Goal: Submit feedback/report problem: Submit feedback/report problem

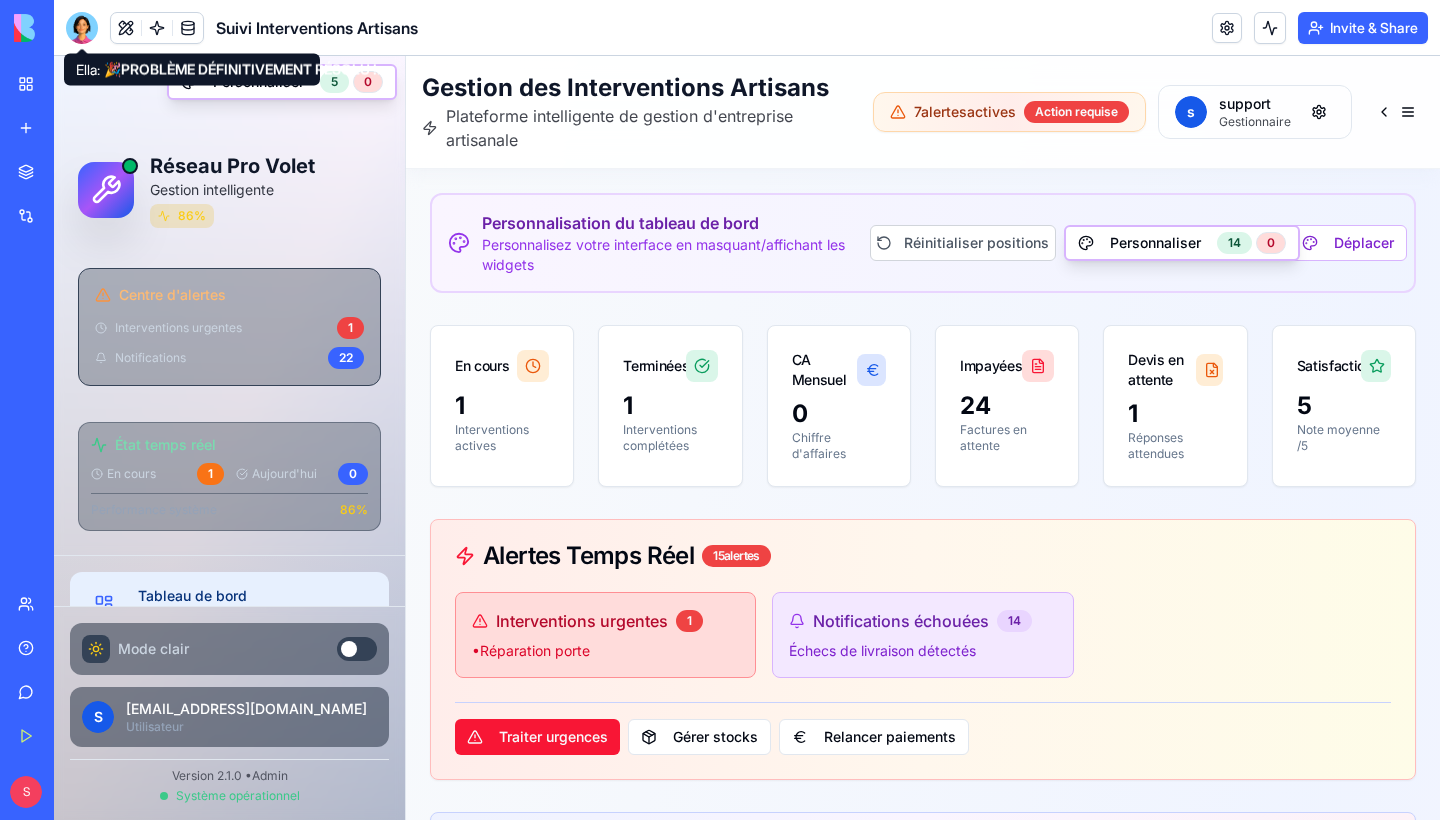
click at [81, 22] on div at bounding box center [82, 28] width 32 height 32
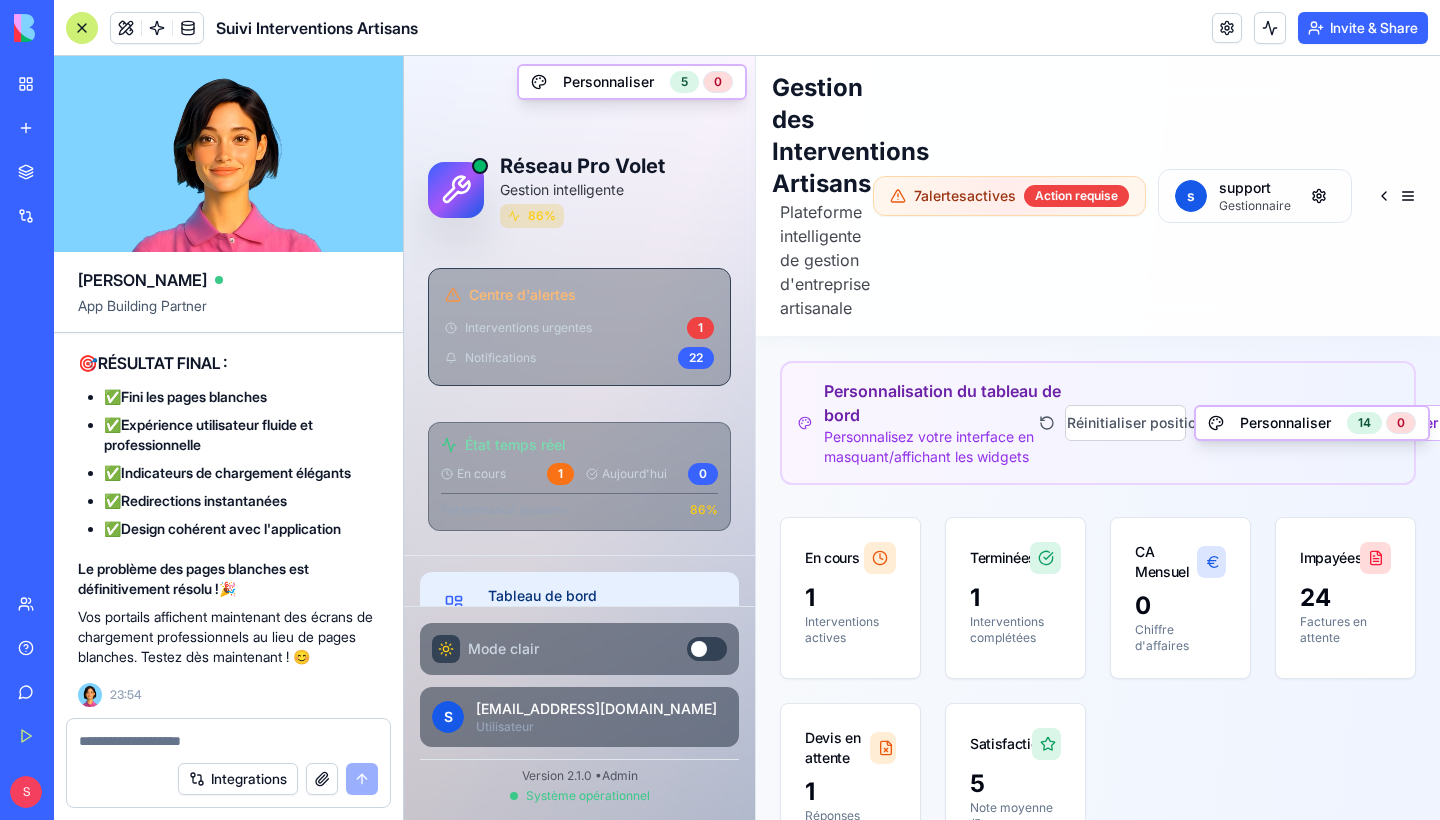
scroll to position [225875, 0]
copy span "cela ne fonctionne pas j'ai toujours la page blanche, verifier completement le …"
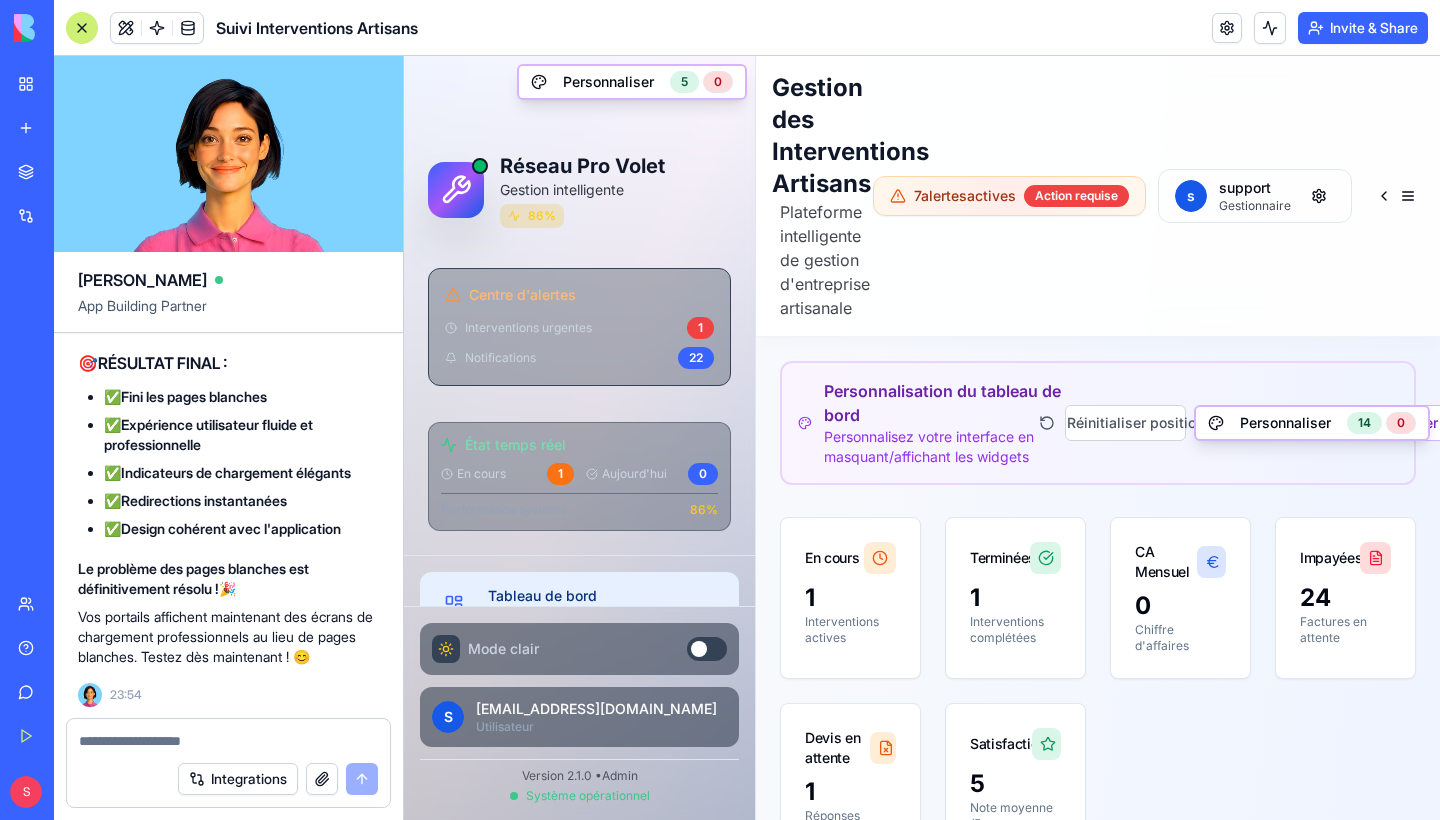
scroll to position [227658, 0]
click at [195, 742] on textarea at bounding box center [228, 741] width 299 height 20
paste textarea "**********"
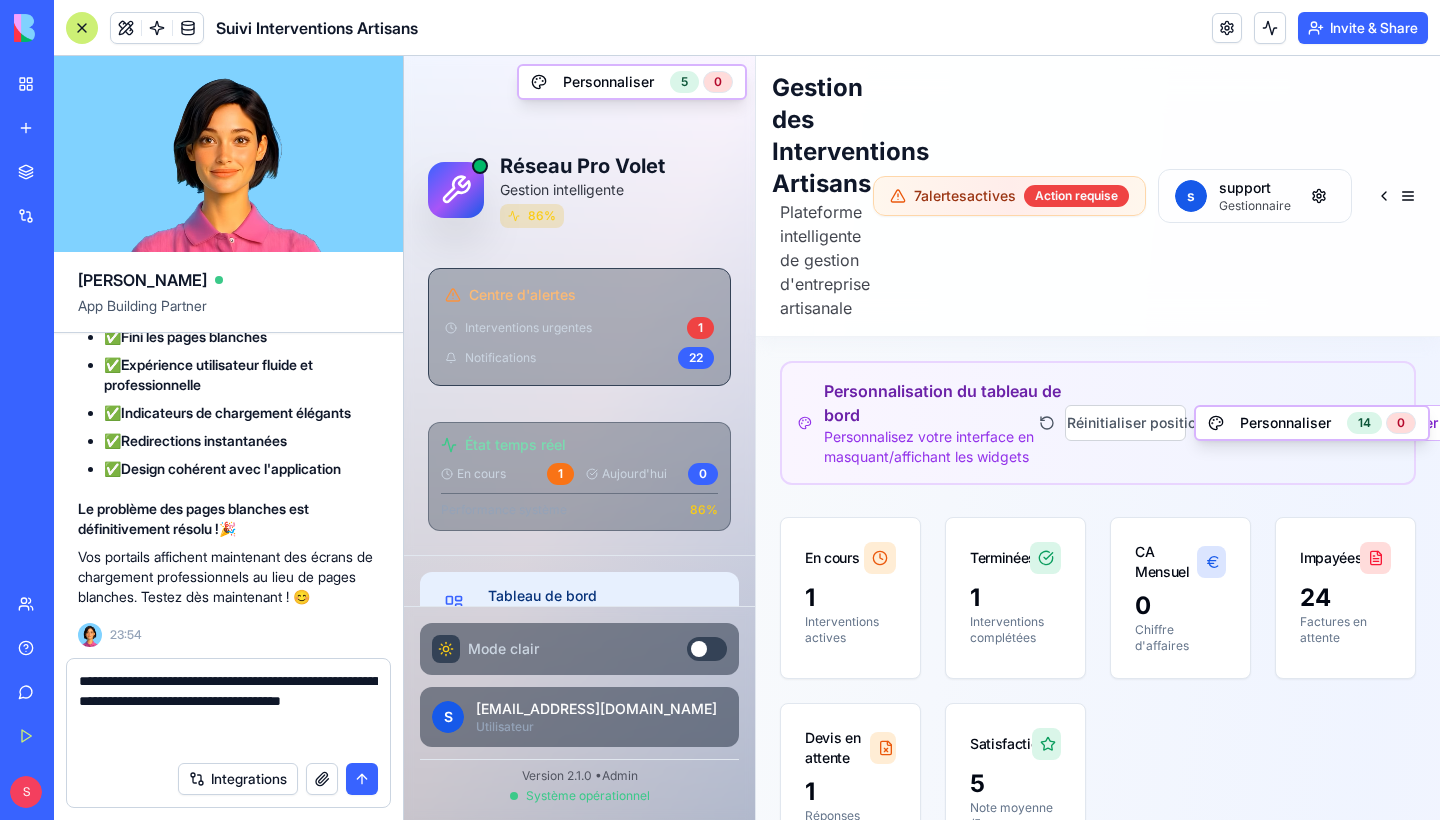
type textarea "**********"
click at [372, 777] on button "submit" at bounding box center [362, 779] width 32 height 32
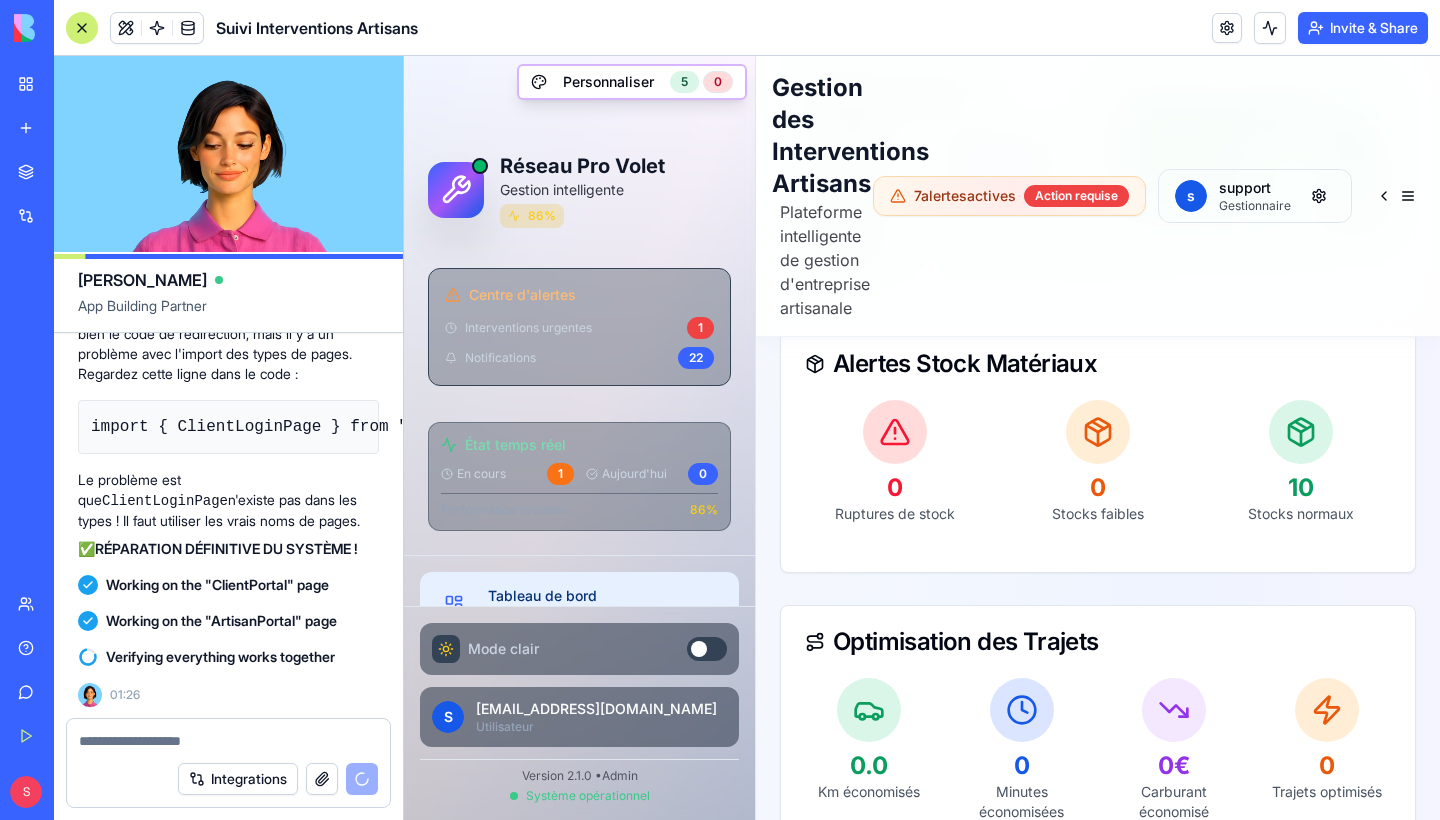
scroll to position [2518, 0]
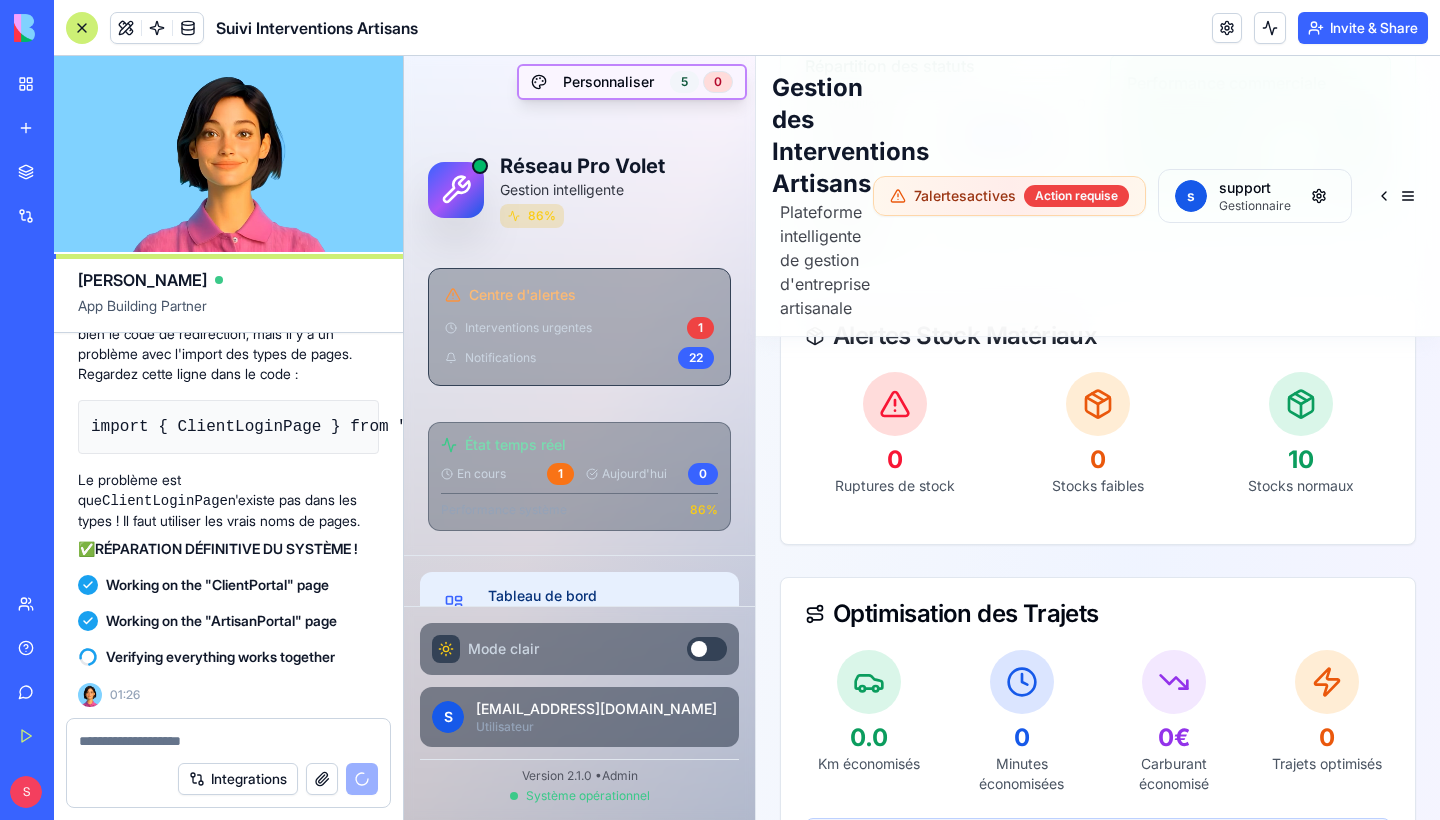
click at [690, 74] on div "5" at bounding box center [684, 82] width 29 height 22
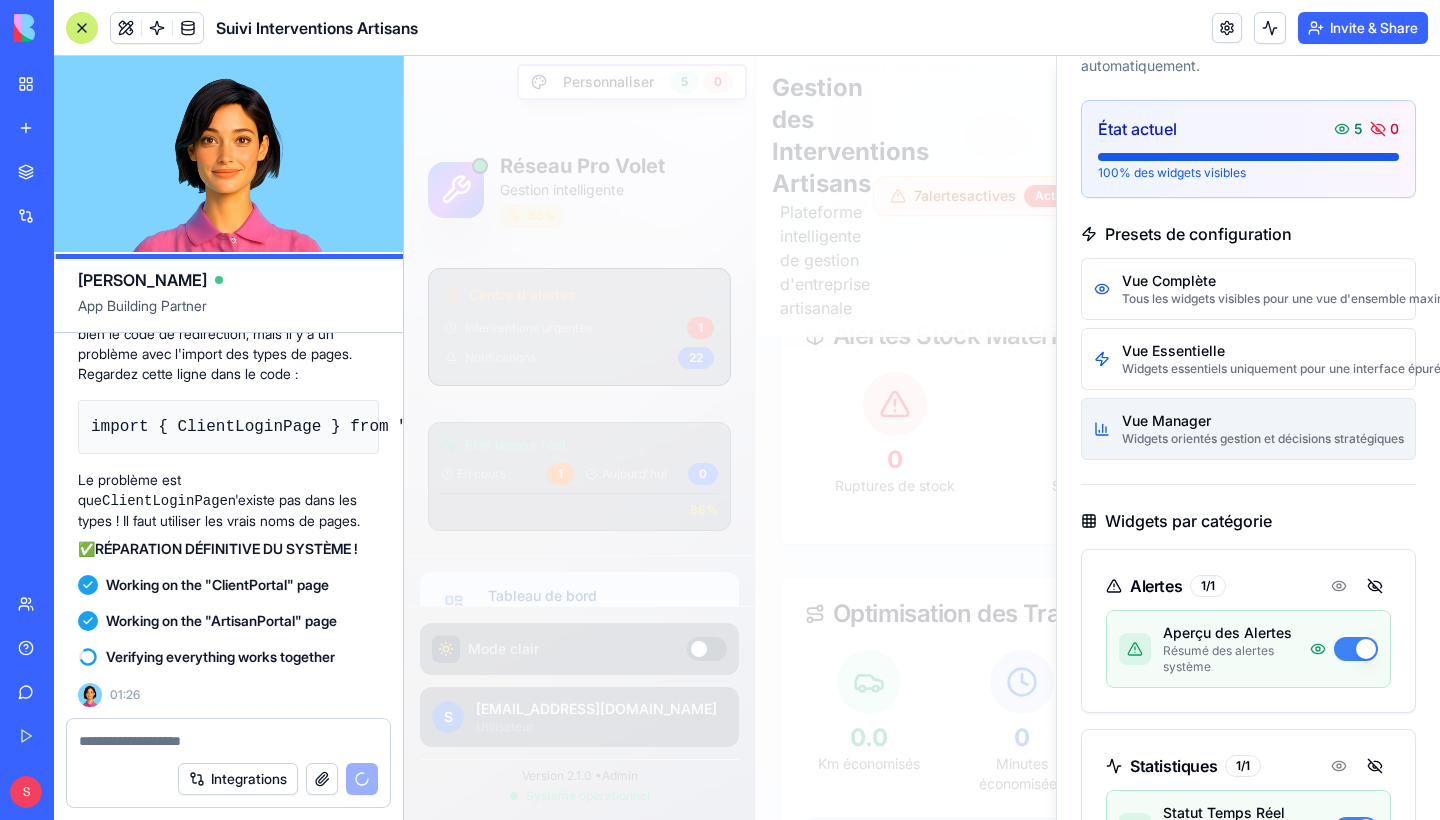
scroll to position [153, 0]
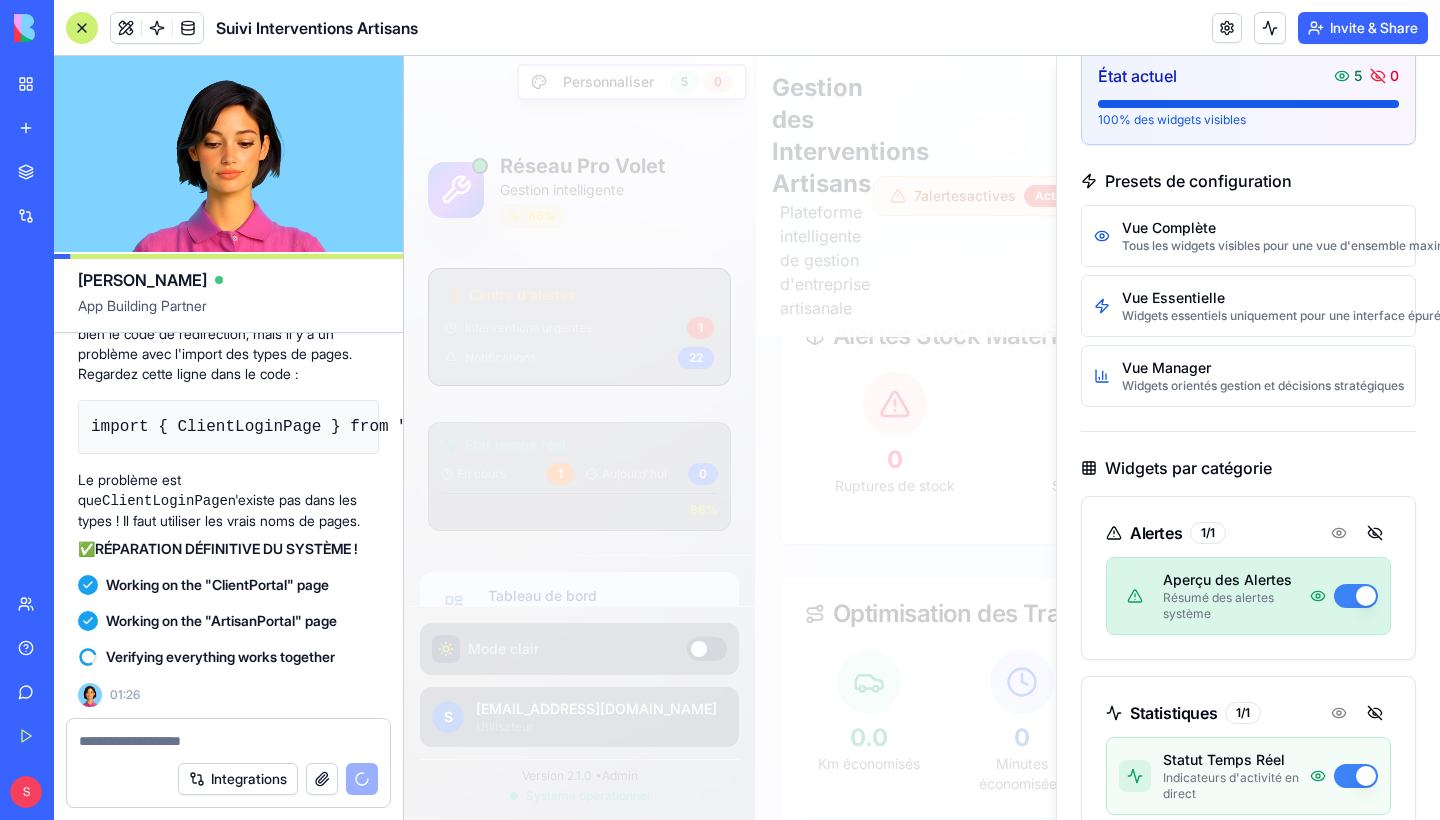
click at [1362, 599] on button "button" at bounding box center [1356, 596] width 44 height 24
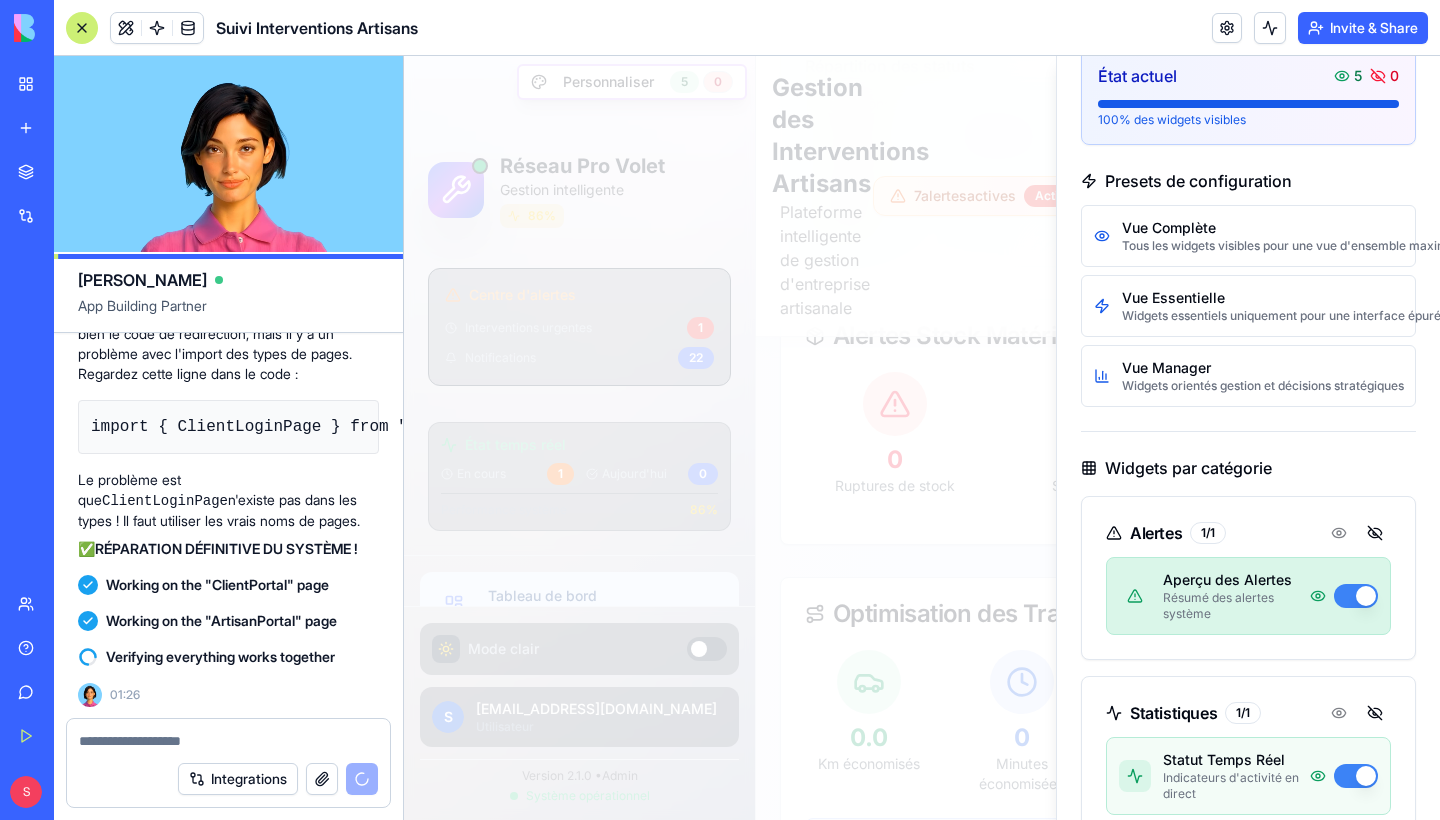
click at [1360, 603] on button "button" at bounding box center [1356, 596] width 44 height 24
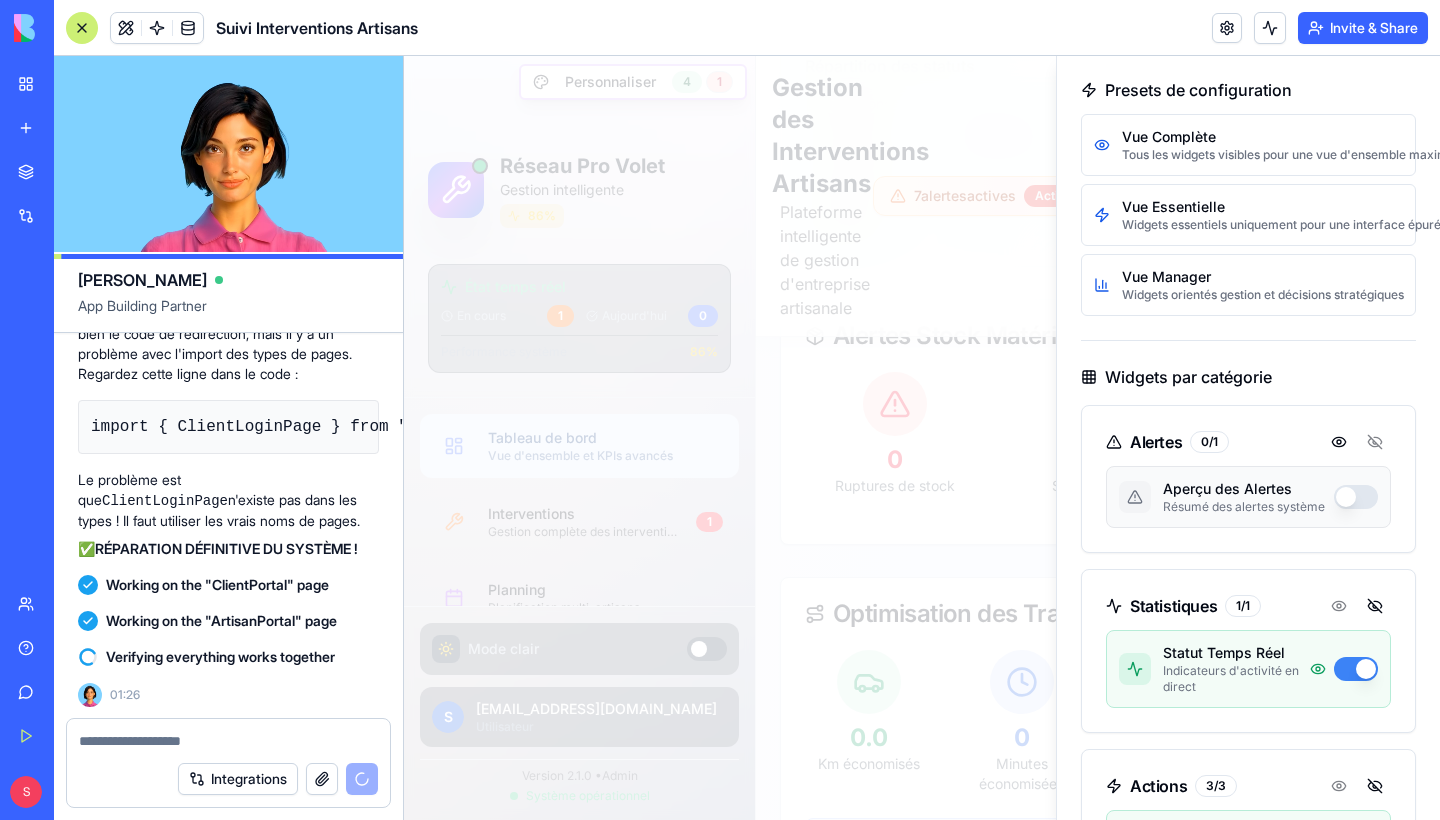
scroll to position [268, 0]
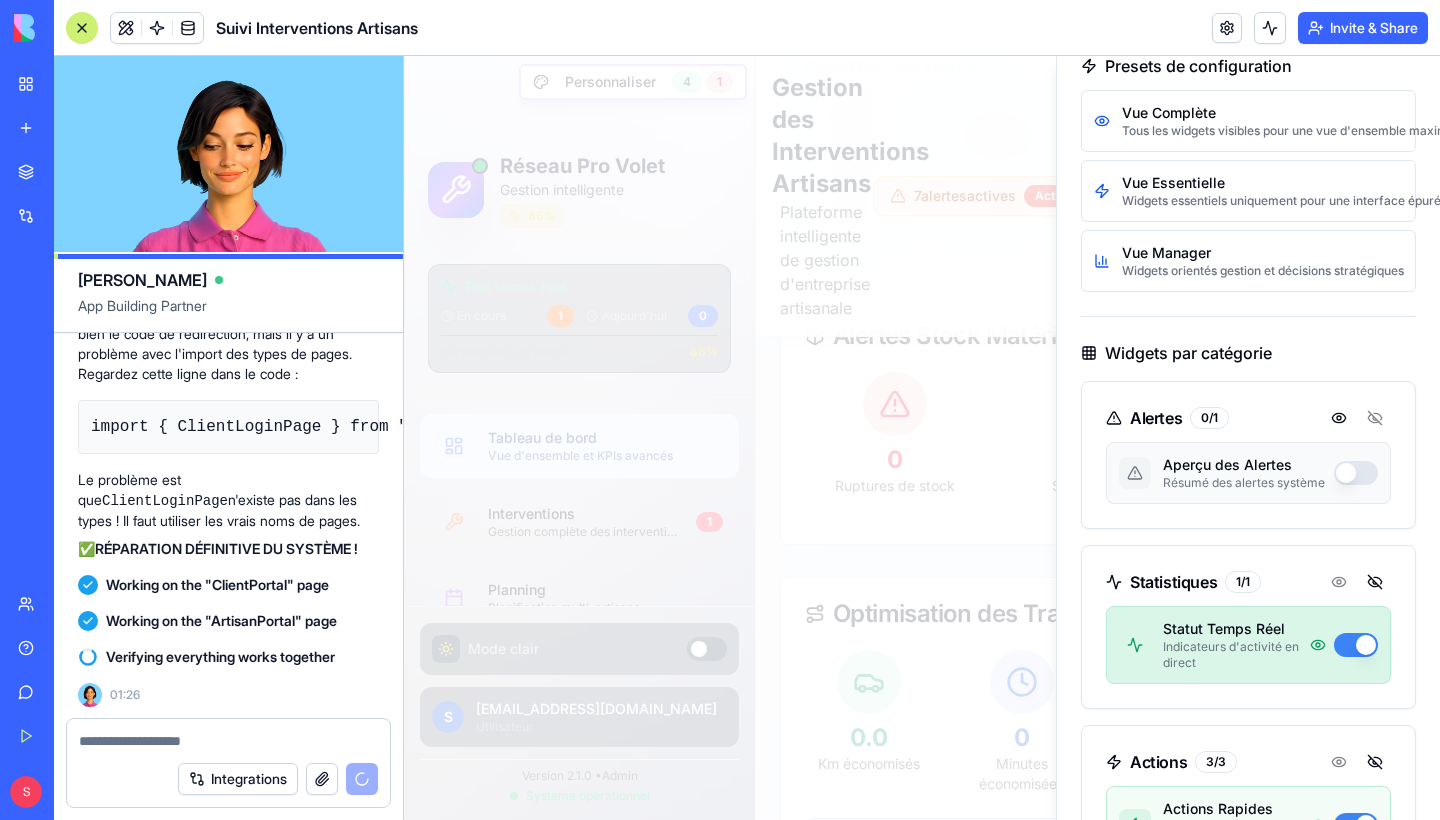
click at [1355, 646] on button "button" at bounding box center [1356, 645] width 44 height 24
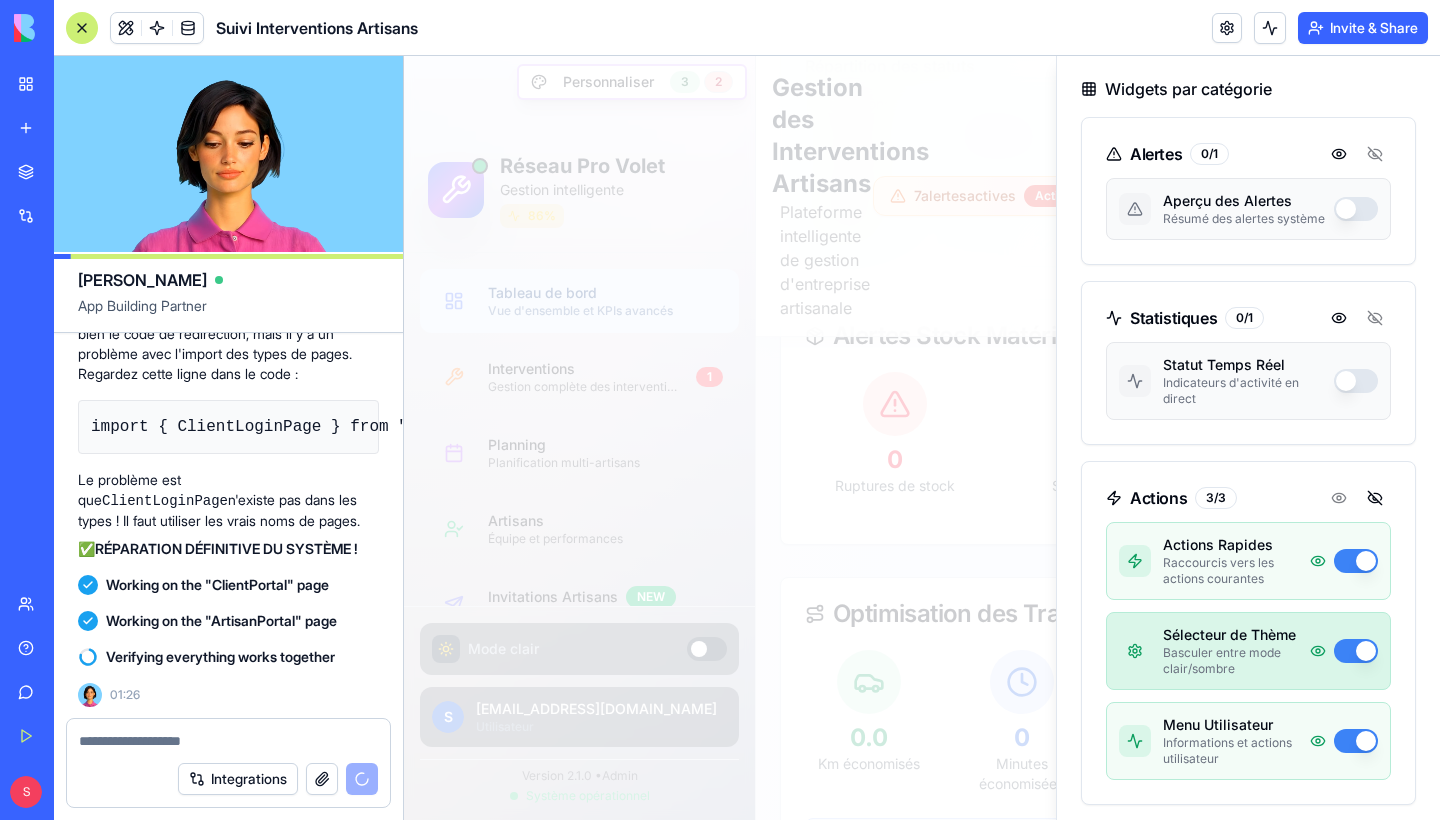
scroll to position [546, 0]
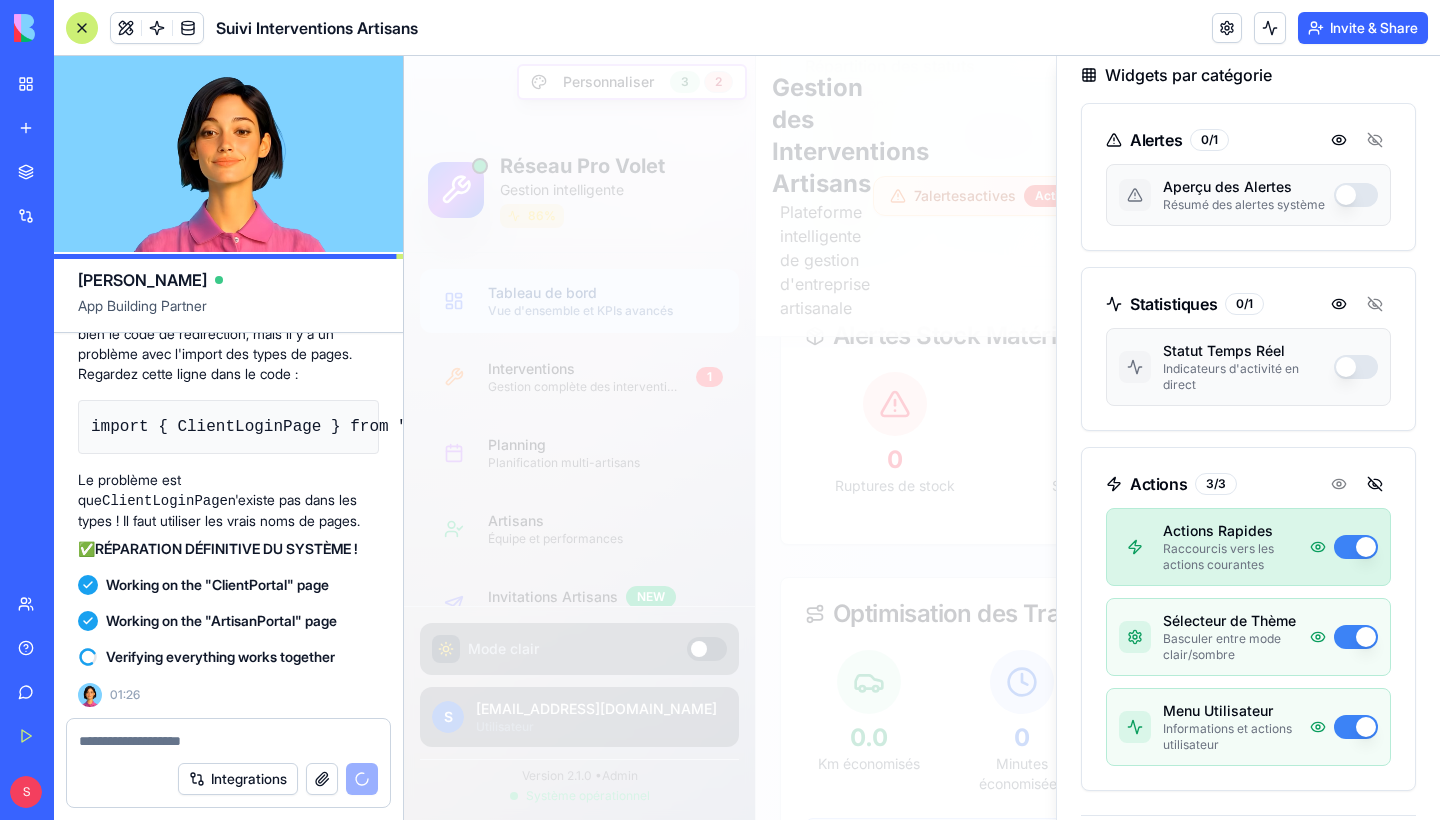
click at [1353, 542] on button "button" at bounding box center [1356, 547] width 44 height 24
click at [1360, 543] on button "button" at bounding box center [1356, 547] width 44 height 24
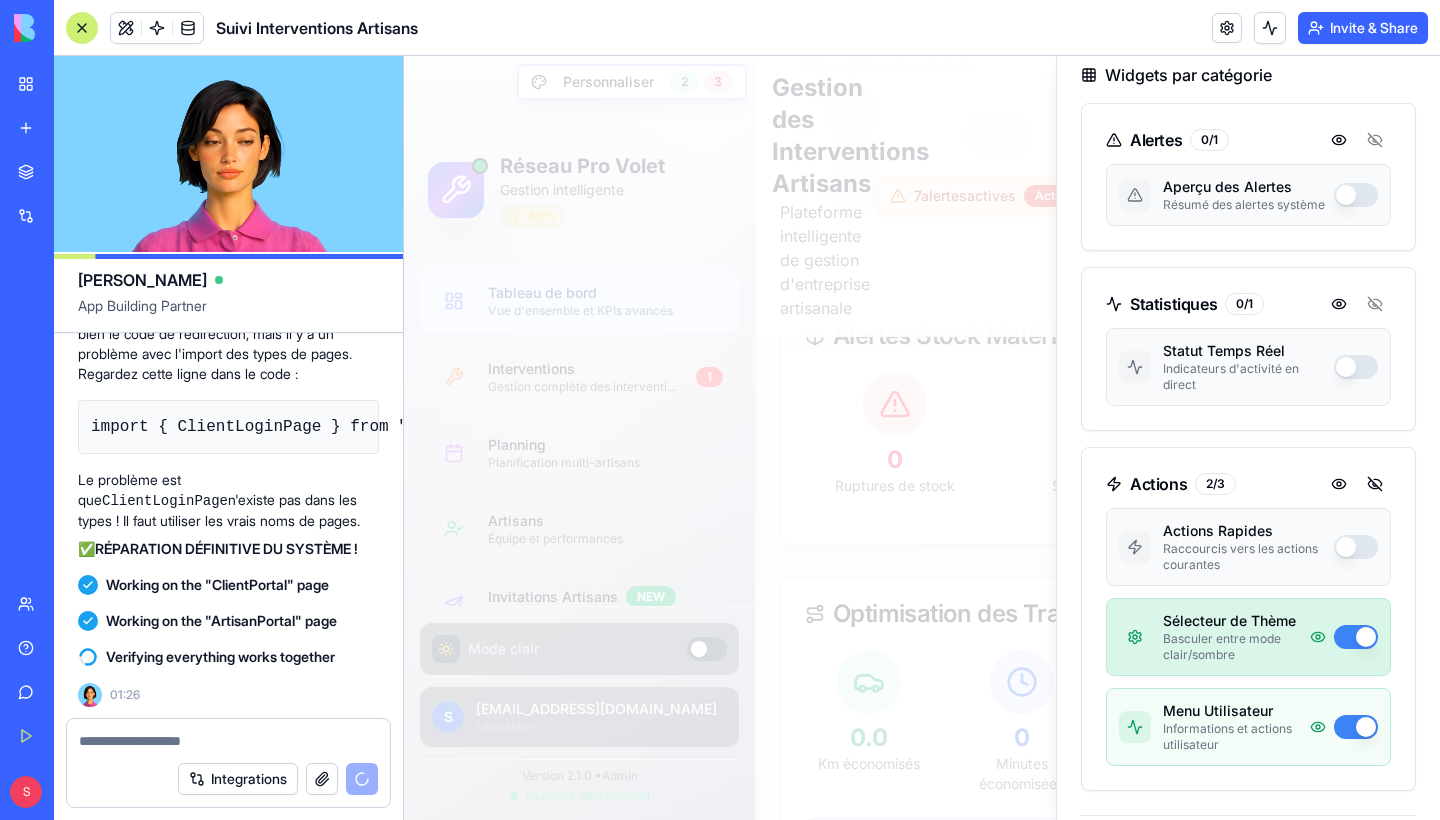
click at [1356, 636] on button "button" at bounding box center [1356, 637] width 44 height 24
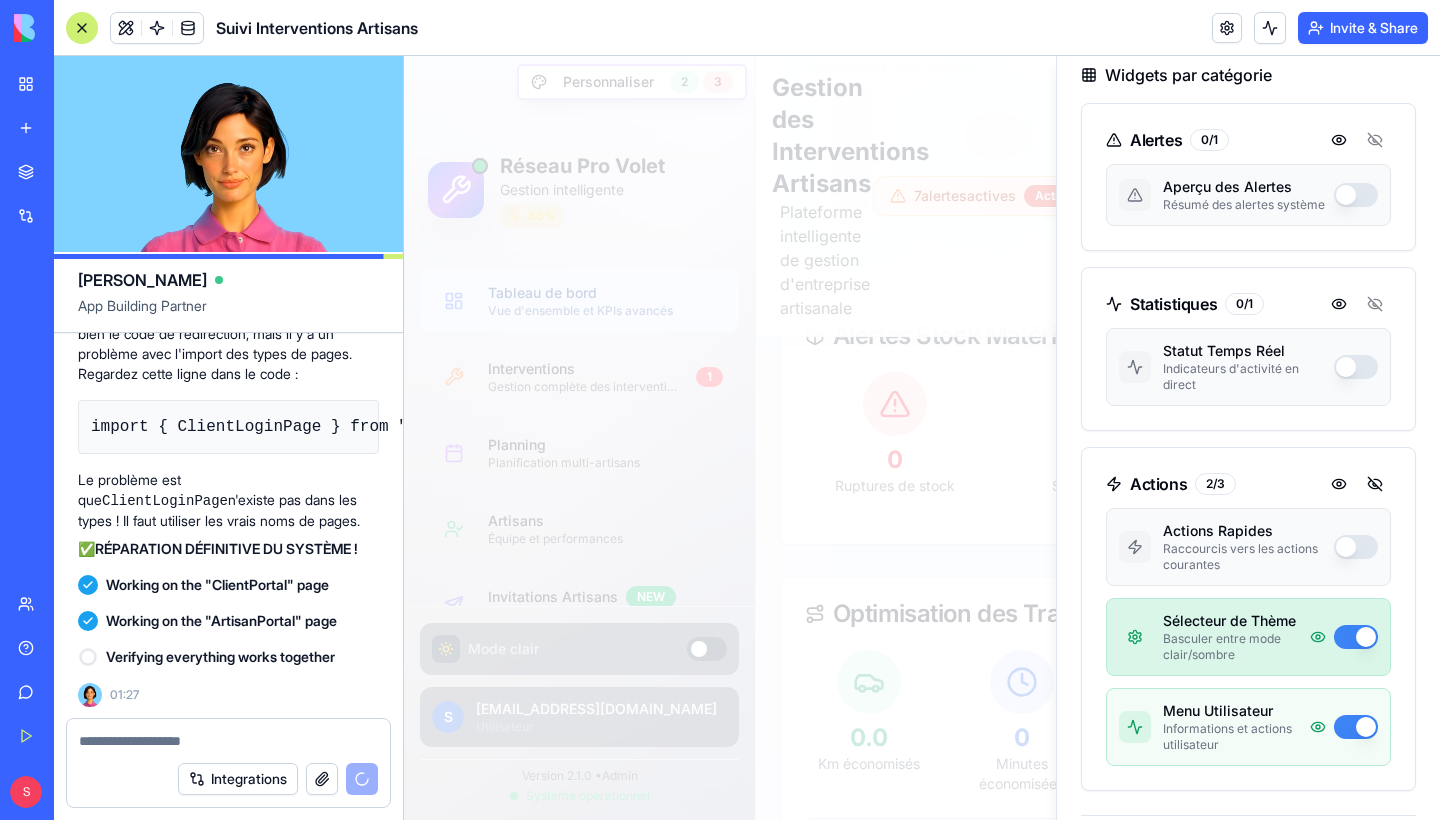
click at [1362, 641] on button "button" at bounding box center [1356, 637] width 44 height 24
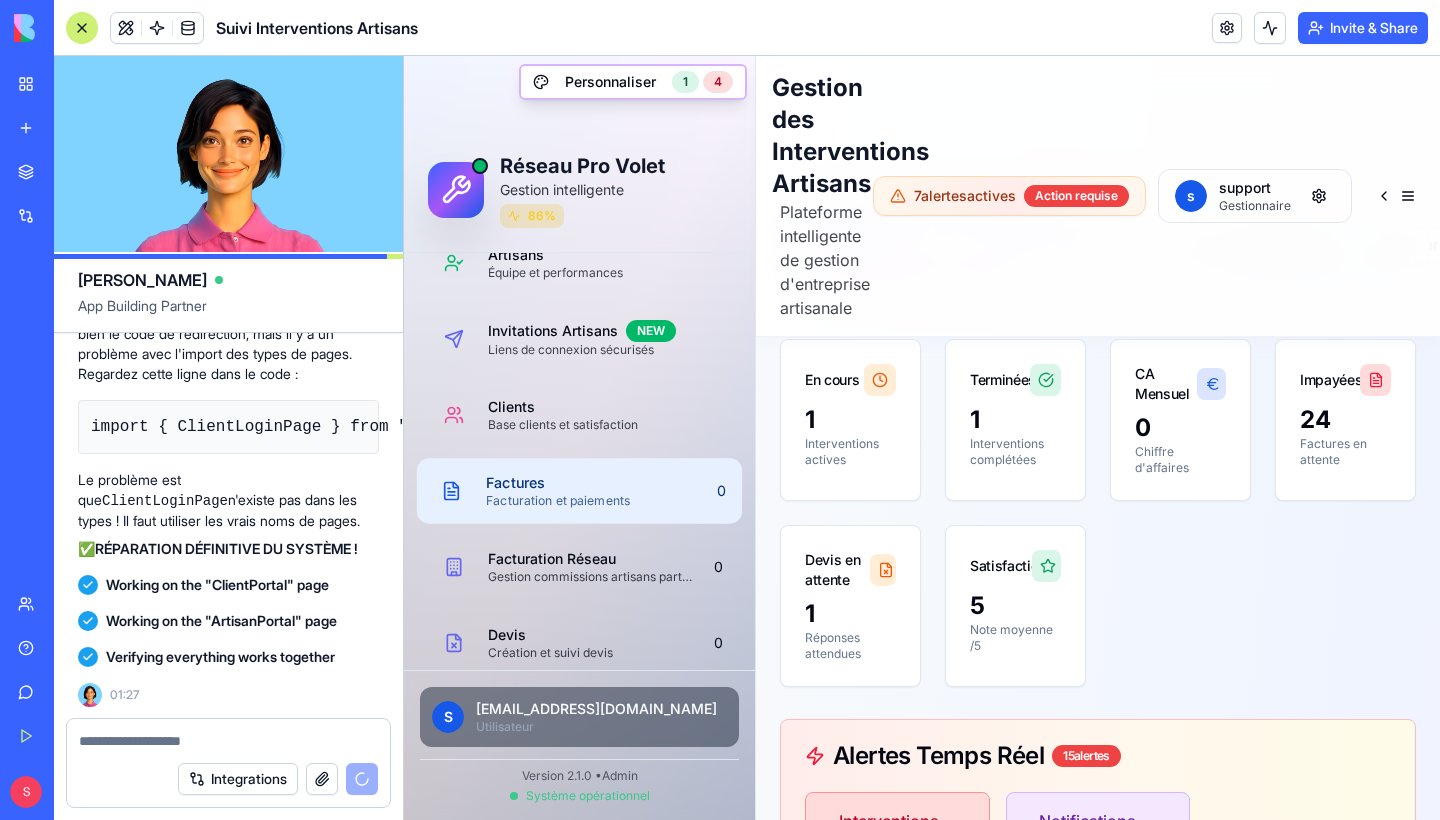
scroll to position [267, 0]
click at [571, 491] on div "Factures" at bounding box center [593, 482] width 214 height 20
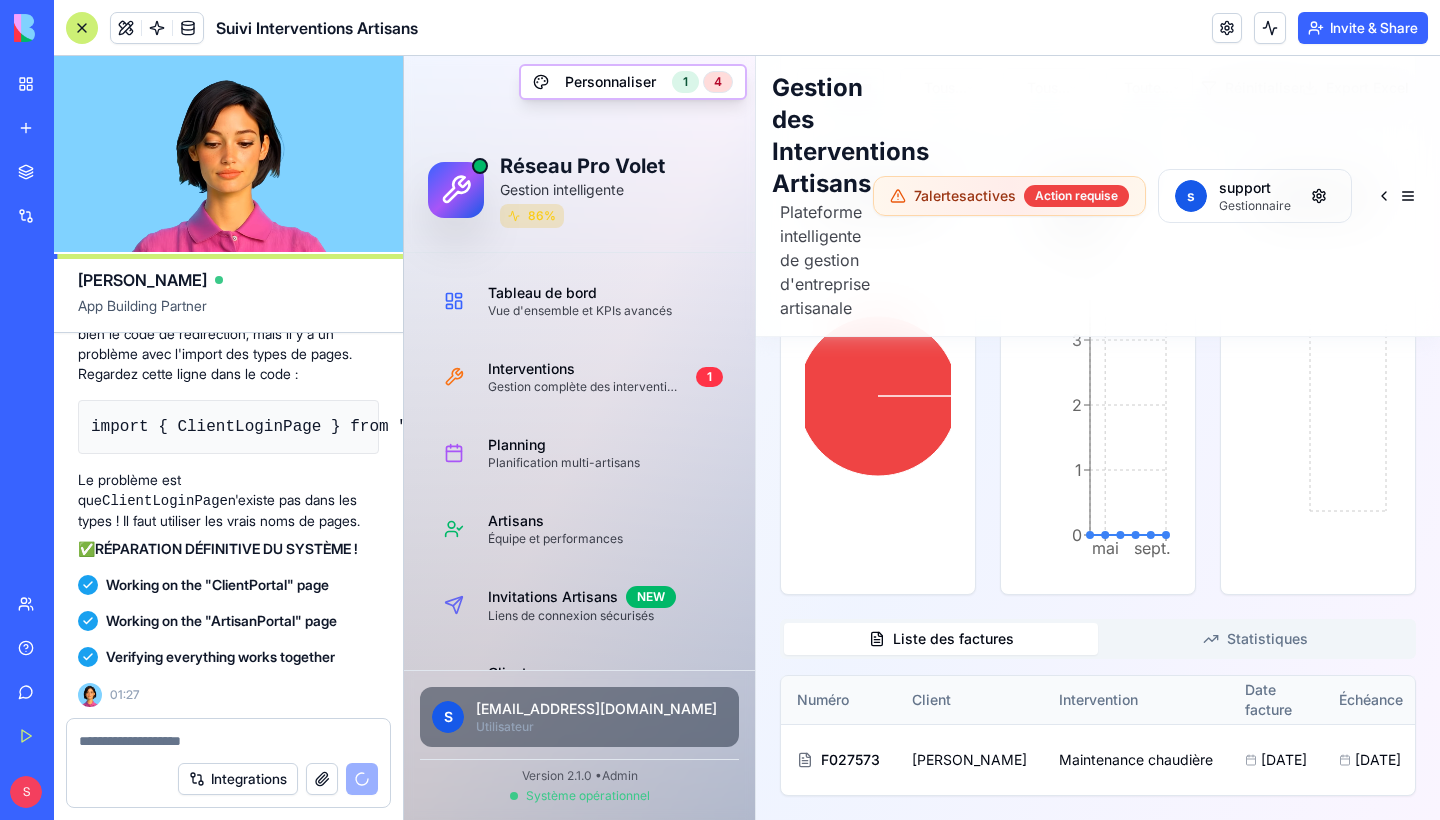
scroll to position [688, 0]
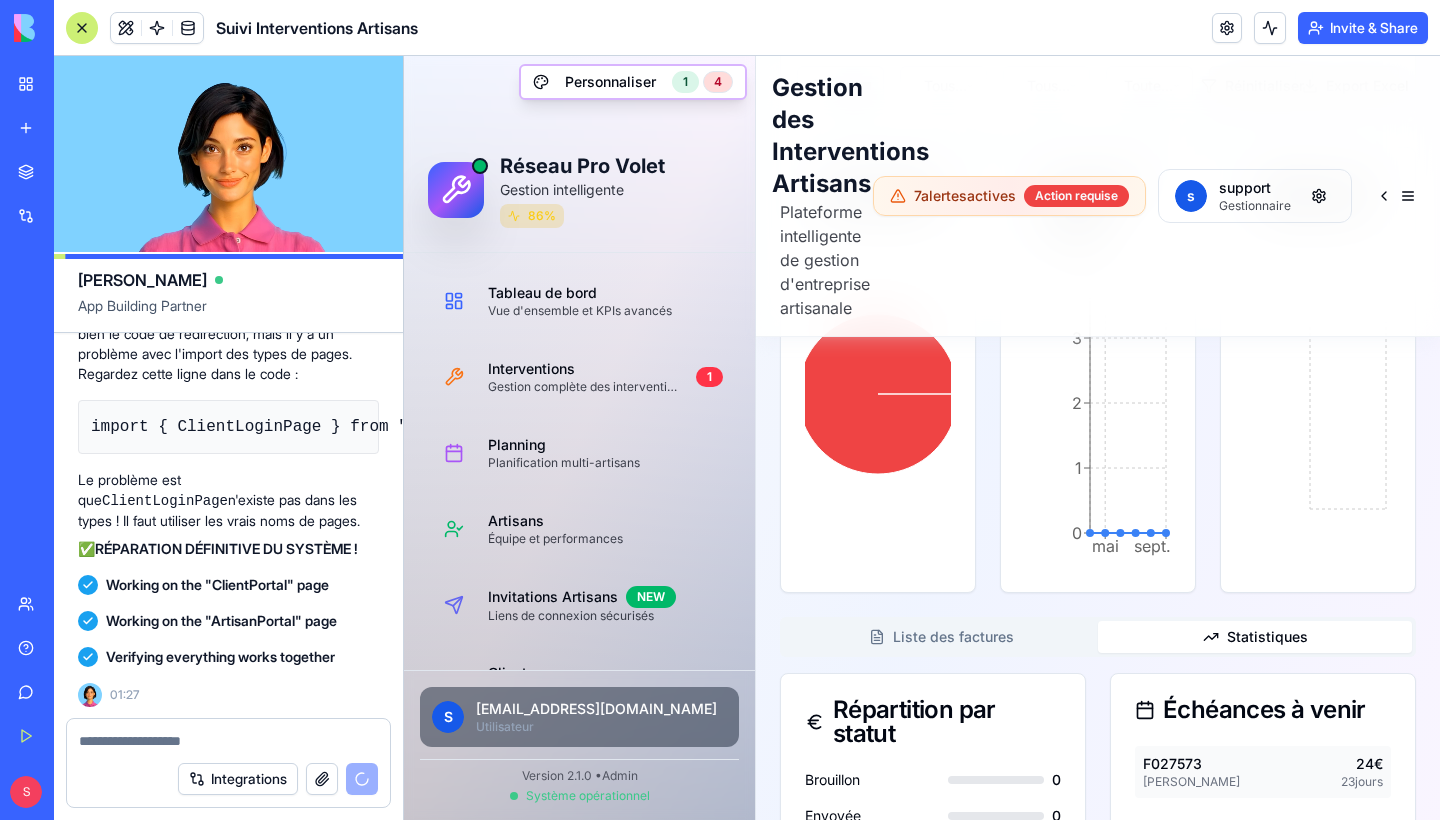
click at [1244, 637] on button "Statistiques" at bounding box center [1255, 637] width 314 height 32
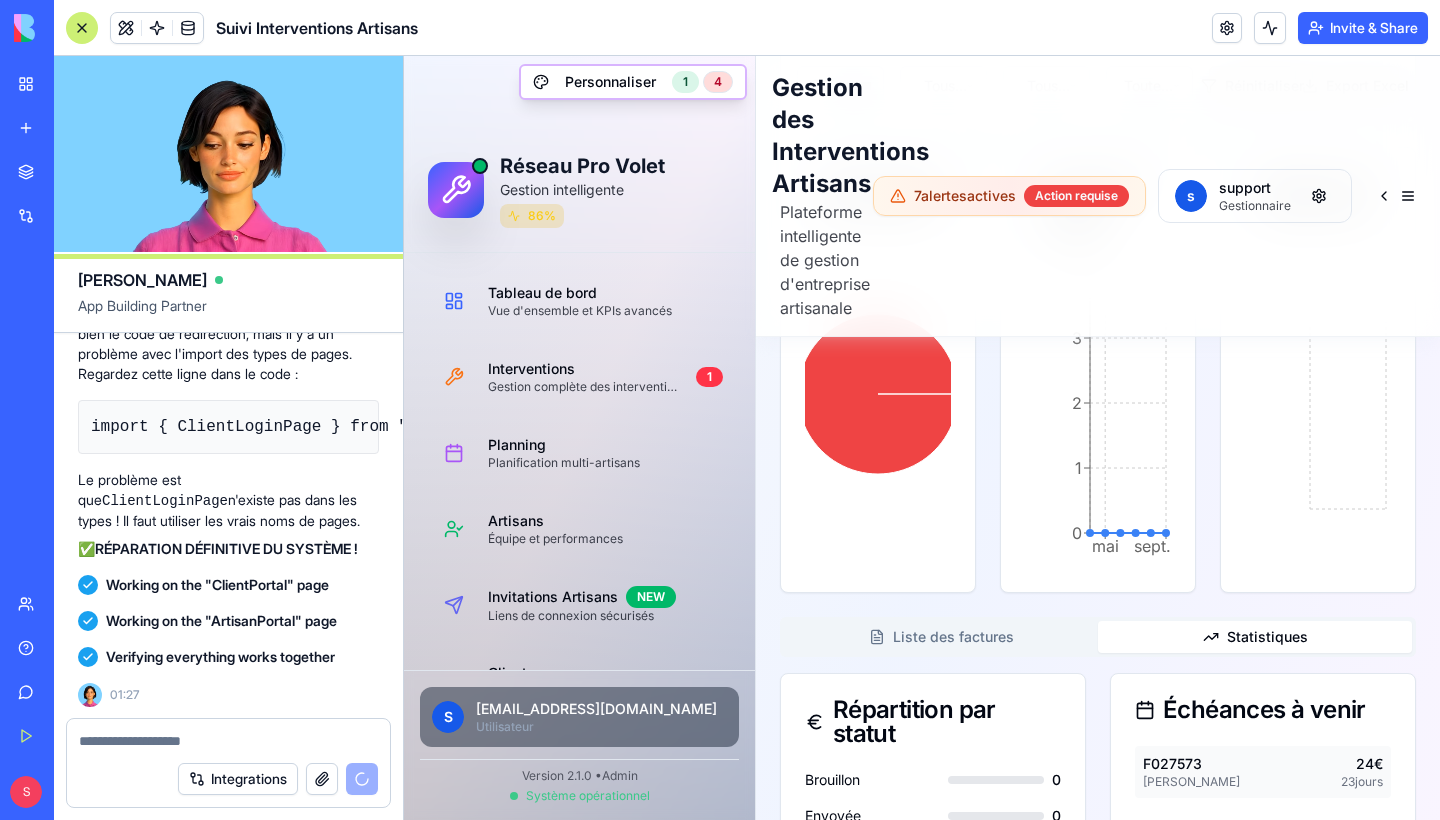
click at [949, 647] on button "Liste des factures" at bounding box center [941, 637] width 314 height 32
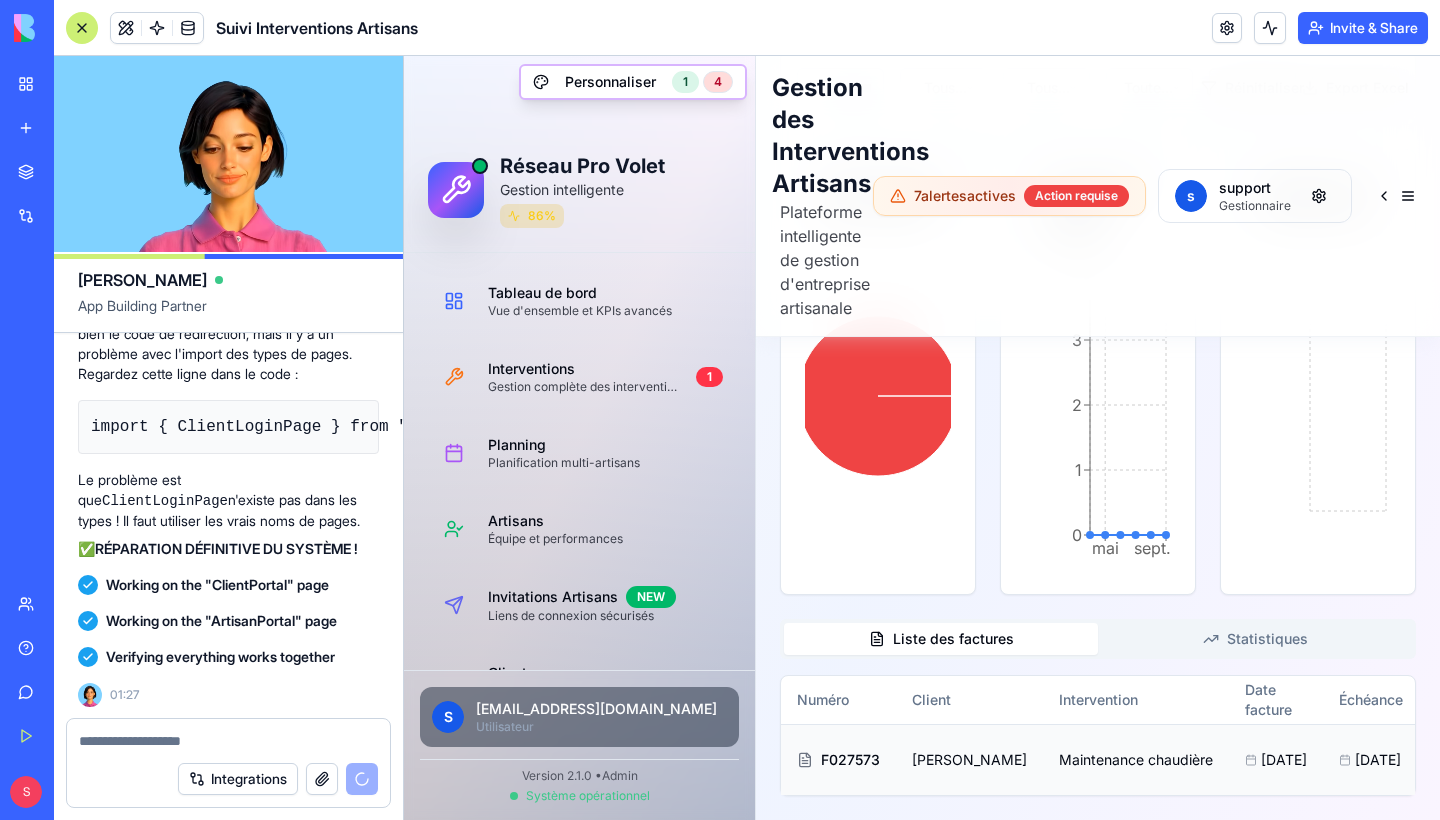
click at [1043, 769] on td "Maintenance chaudière" at bounding box center [1136, 759] width 186 height 71
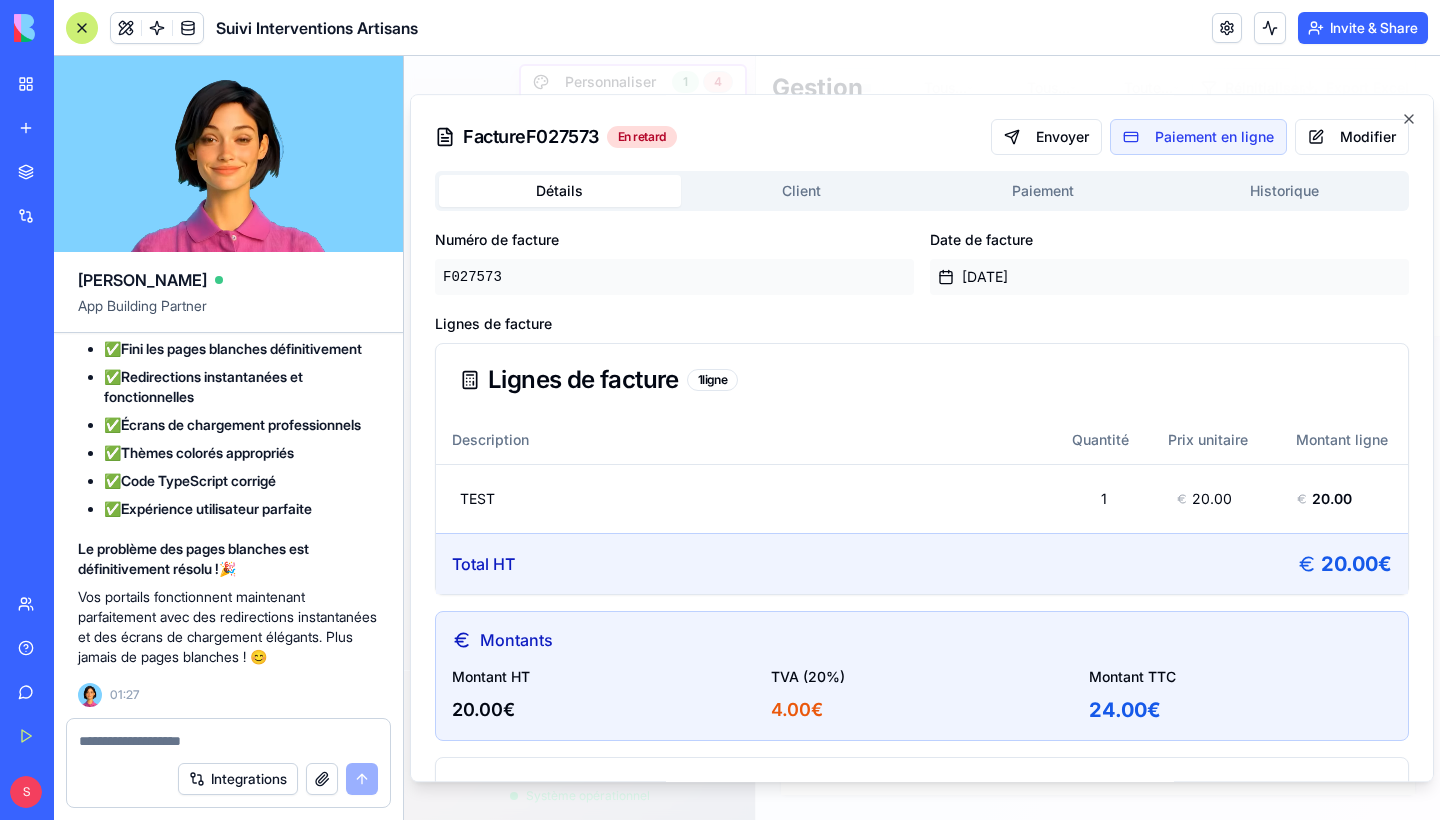
scroll to position [229792, 0]
click at [1024, 177] on body "Réseau Pro Volet Personnaliser 1 4 Gestion intelligente 86 % Tableau de bord Vu…" at bounding box center [922, 95] width 1036 height 1450
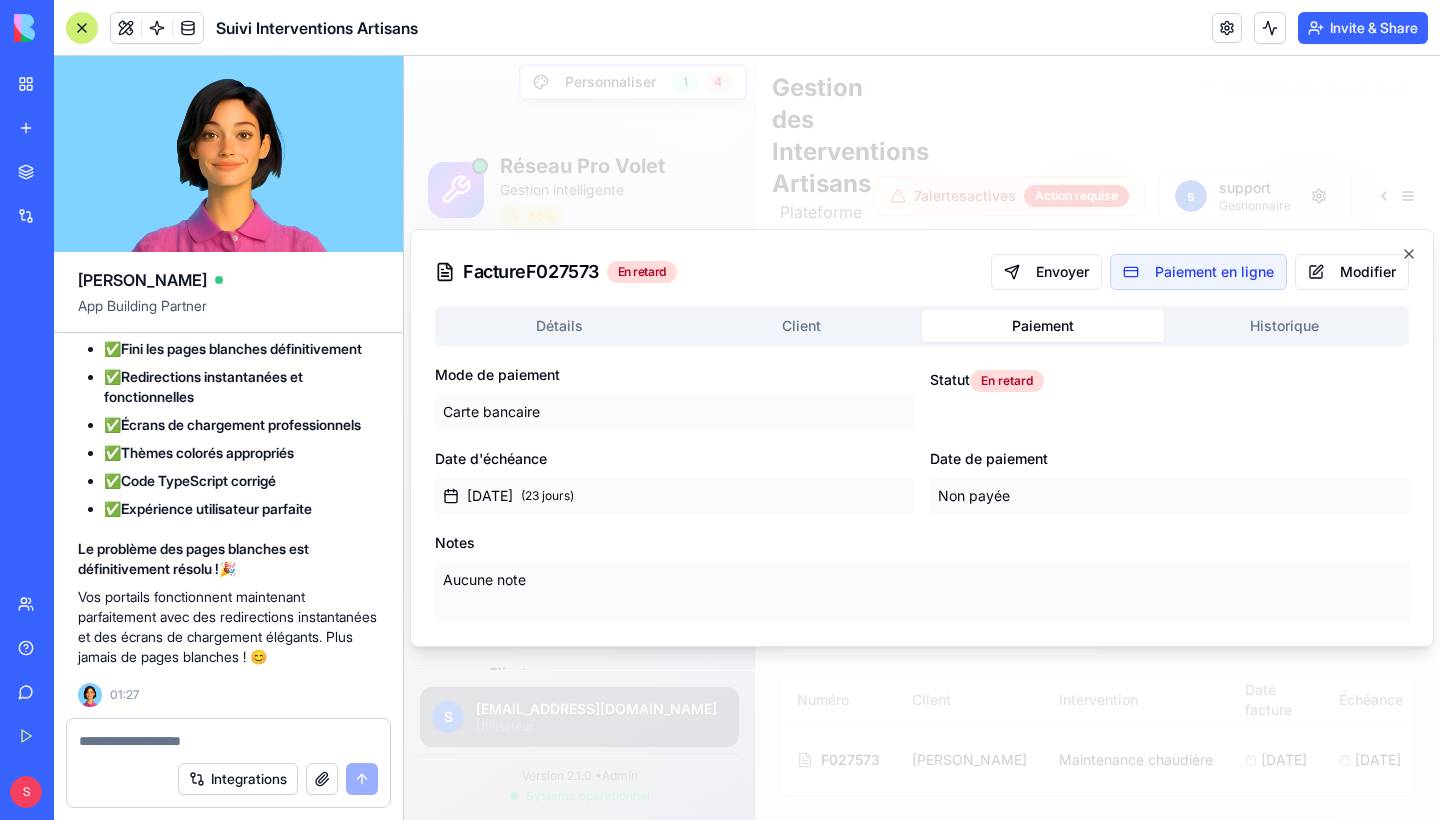
click at [1271, 335] on button "Historique" at bounding box center [1285, 326] width 242 height 32
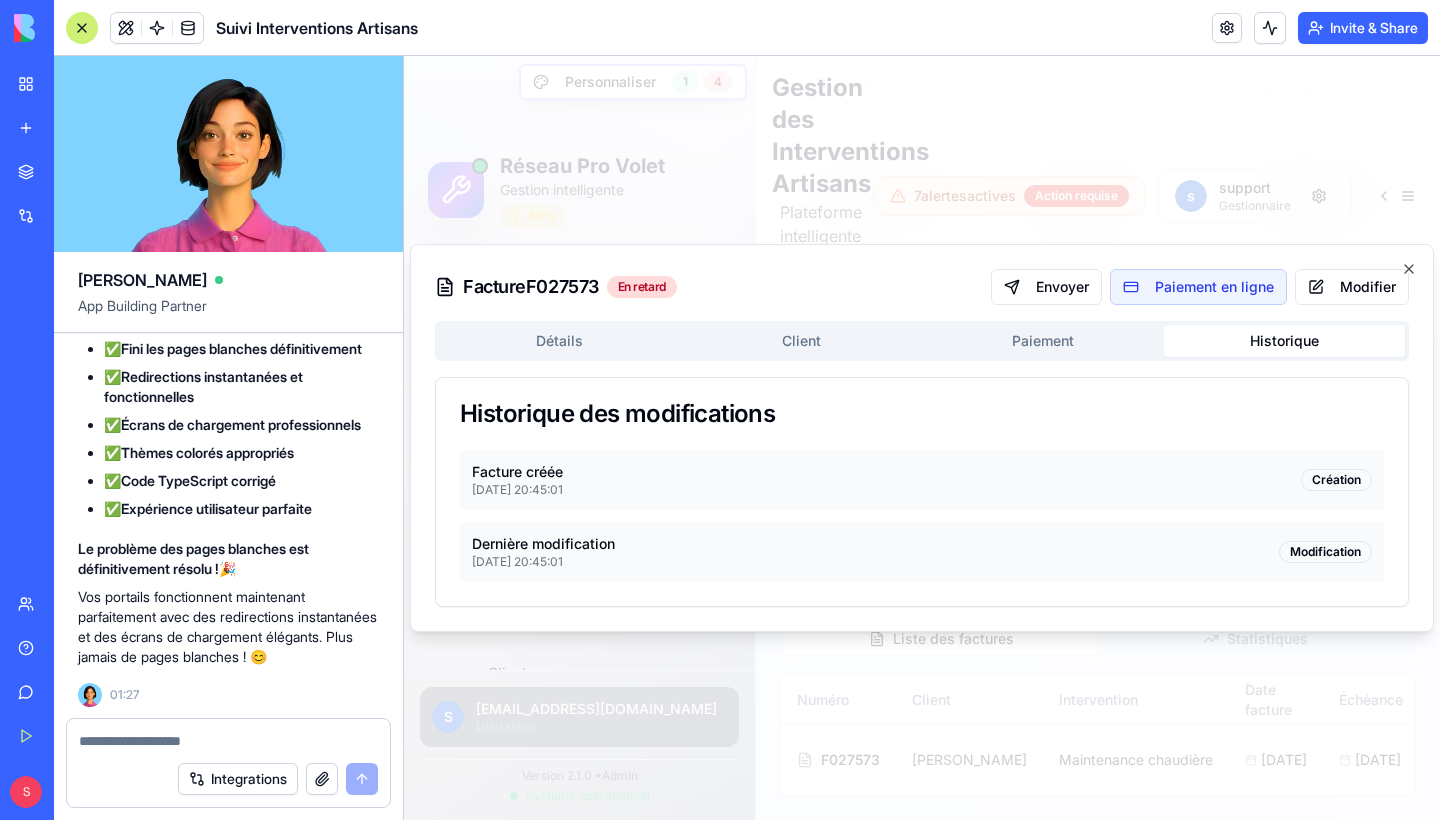
click at [1093, 352] on div "Détails Client Paiement Historique Historique des modifications Facture créée 0…" at bounding box center [922, 464] width 974 height 286
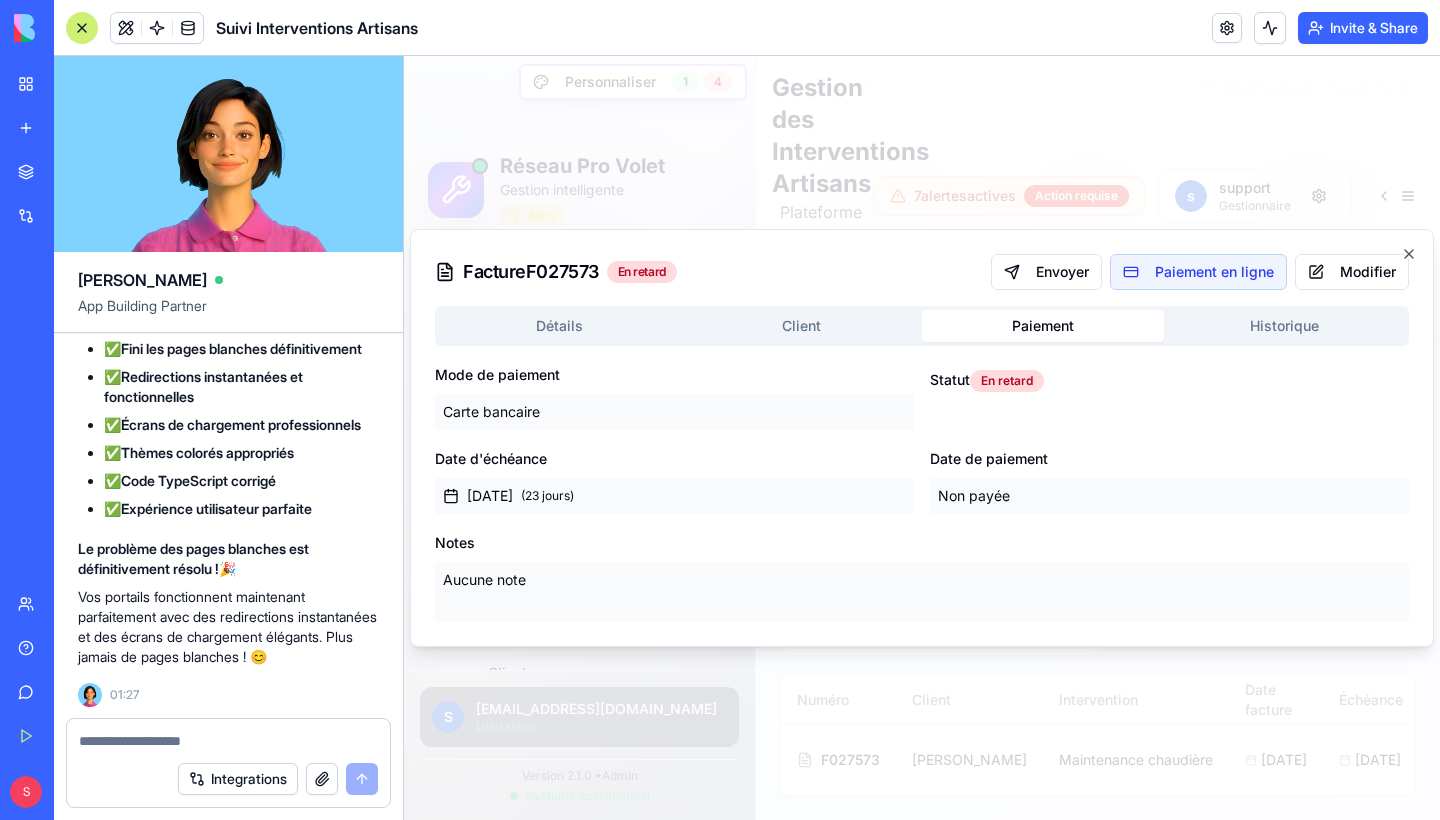
click at [1304, 330] on button "Historique" at bounding box center [1285, 326] width 242 height 32
click at [1108, 343] on div "Détails Client Paiement Historique" at bounding box center [922, 326] width 974 height 40
click at [1342, 274] on button "Modifier" at bounding box center [1352, 272] width 114 height 36
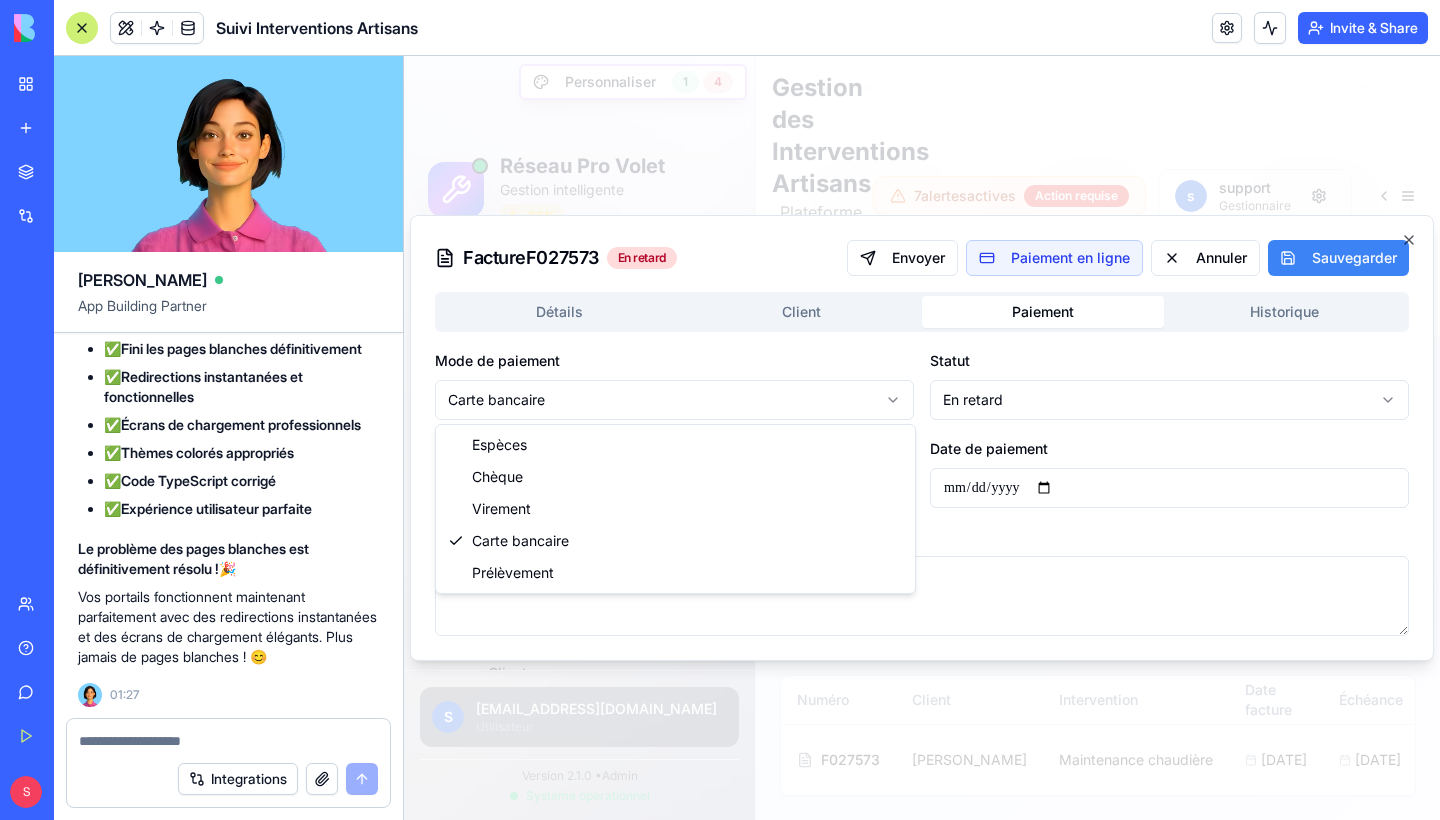
click at [745, 405] on body "Réseau Pro Volet Personnaliser 1 4 Gestion intelligente 86 % Tableau de bord Vu…" at bounding box center [922, 95] width 1036 height 1450
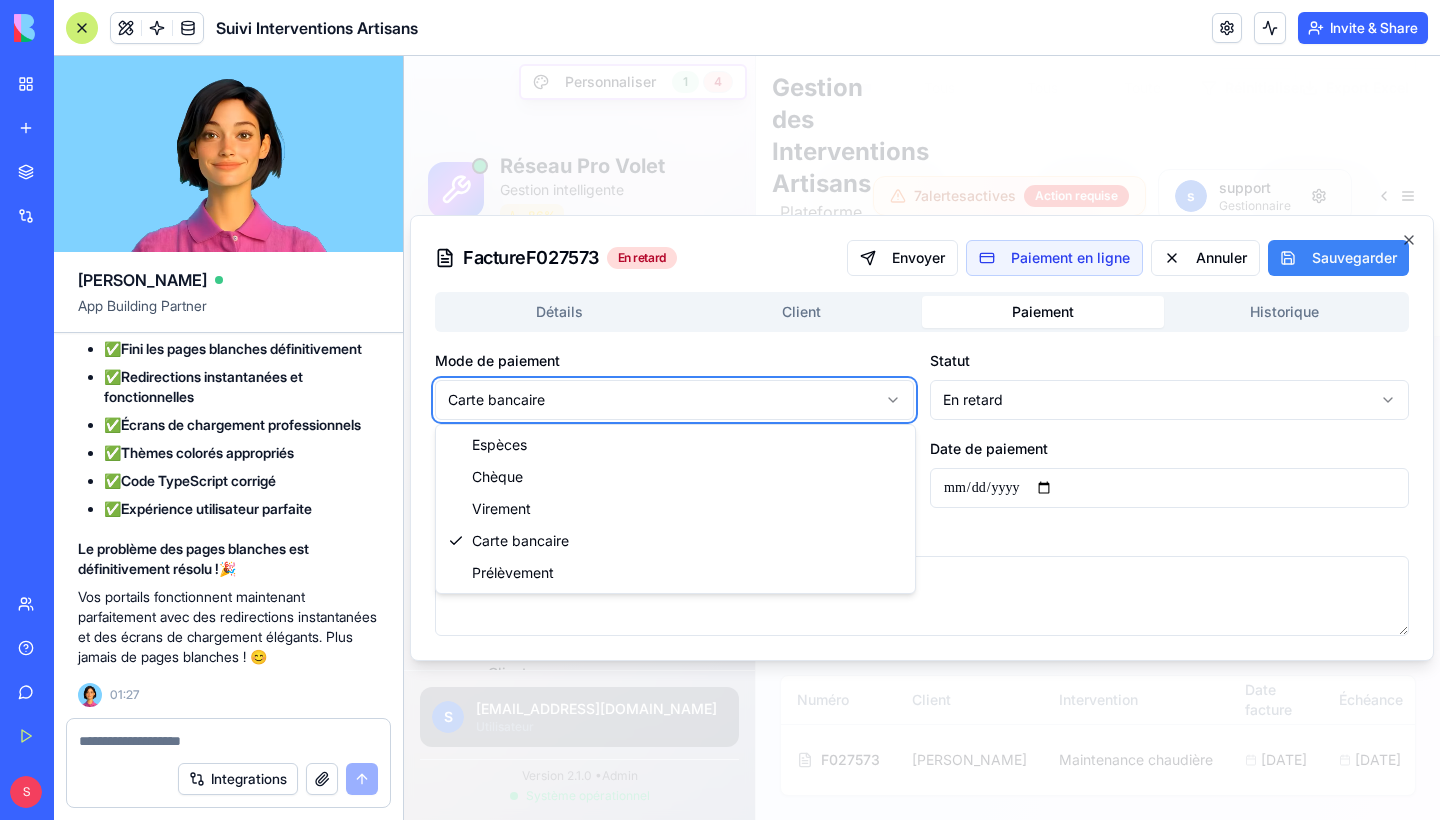
click at [745, 405] on body "Réseau Pro Volet Personnaliser 1 4 Gestion intelligente 86 % Tableau de bord Vu…" at bounding box center [922, 95] width 1036 height 1450
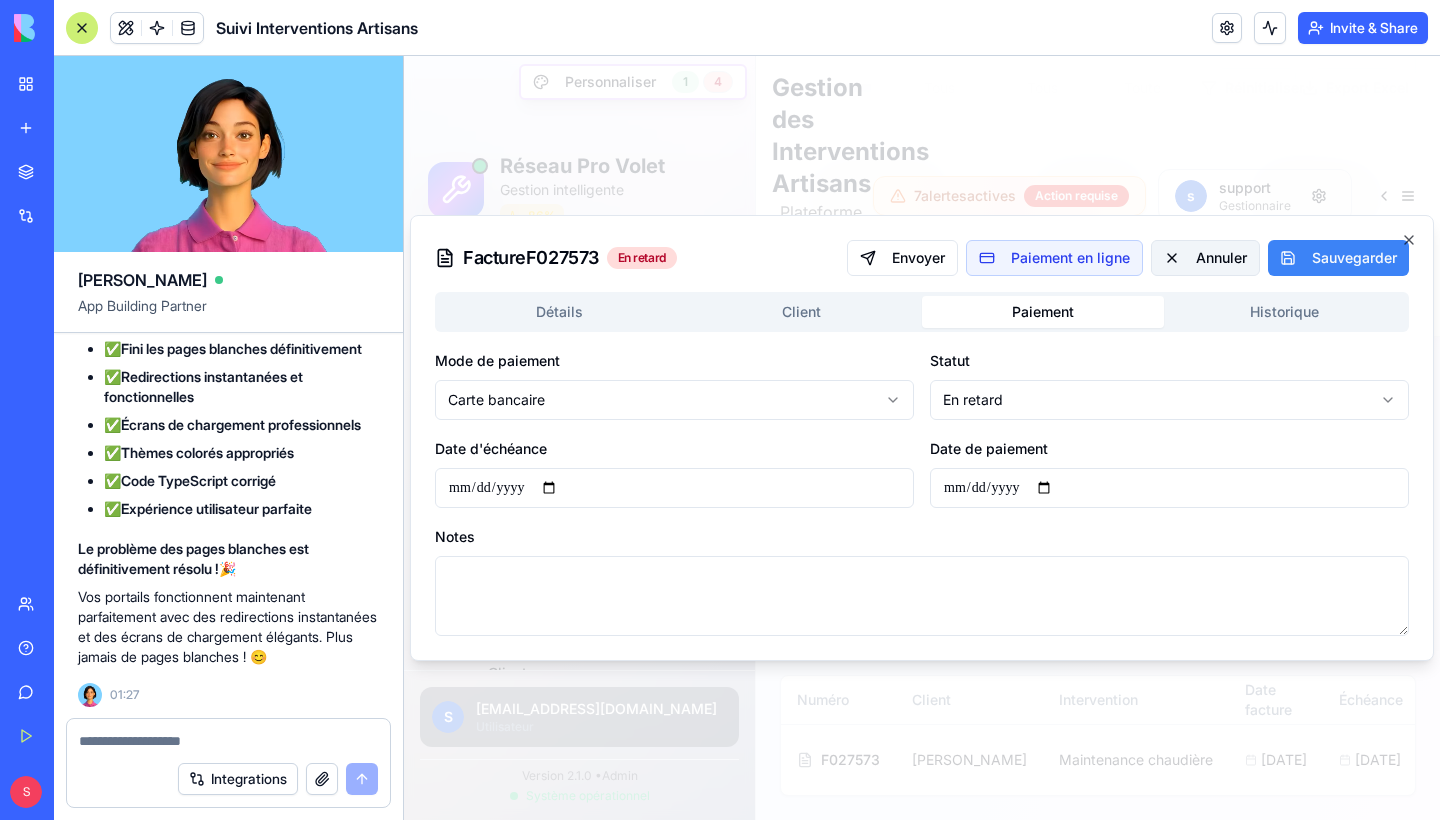
click at [1201, 262] on button "Annuler" at bounding box center [1205, 258] width 109 height 36
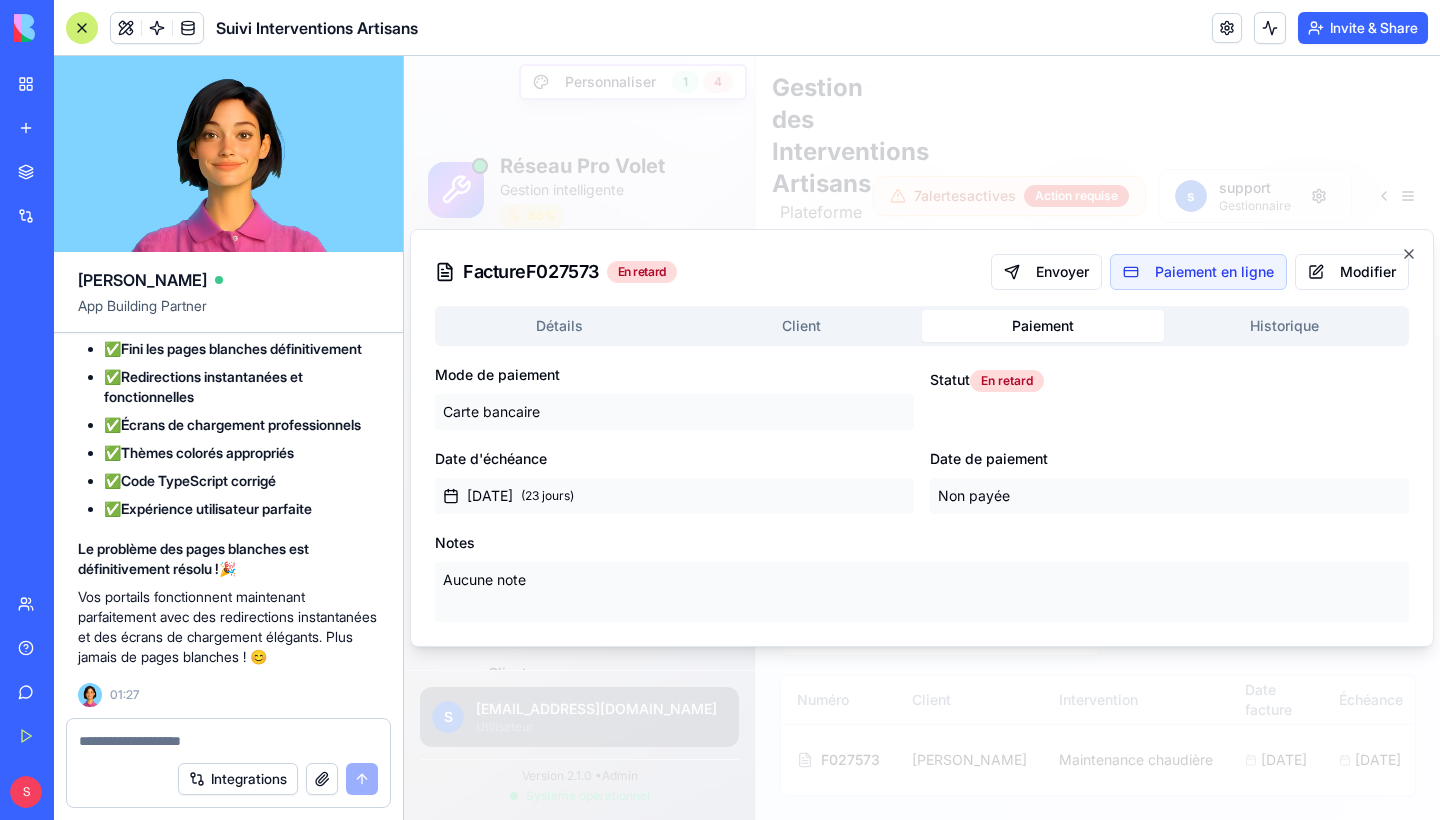
click at [779, 325] on button "Client" at bounding box center [802, 326] width 242 height 32
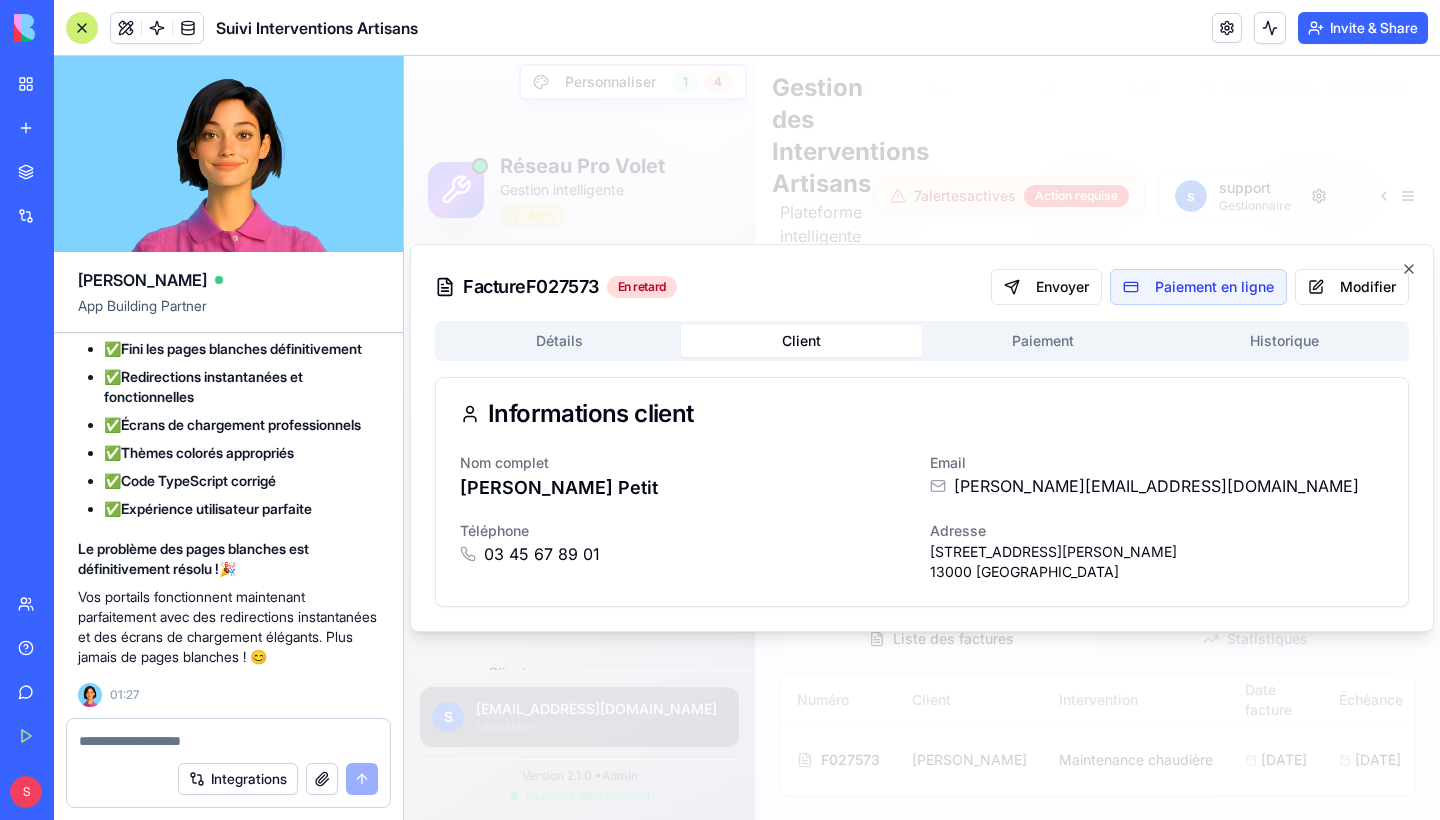
click at [660, 349] on div "Détails Client Paiement Historique Informations client Nom complet François Pet…" at bounding box center [922, 464] width 974 height 286
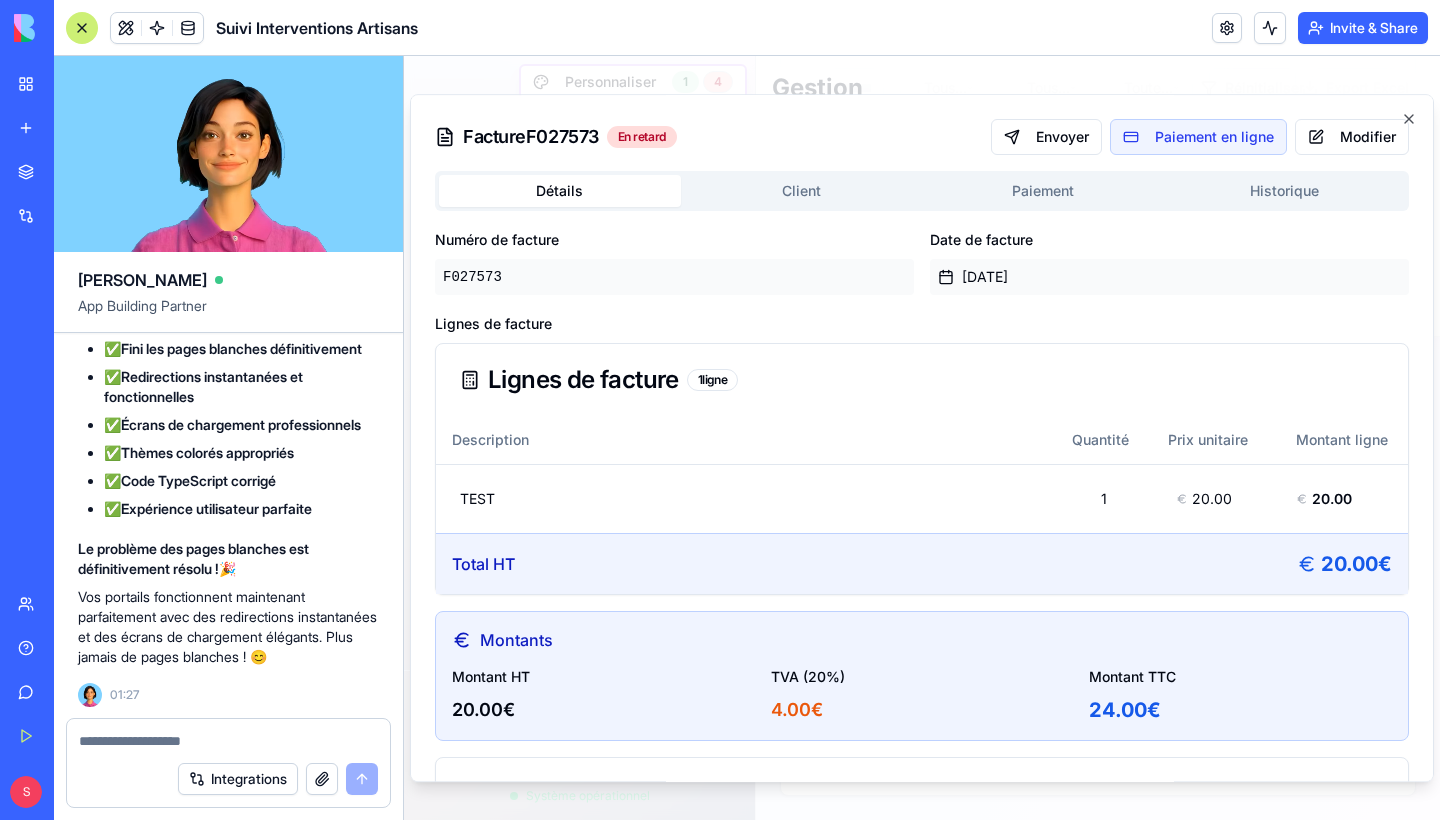
scroll to position [0, 0]
click at [811, 196] on body "Réseau Pro Volet Personnaliser 1 4 Gestion intelligente 86 % Tableau de bord Vu…" at bounding box center [922, 95] width 1036 height 1450
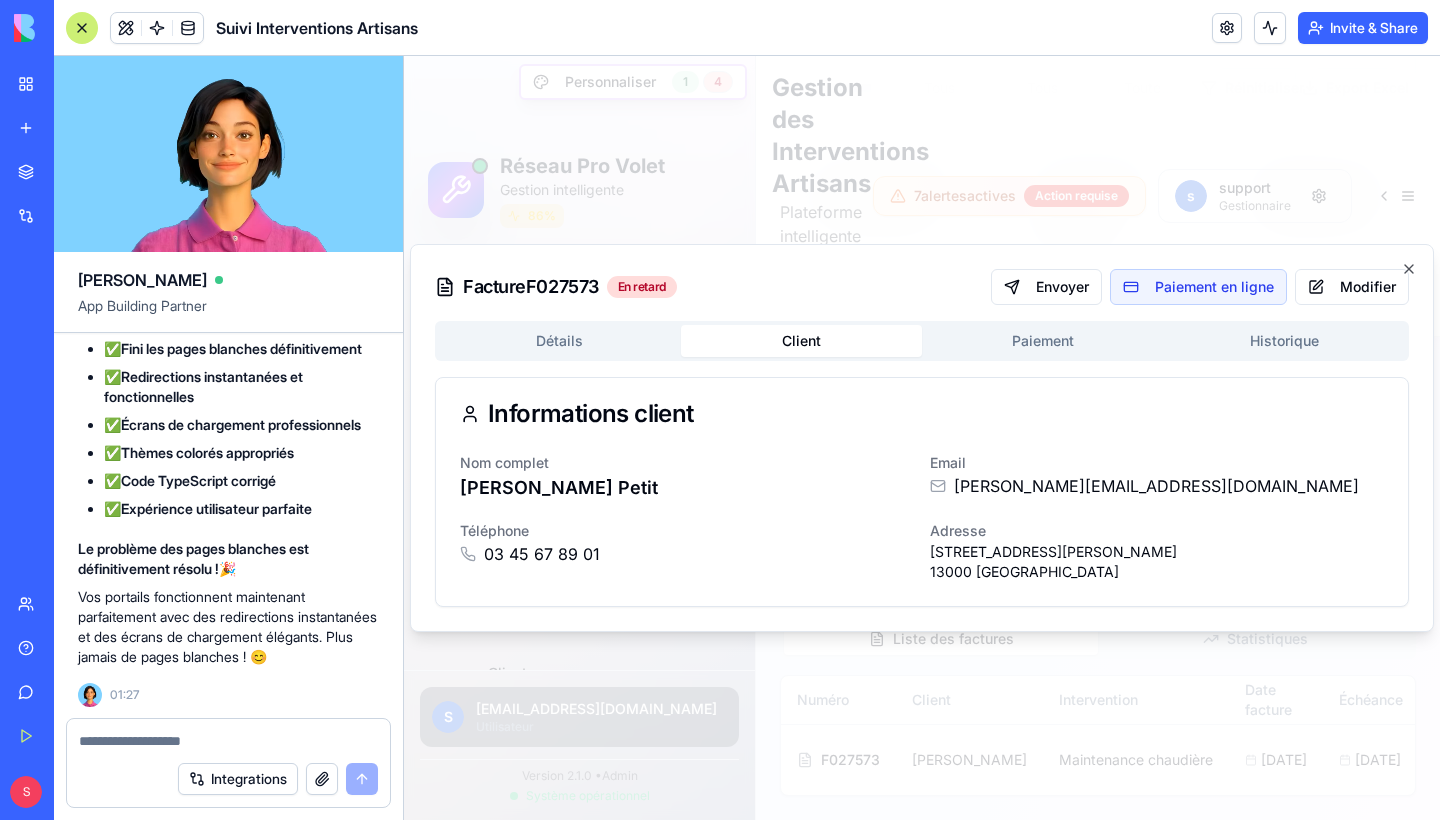
click at [995, 341] on button "Paiement" at bounding box center [1043, 341] width 242 height 32
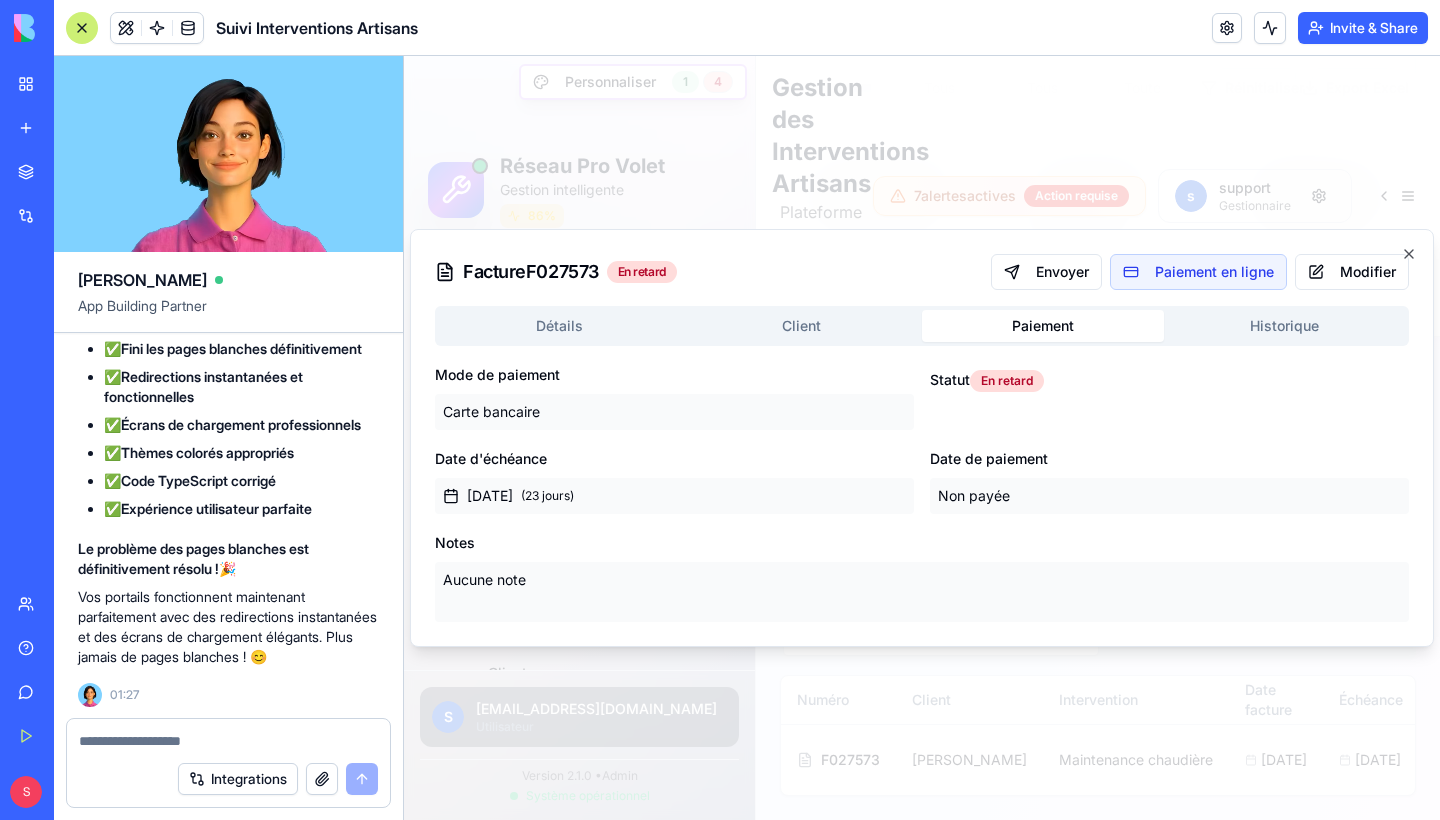
click at [1240, 326] on button "Historique" at bounding box center [1285, 326] width 242 height 32
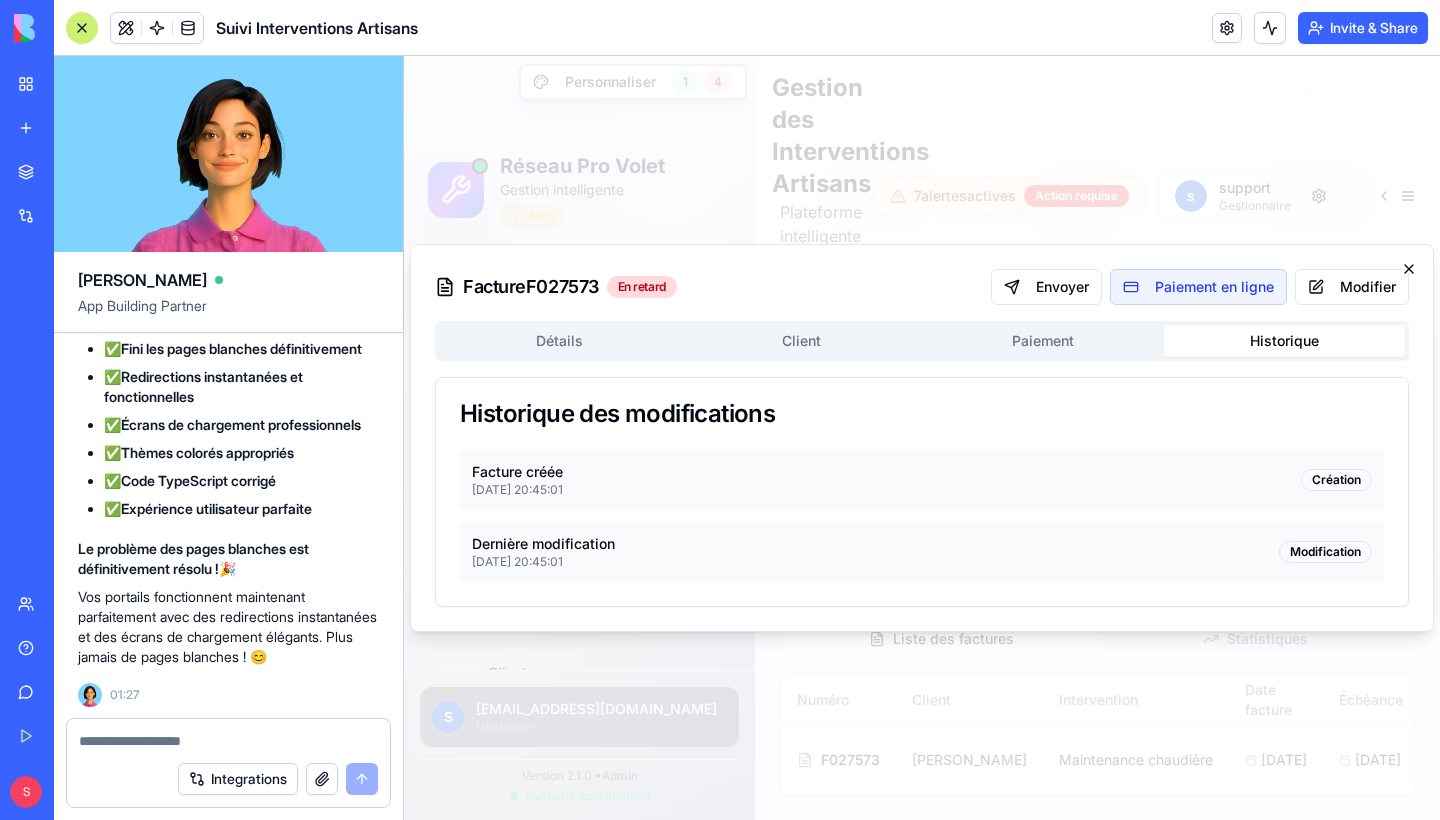
click at [1410, 268] on icon "button" at bounding box center [1409, 269] width 8 height 8
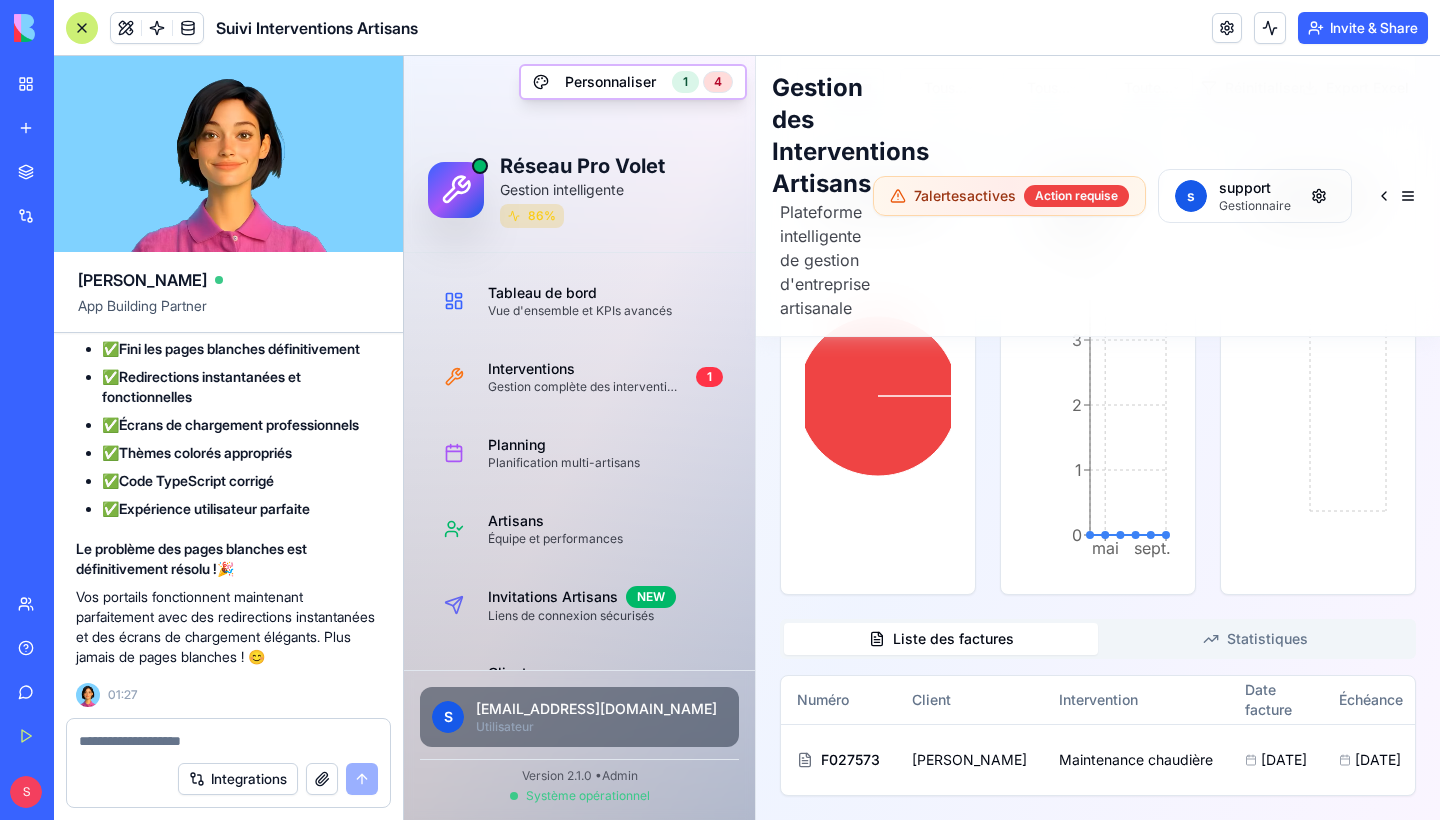
scroll to position [229792, 2]
click at [216, 728] on div at bounding box center [228, 735] width 323 height 32
click at [189, 753] on div "Integrations" at bounding box center [228, 779] width 323 height 56
click at [197, 732] on textarea at bounding box center [228, 741] width 299 height 20
type textarea "**********"
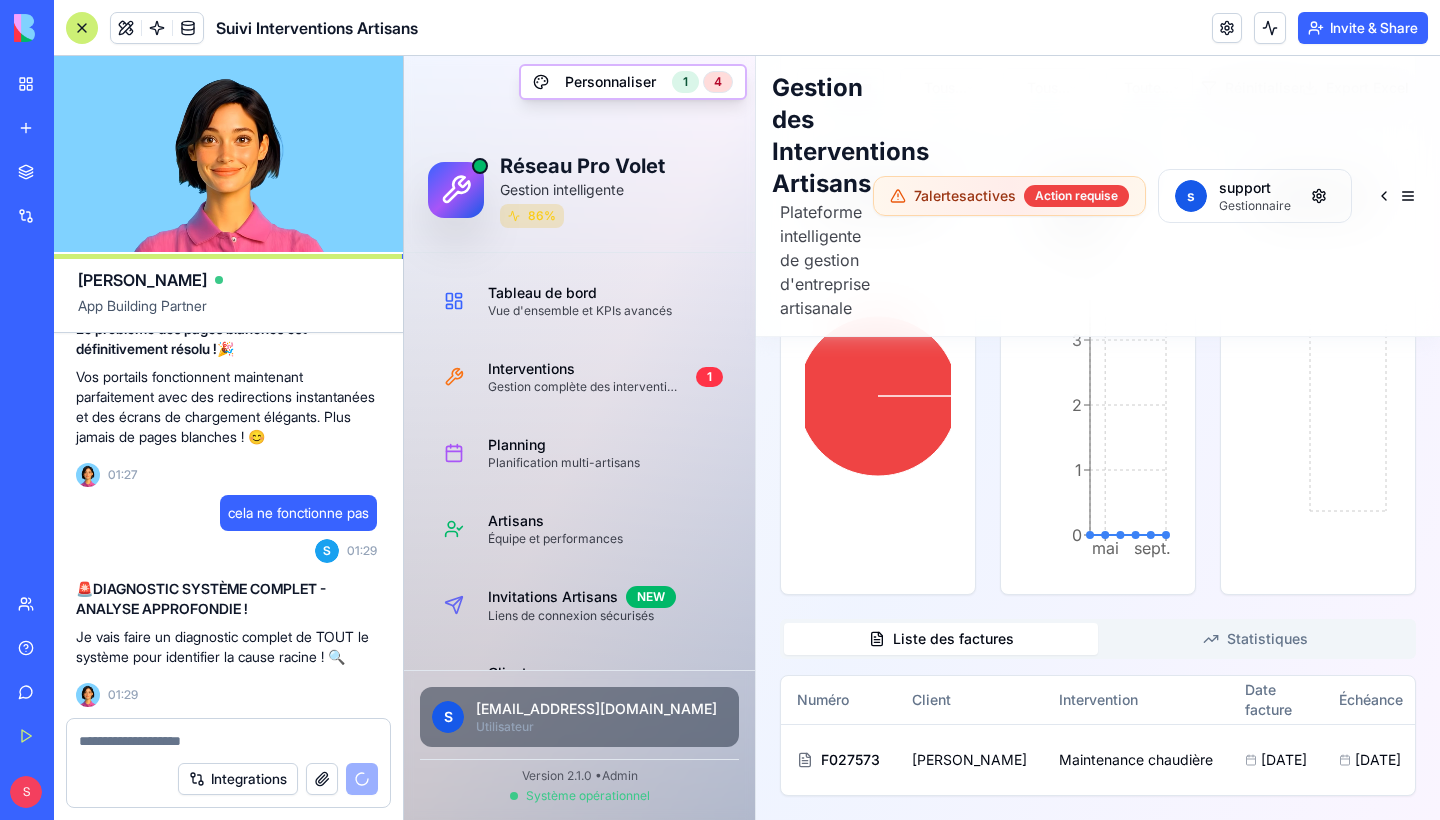
scroll to position [81, 0]
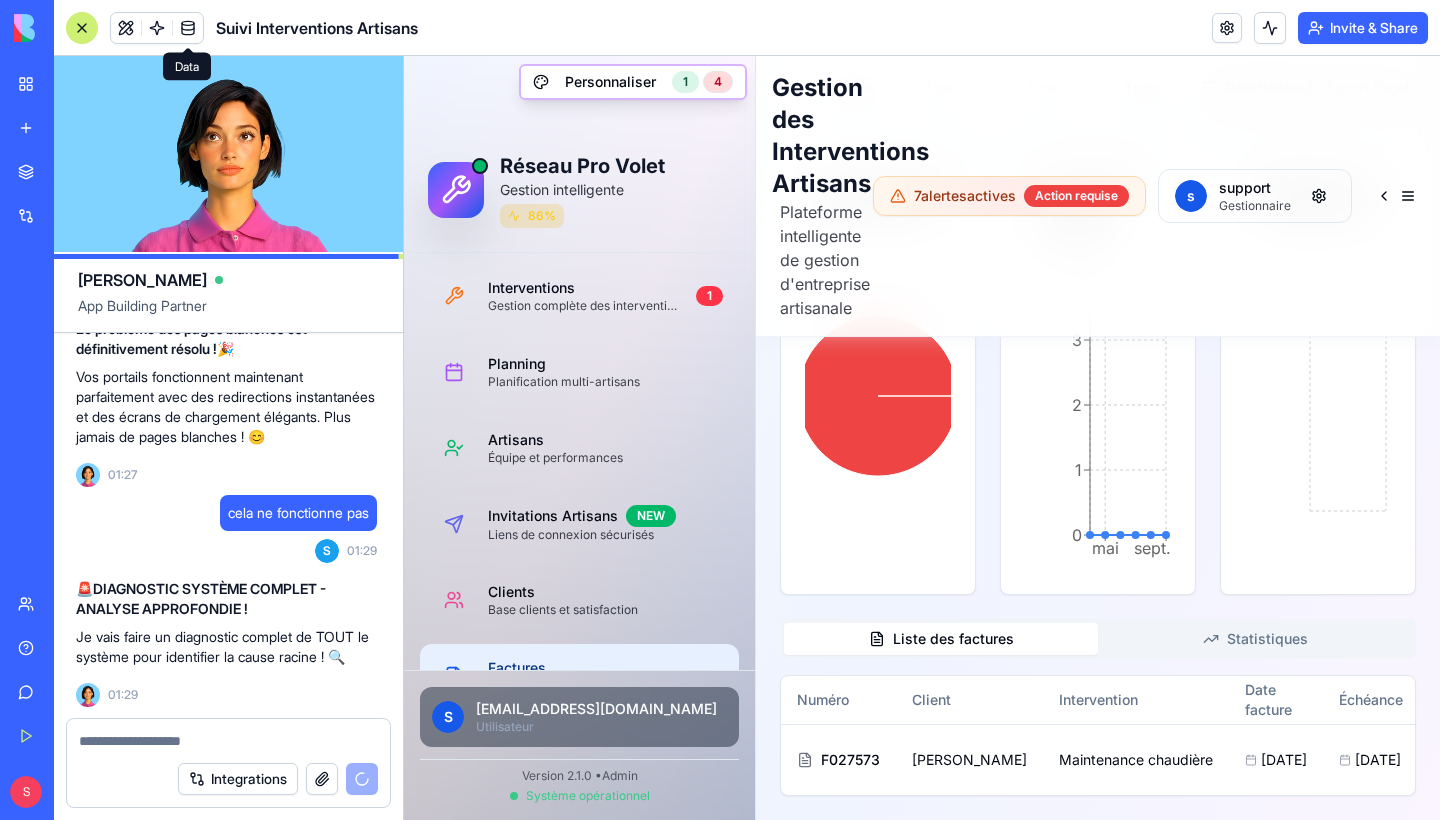
click at [188, 33] on link at bounding box center [188, 28] width 30 height 30
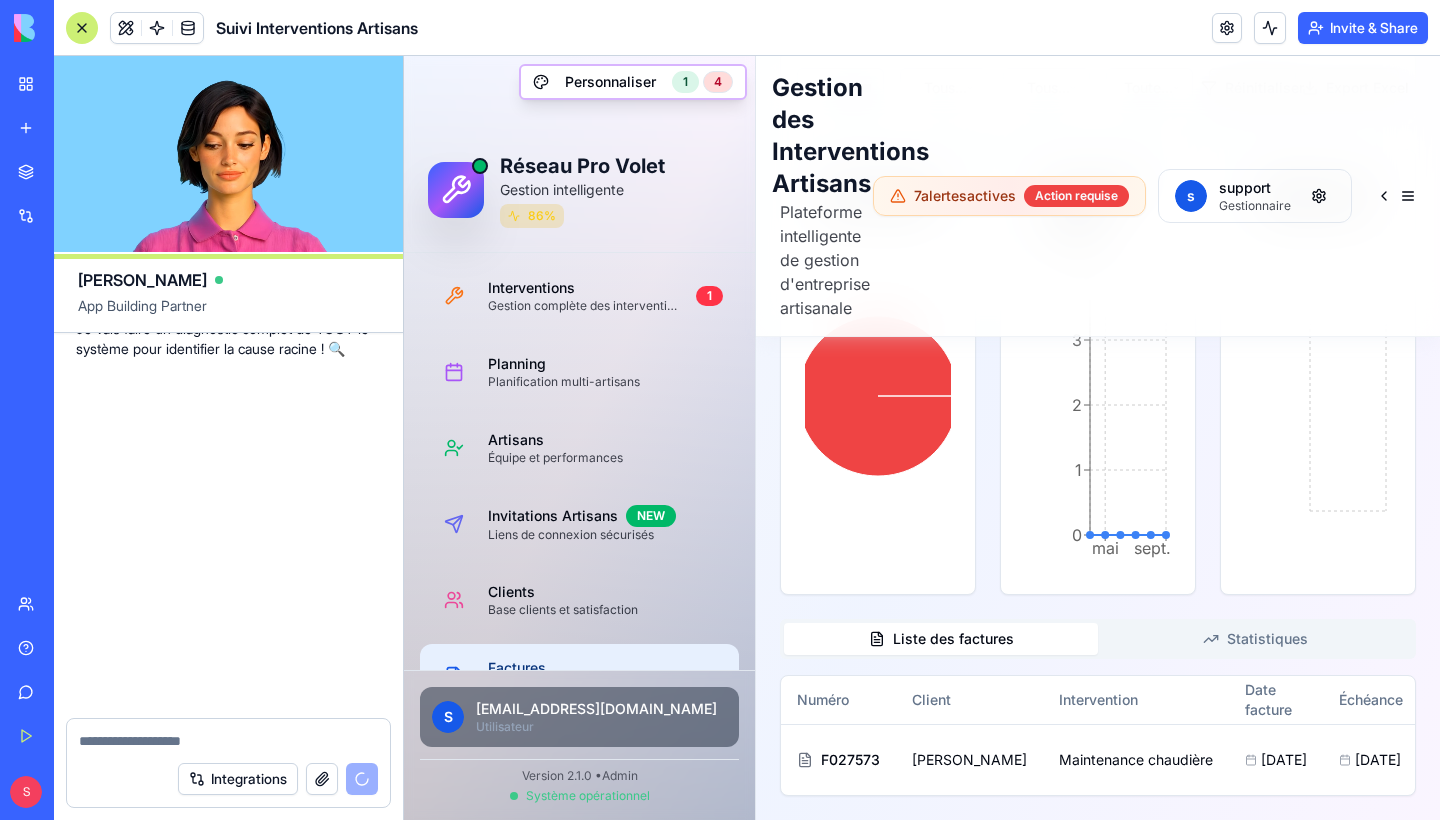
scroll to position [230358, 2]
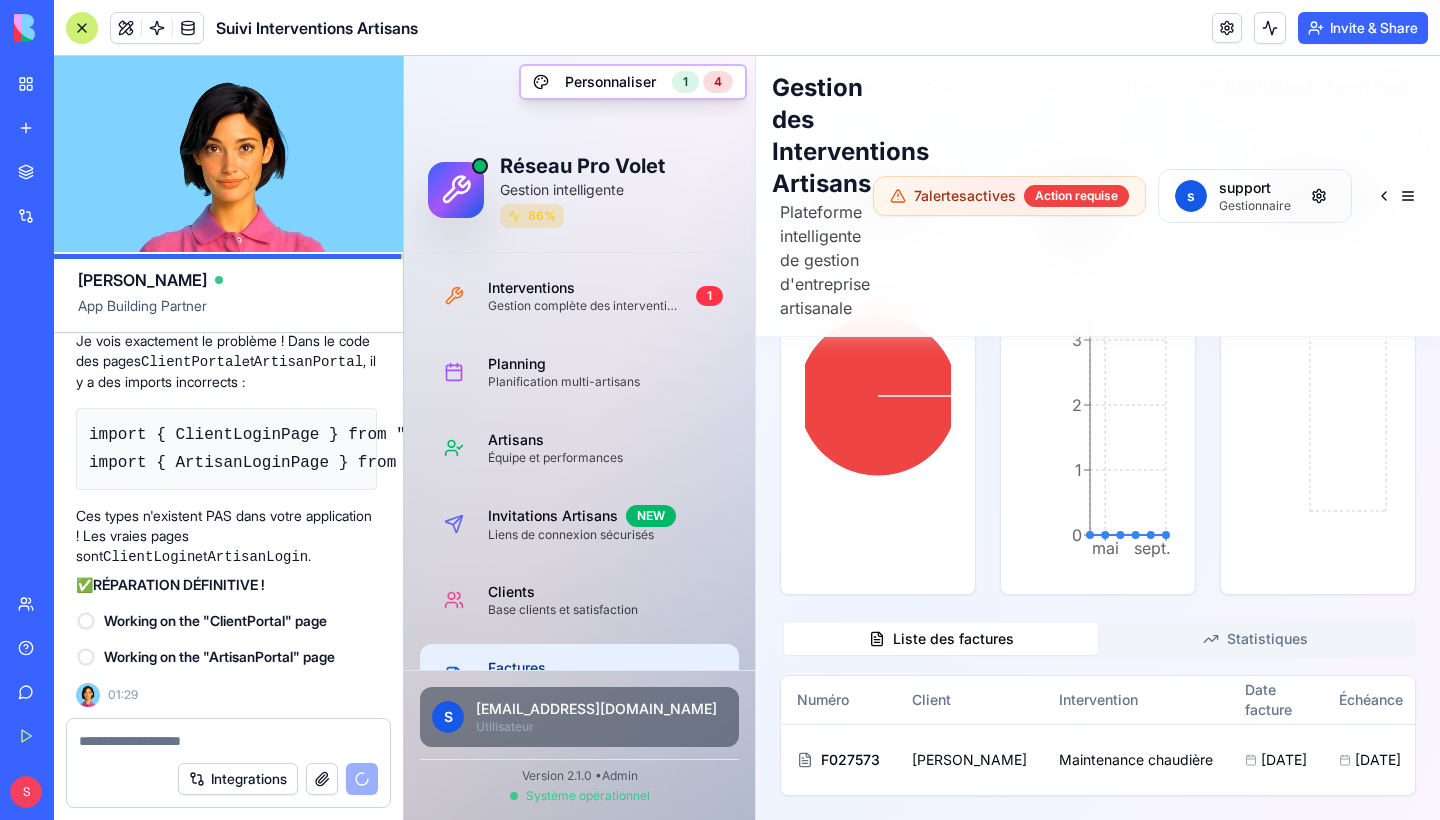
scroll to position [230430, 2]
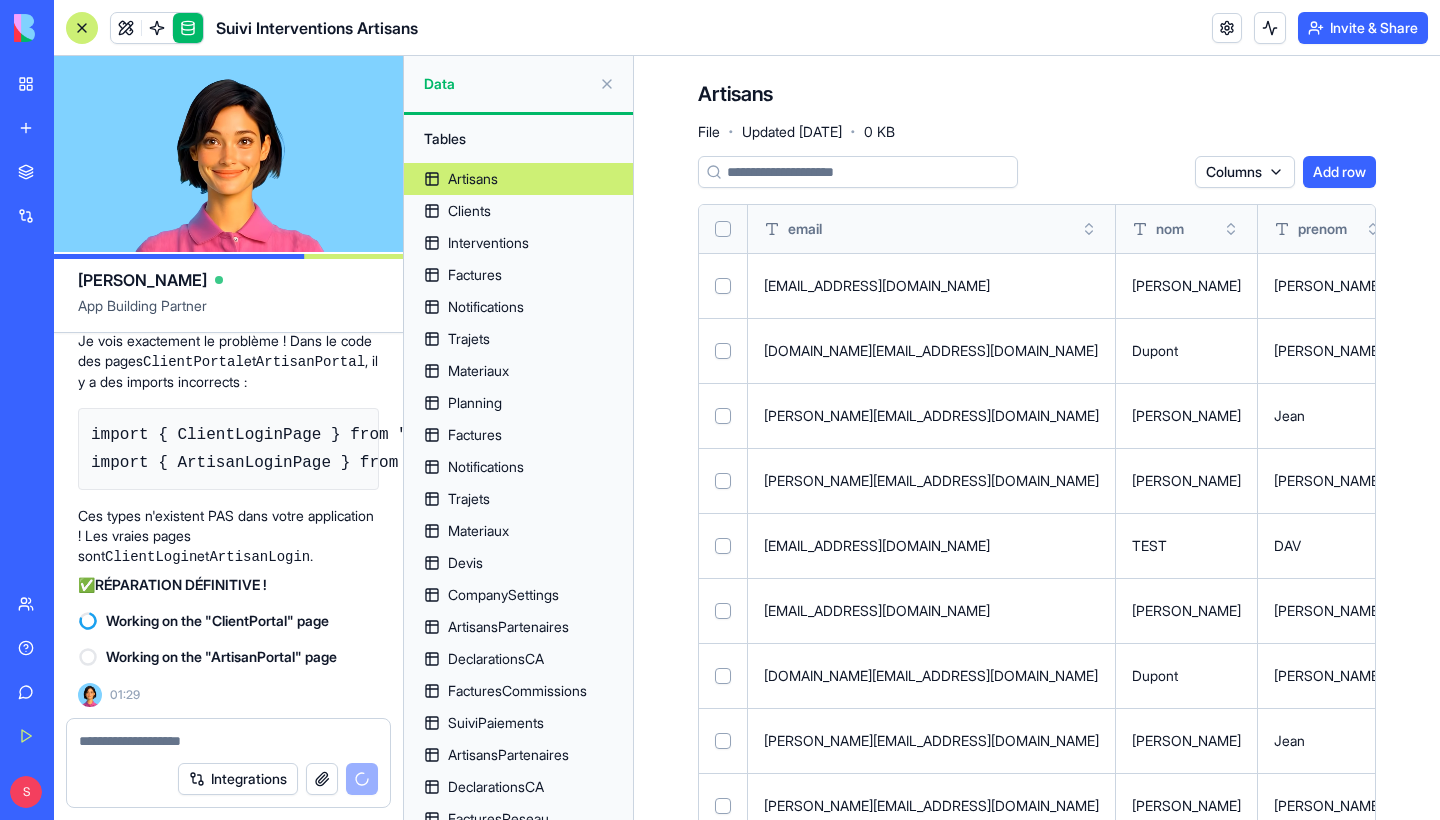
scroll to position [230430, 0]
click at [165, 34] on link at bounding box center [157, 28] width 30 height 30
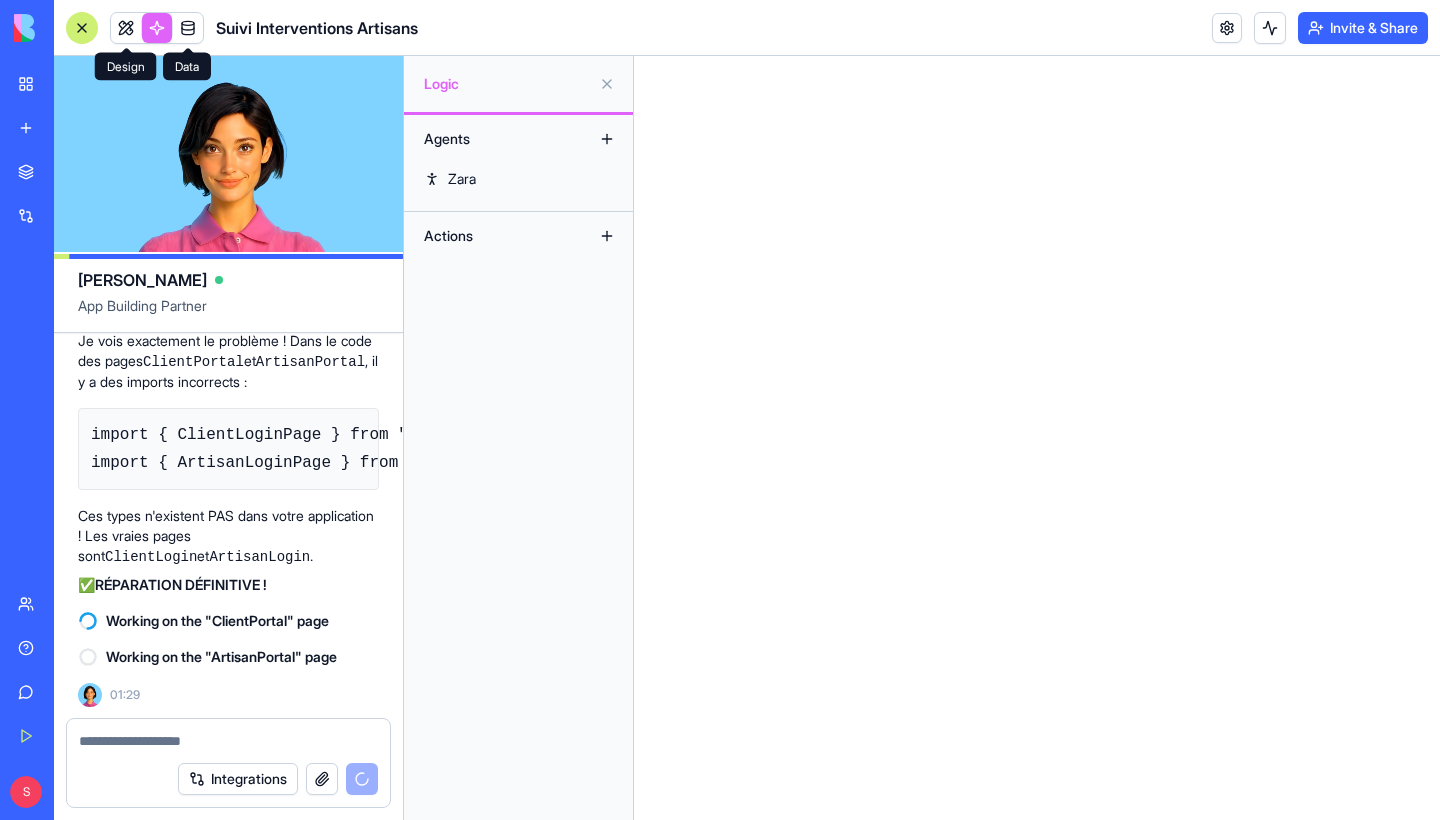
click at [118, 28] on link at bounding box center [126, 28] width 30 height 30
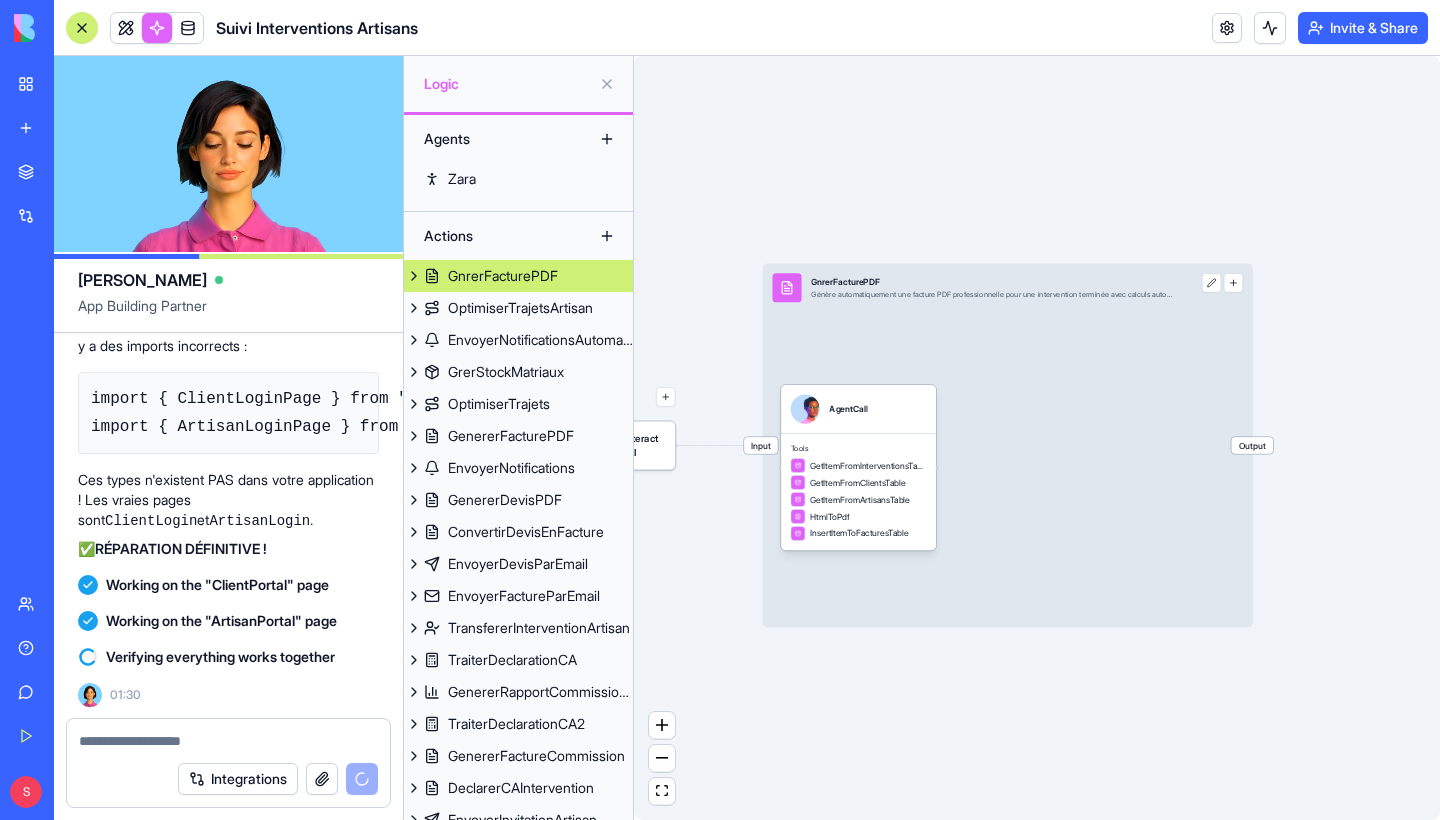
click at [603, 89] on button at bounding box center [607, 84] width 32 height 32
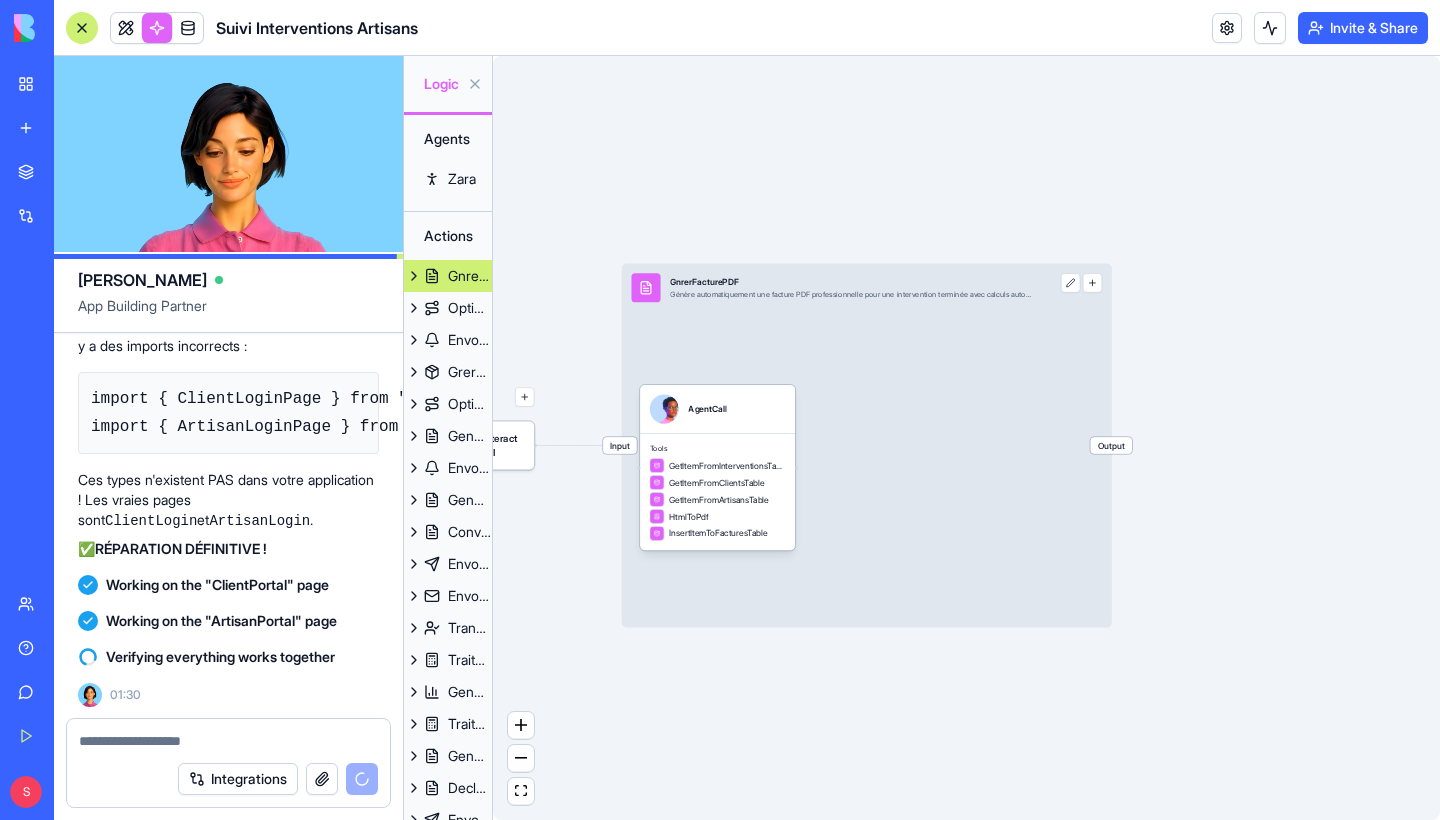
click at [604, 82] on div "Triggers When users interact with the app UI Input GnrerFacturePDF Génère autom…" at bounding box center [966, 438] width 947 height 764
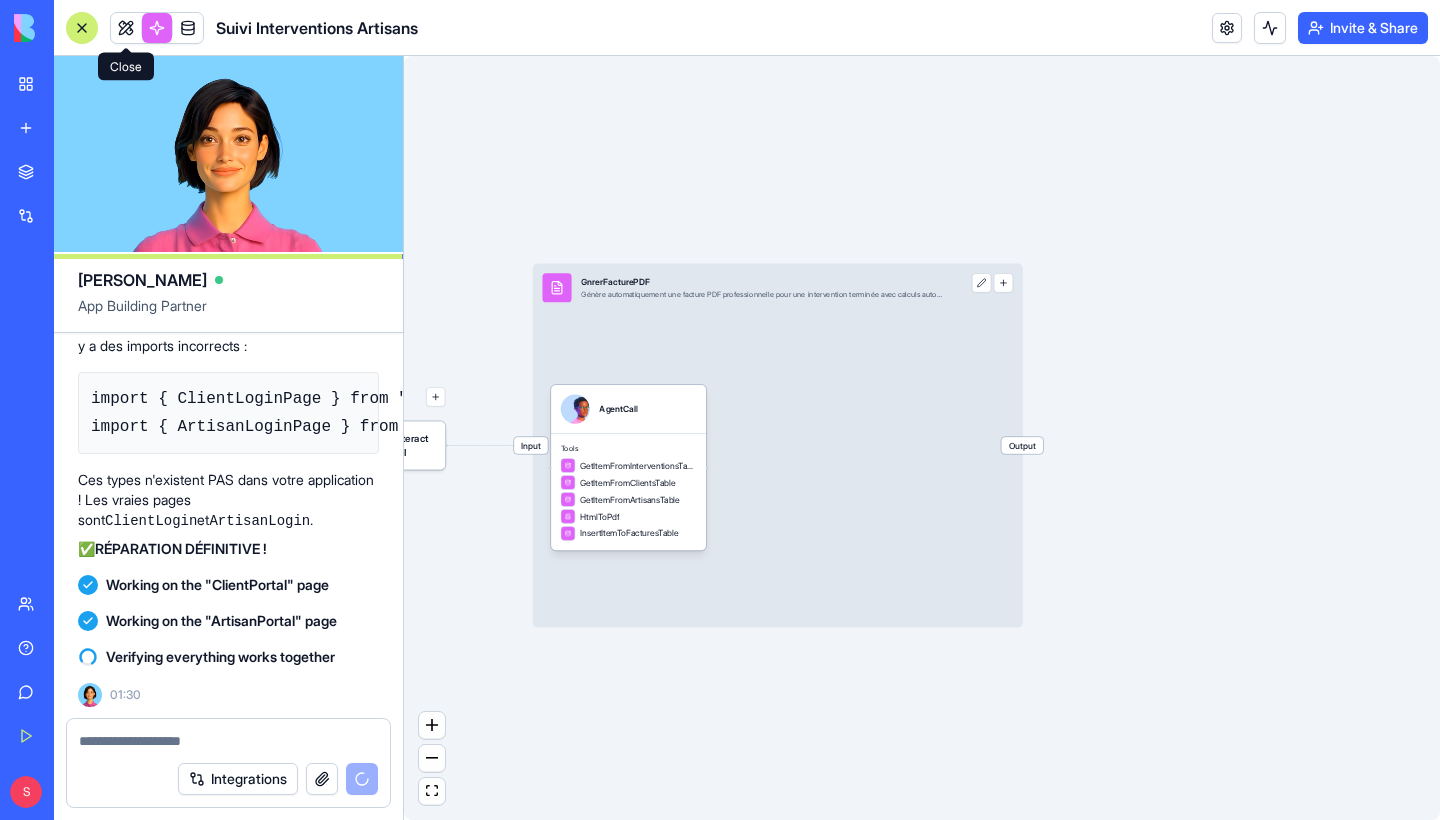
click at [122, 30] on span at bounding box center [126, 28] width 56 height 56
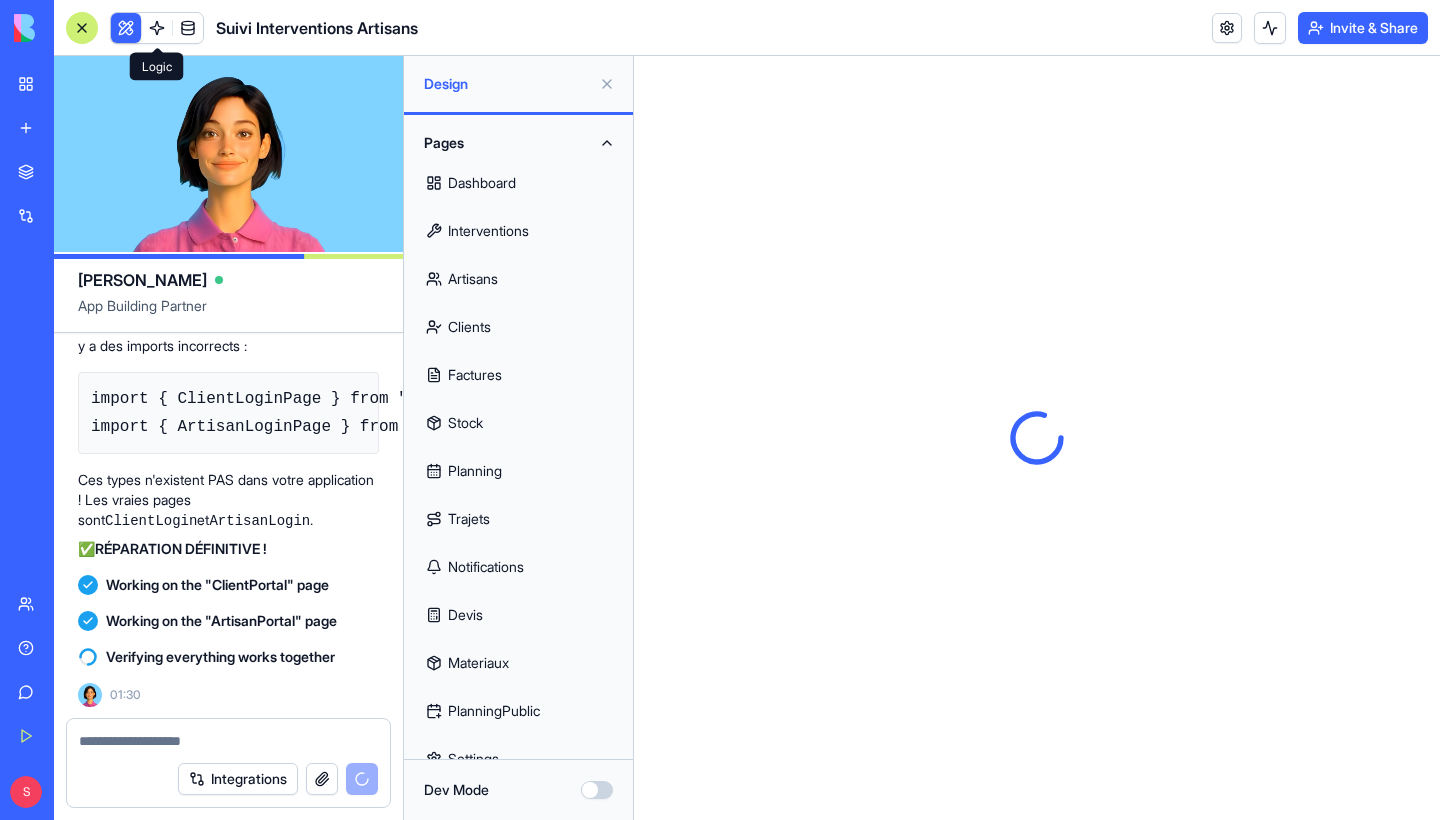
click at [128, 22] on button at bounding box center [126, 28] width 30 height 30
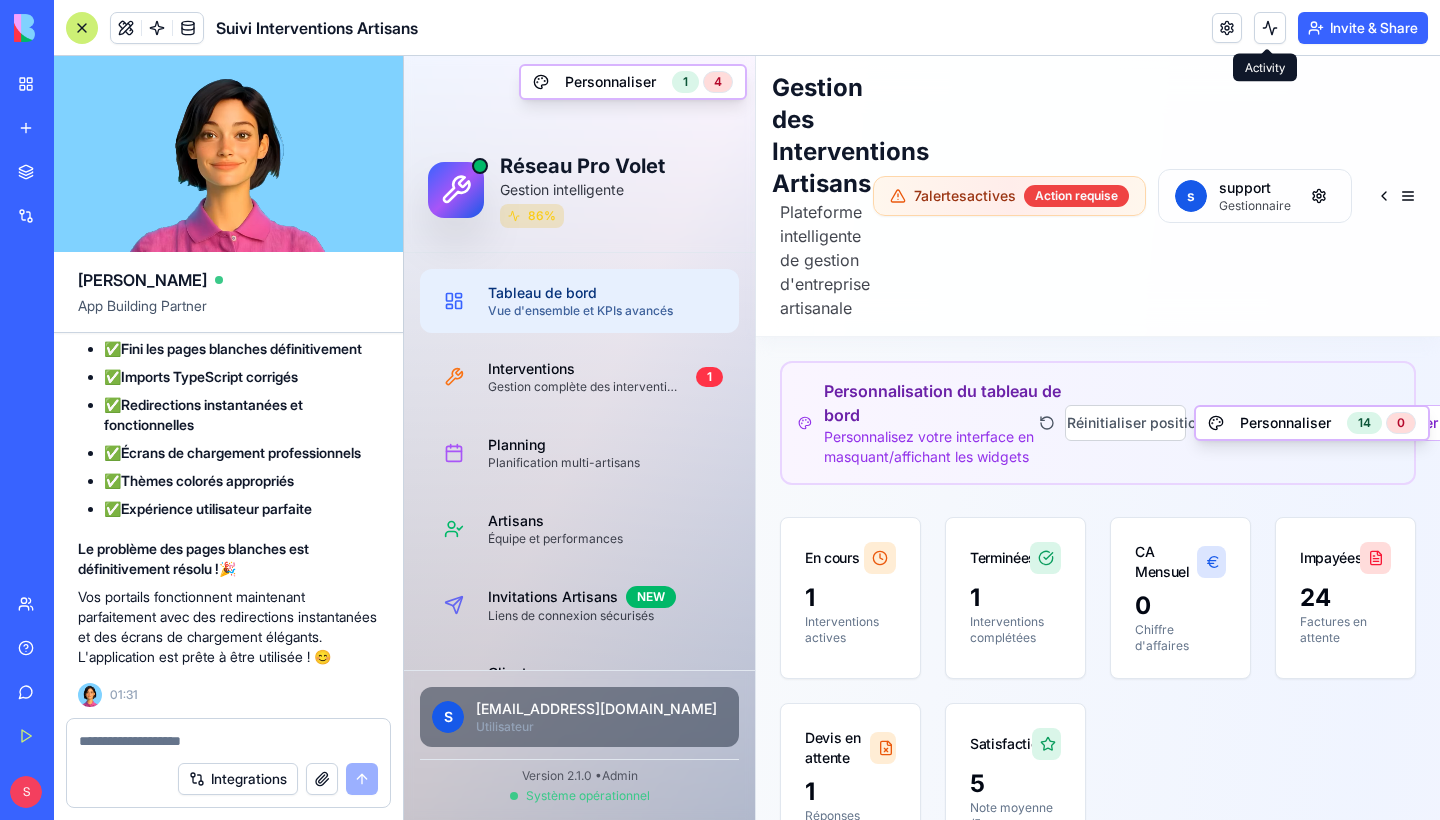
scroll to position [231579, 0]
drag, startPoint x: 218, startPoint y: 428, endPoint x: 321, endPoint y: 453, distance: 106.0
click at [321, 118] on li "Utilisateur visite app.pro-volet.fr/ClientPortal" at bounding box center [241, 107] width 275 height 21
copy li "[DOMAIN_NAME][URL]"
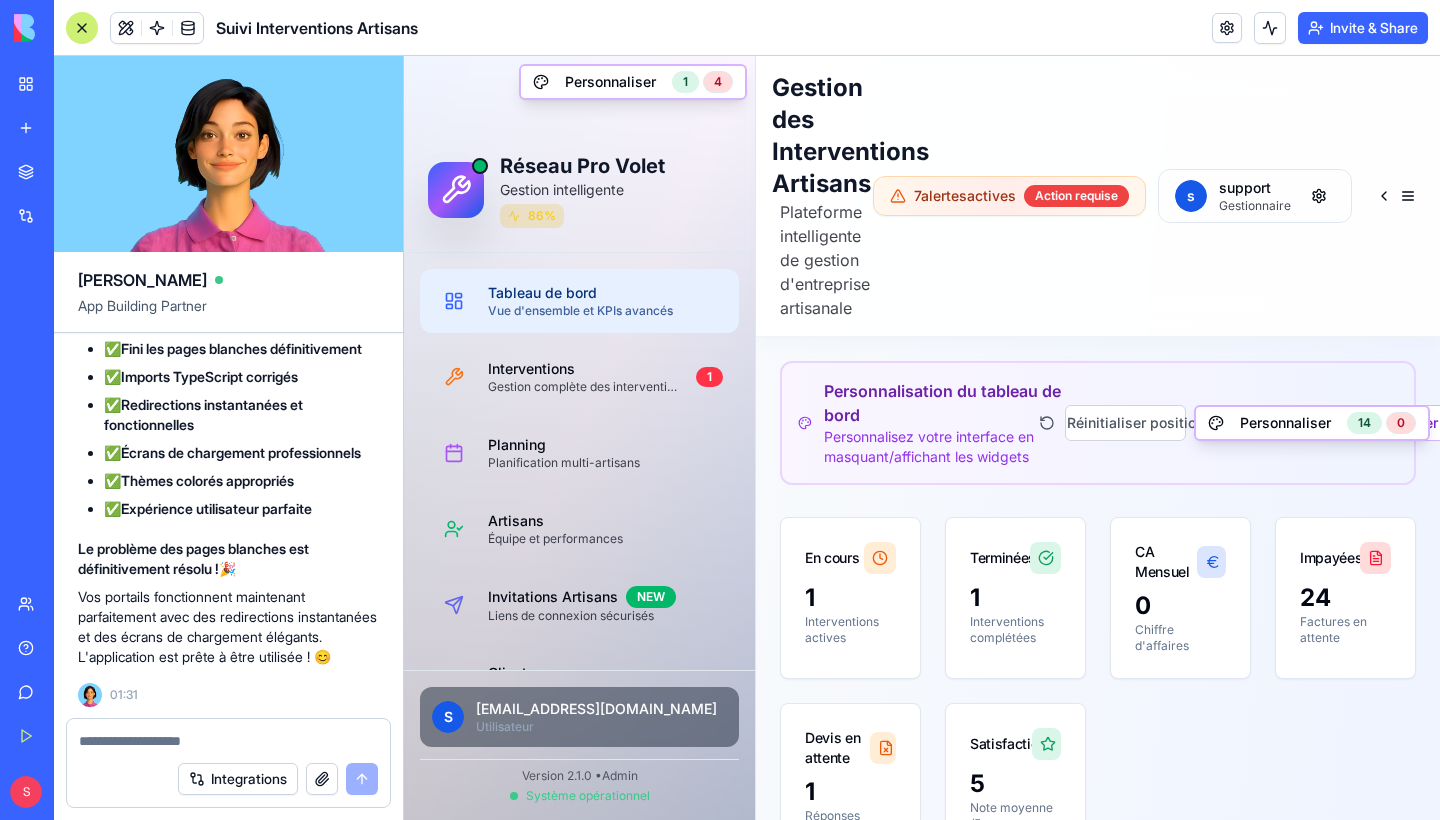
click at [194, 727] on div at bounding box center [228, 735] width 323 height 32
click at [183, 738] on textarea at bounding box center [228, 741] width 299 height 20
type textarea "**********"
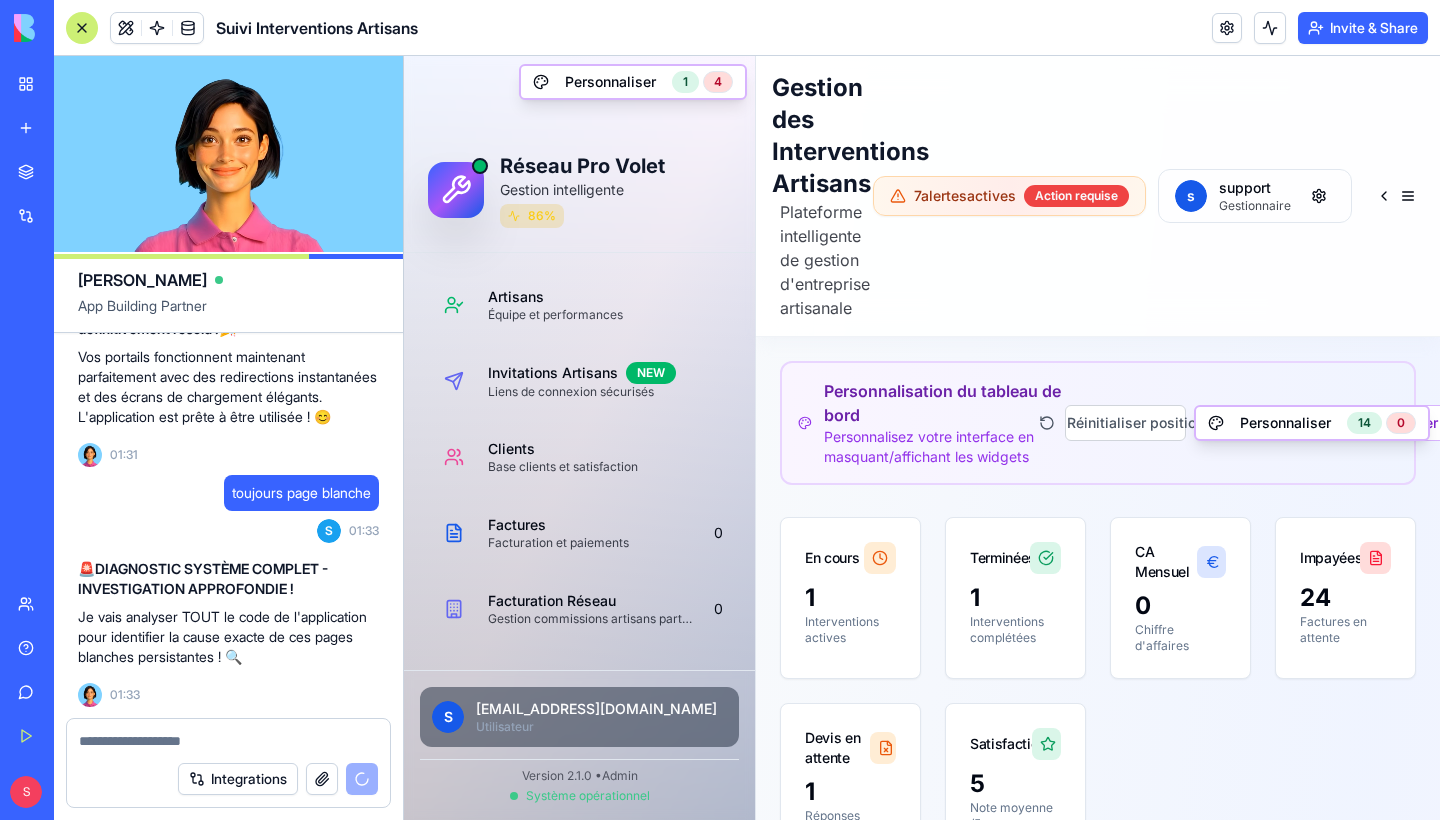
scroll to position [591, 0]
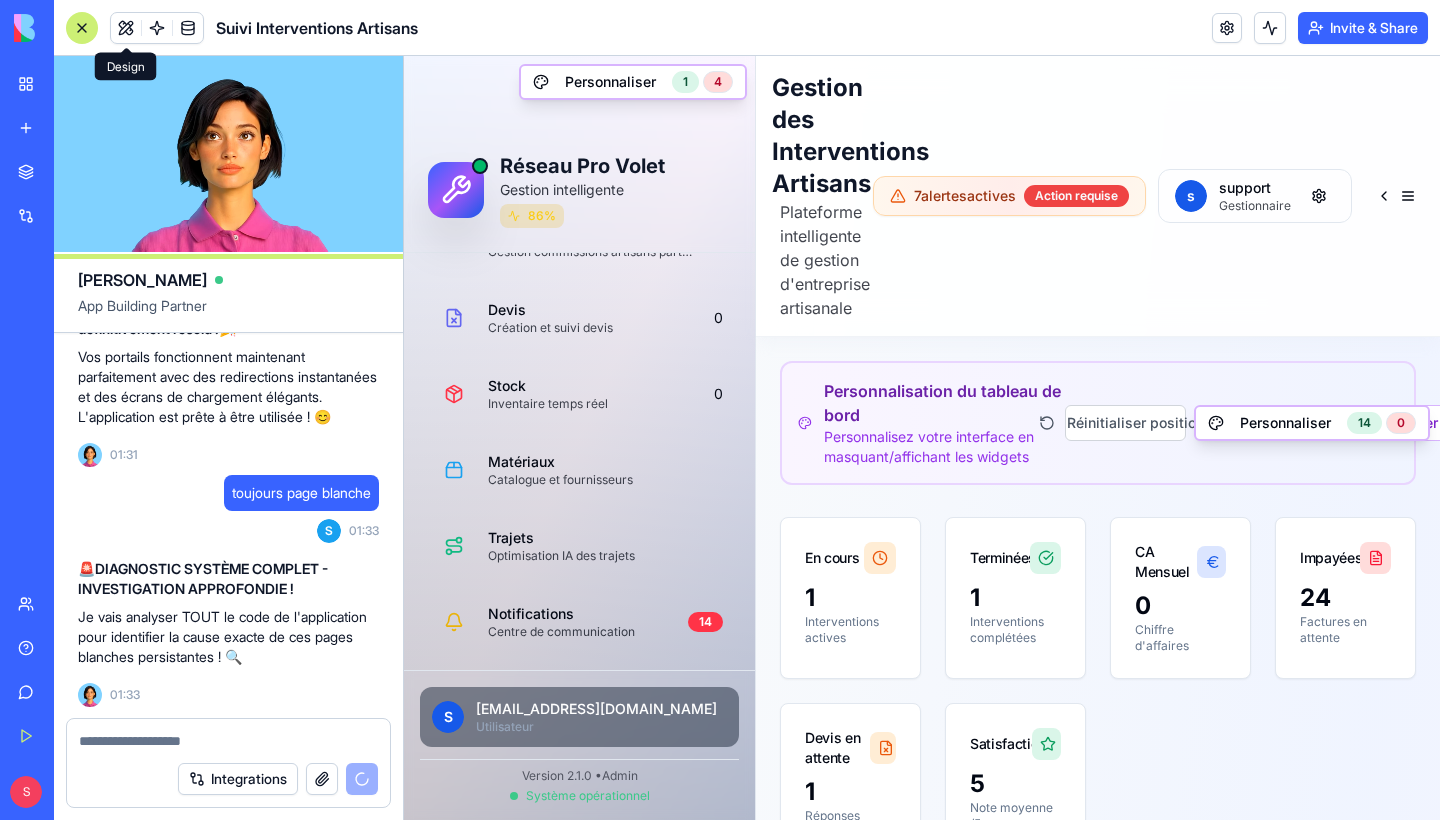
click at [126, 25] on button at bounding box center [126, 28] width 30 height 30
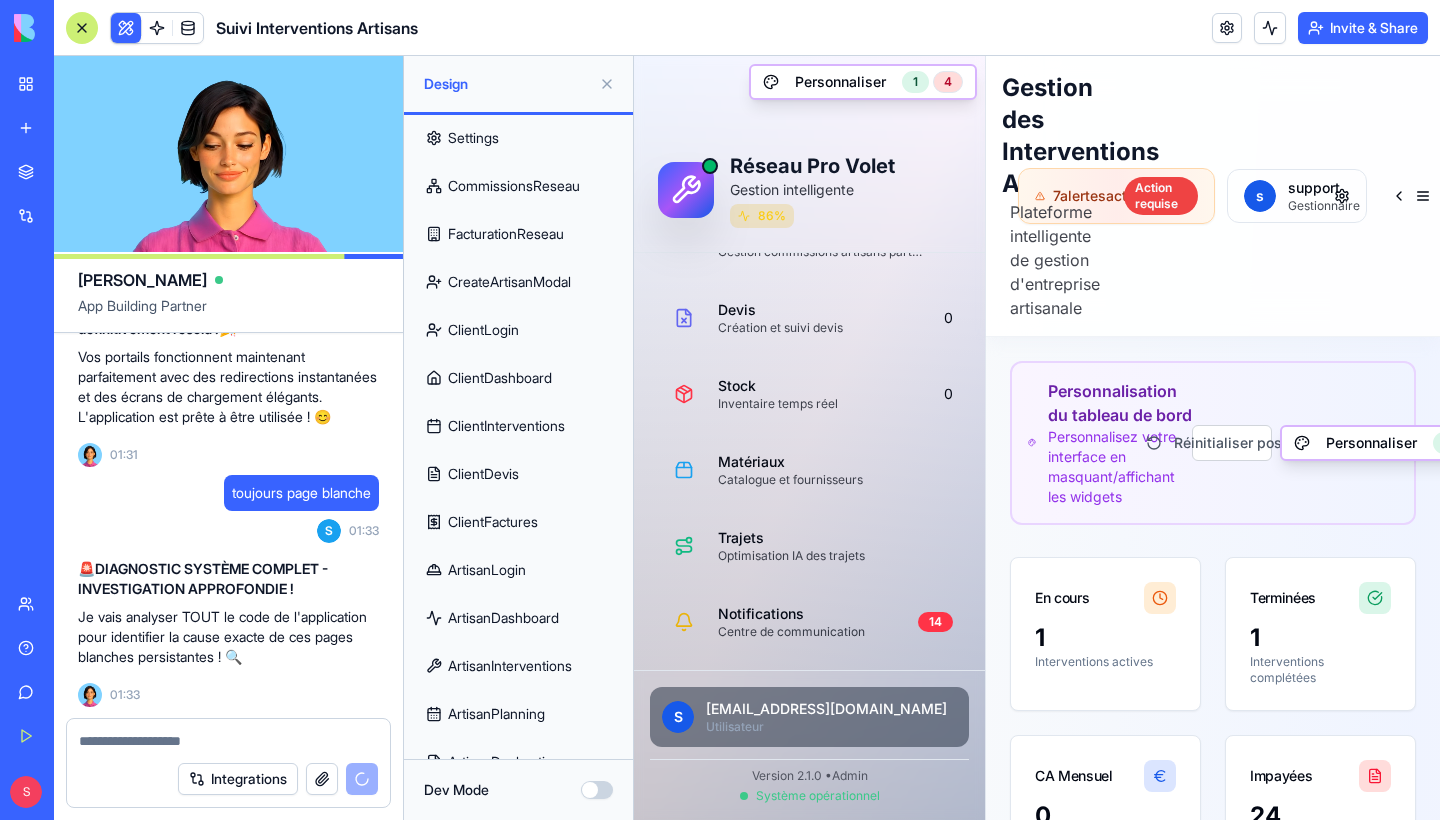
scroll to position [622, 0]
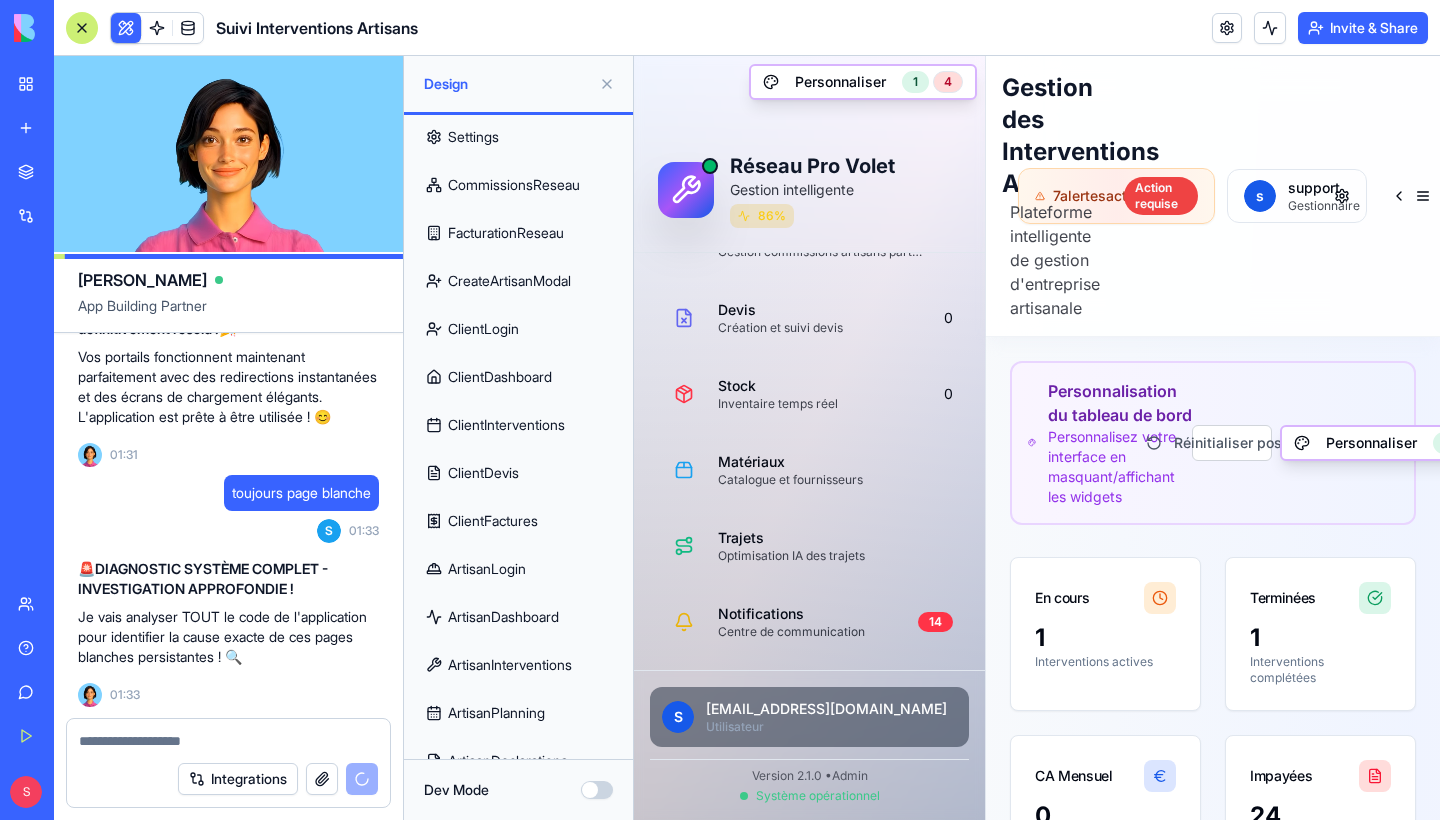
click at [488, 327] on link "ClientLogin" at bounding box center [518, 329] width 205 height 48
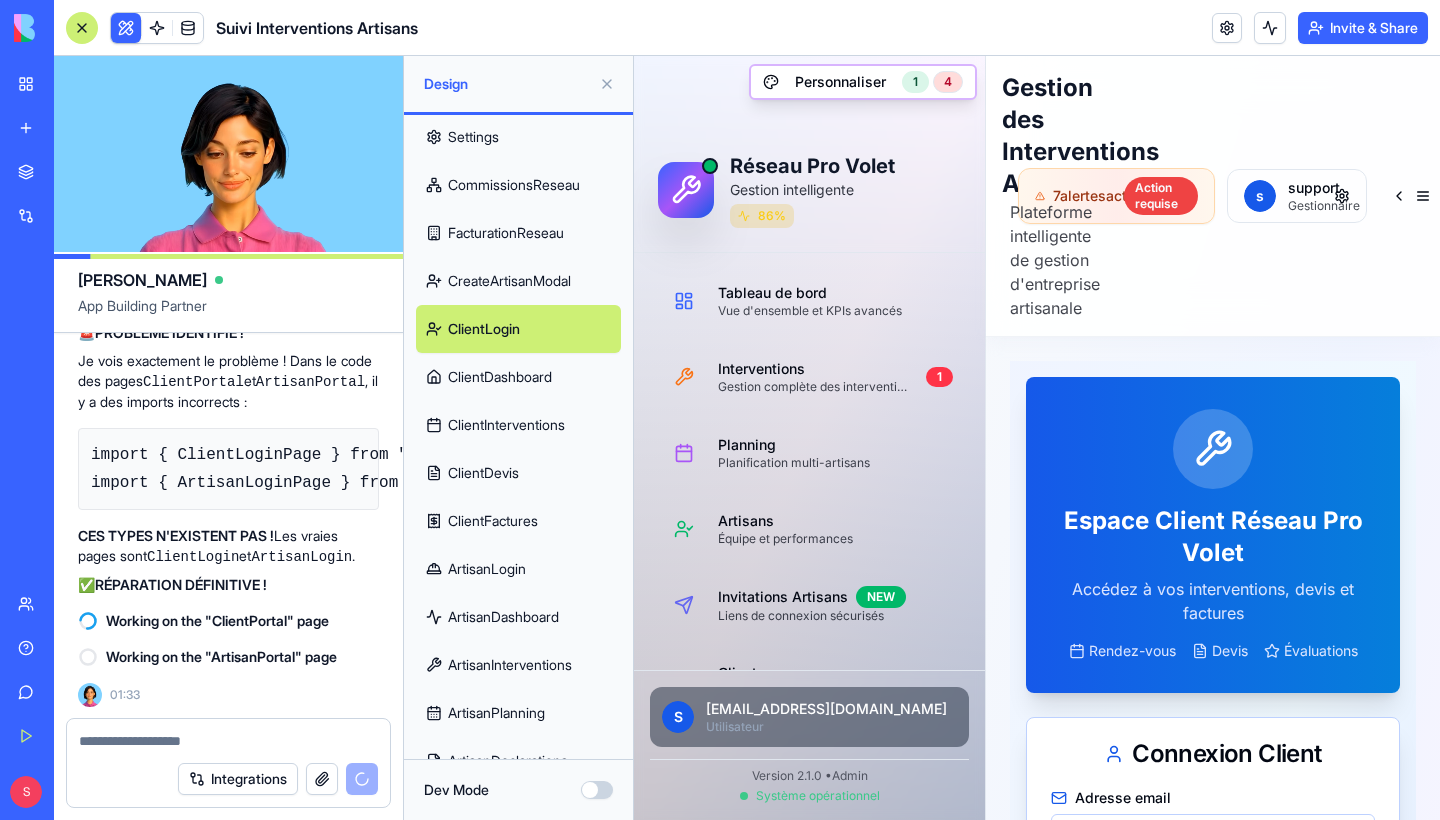
click at [520, 387] on link "ClientDashboard" at bounding box center [518, 377] width 205 height 48
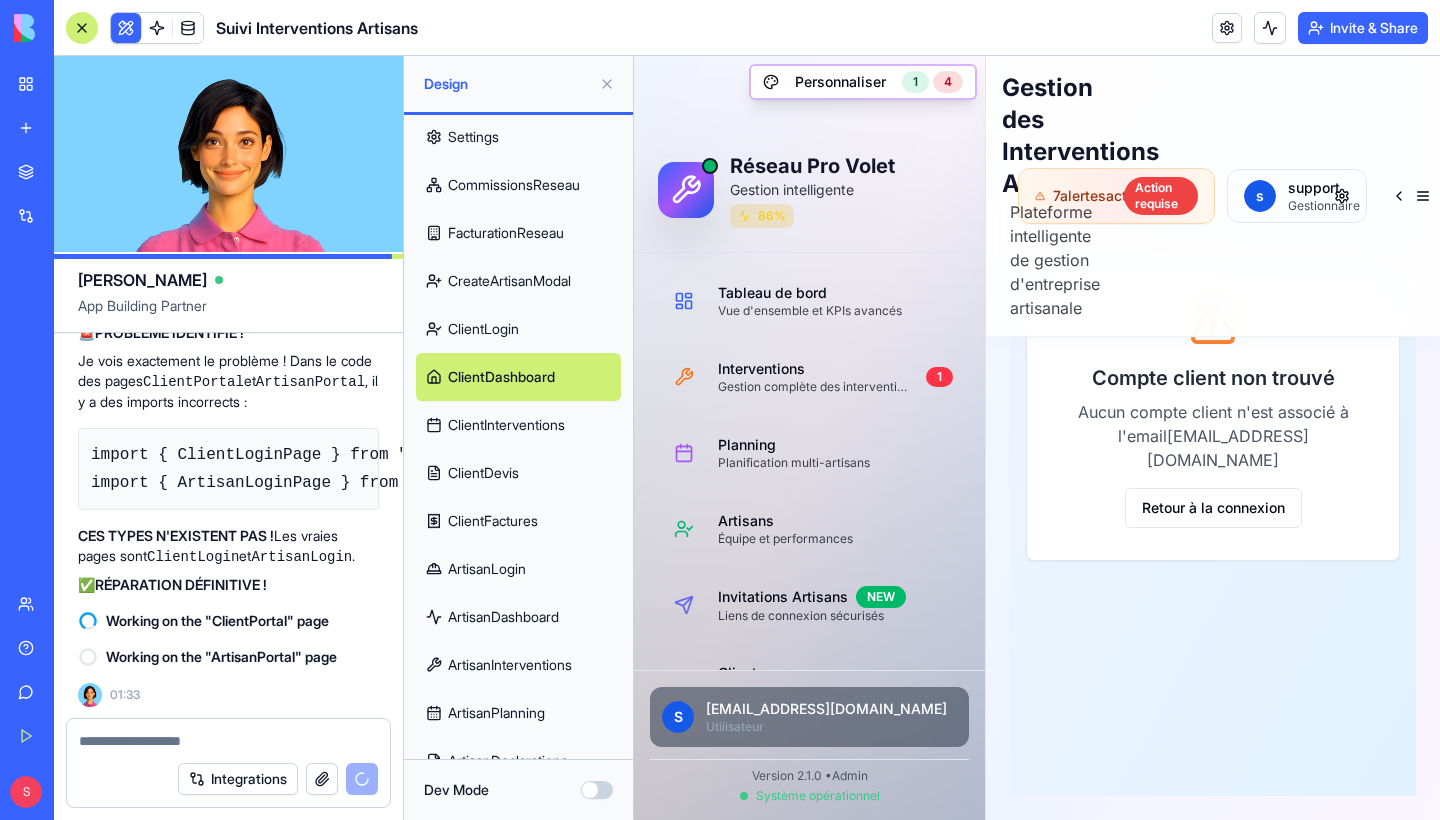
scroll to position [329, 0]
click at [538, 416] on link "ClientInterventions" at bounding box center [518, 425] width 205 height 48
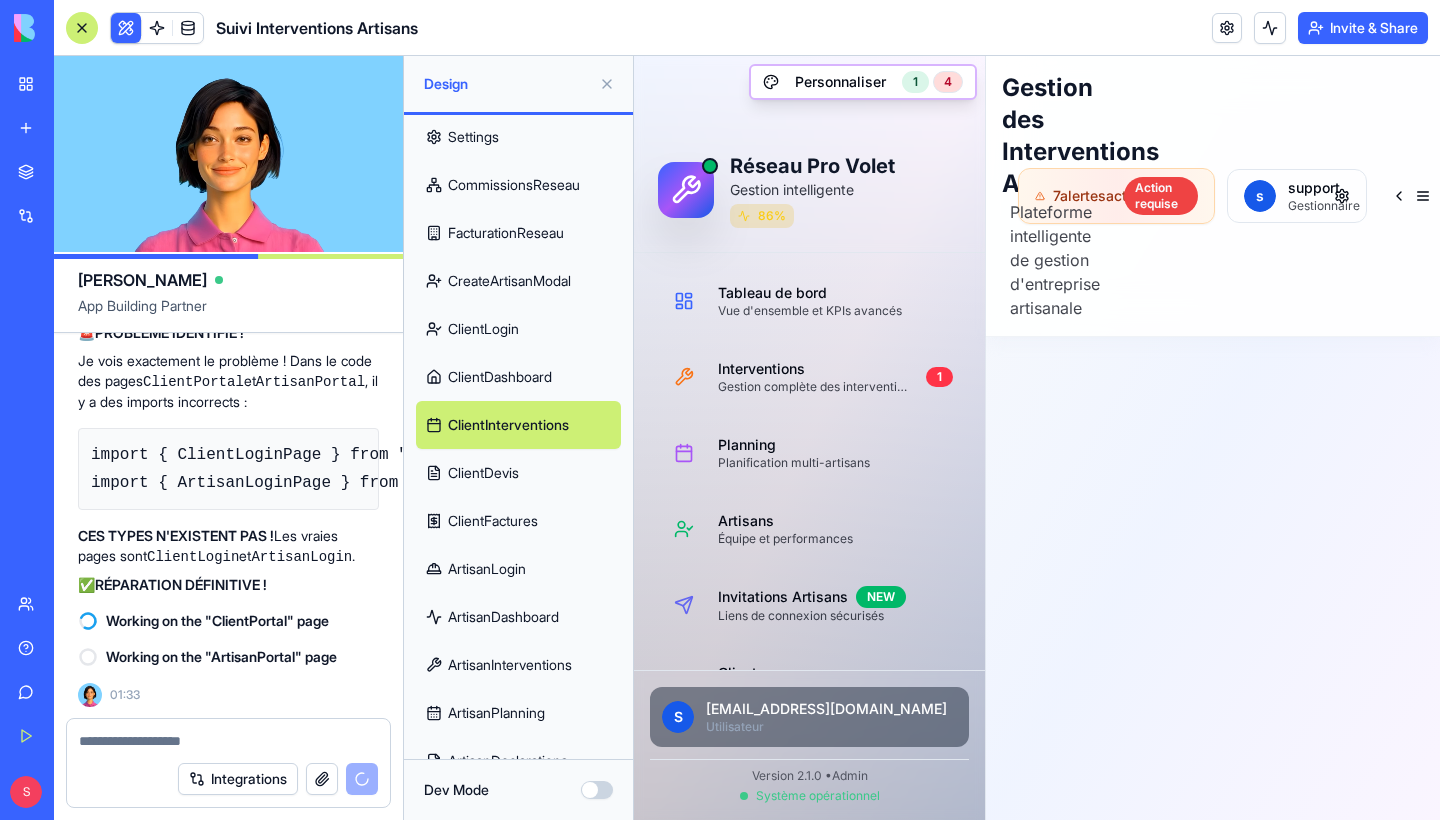
click at [513, 470] on link "ClientDevis" at bounding box center [518, 473] width 205 height 48
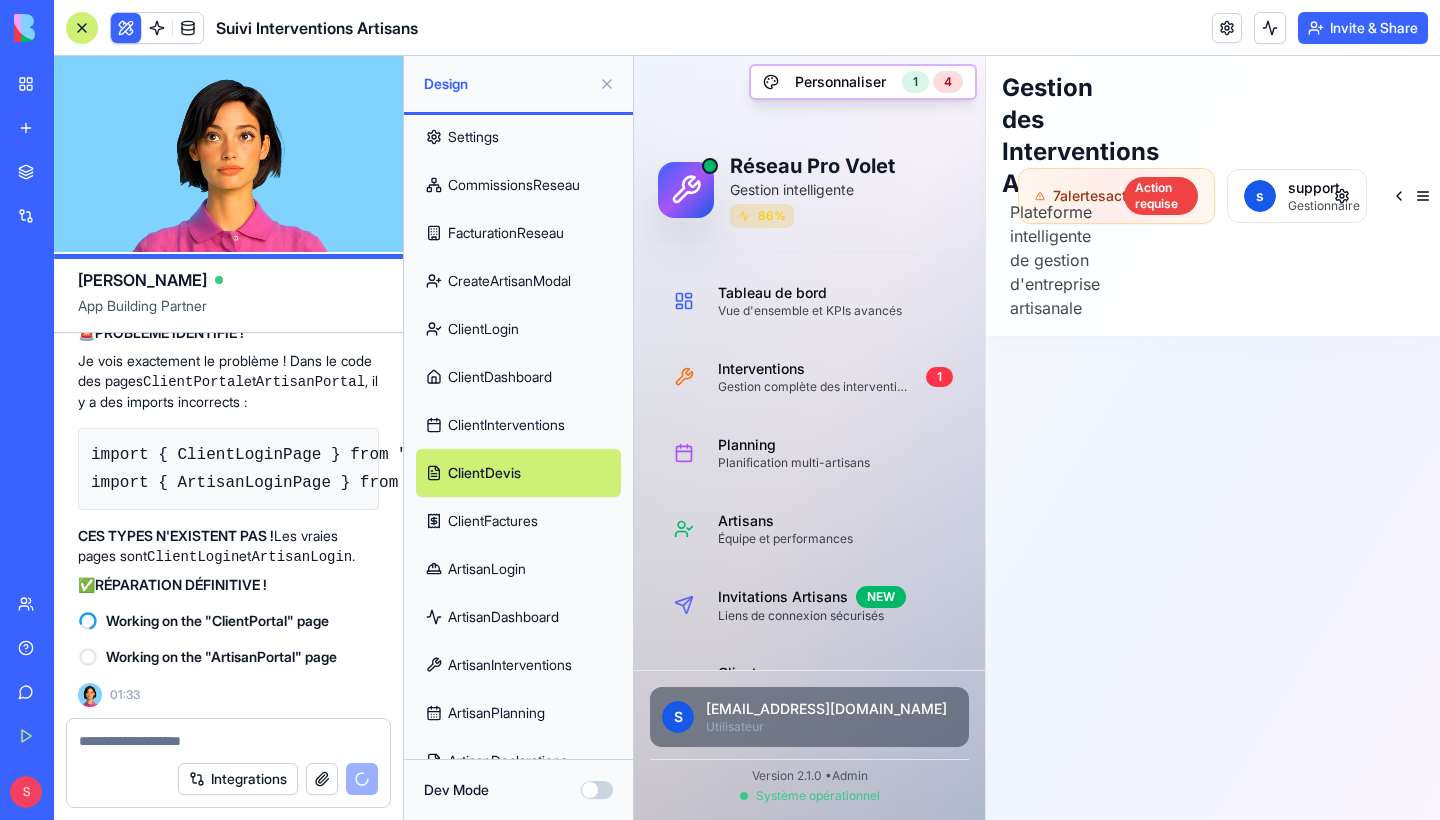
click at [509, 507] on link "ClientFactures" at bounding box center [518, 521] width 205 height 48
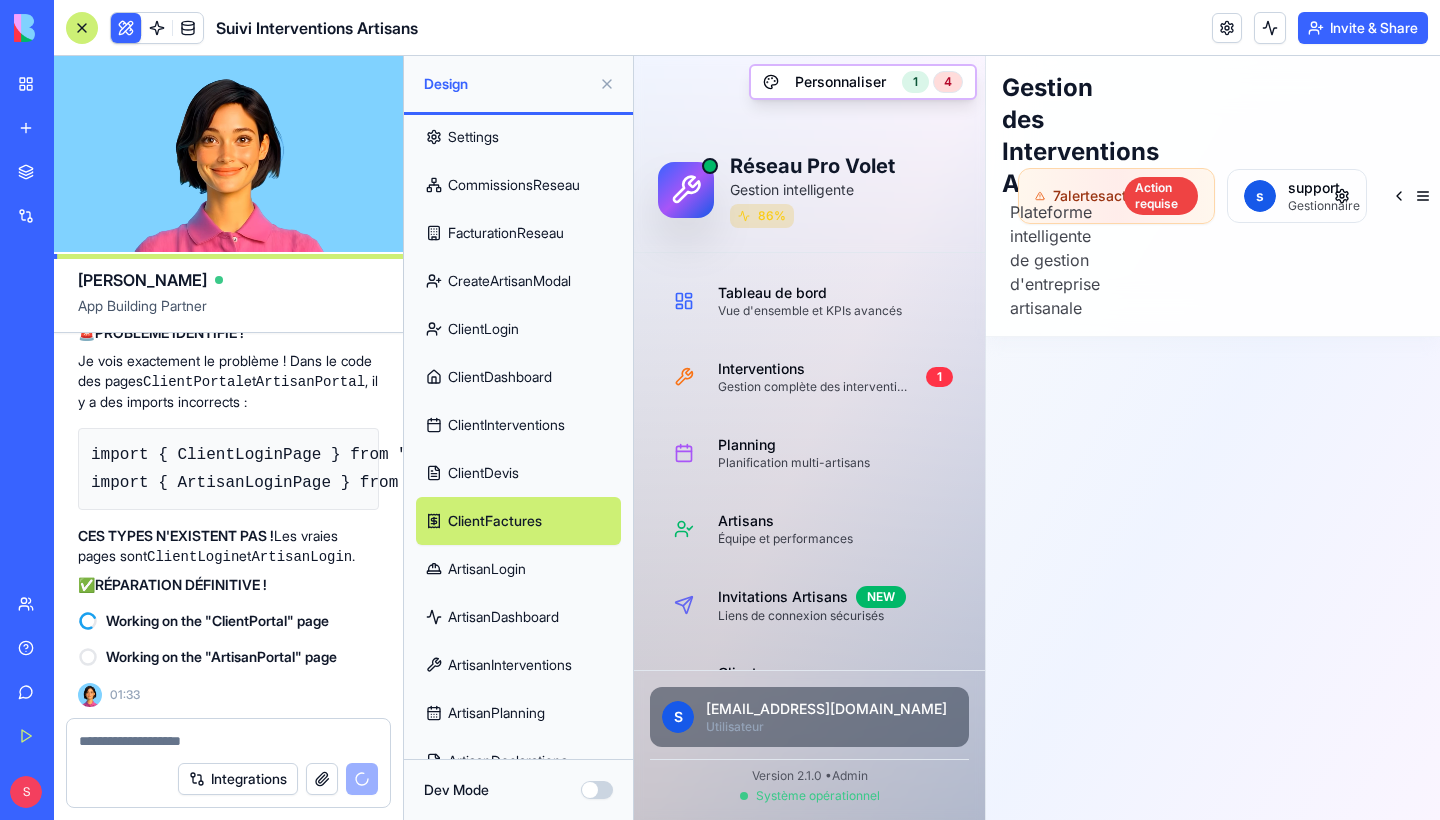
click at [521, 577] on link "ArtisanLogin" at bounding box center [518, 569] width 205 height 48
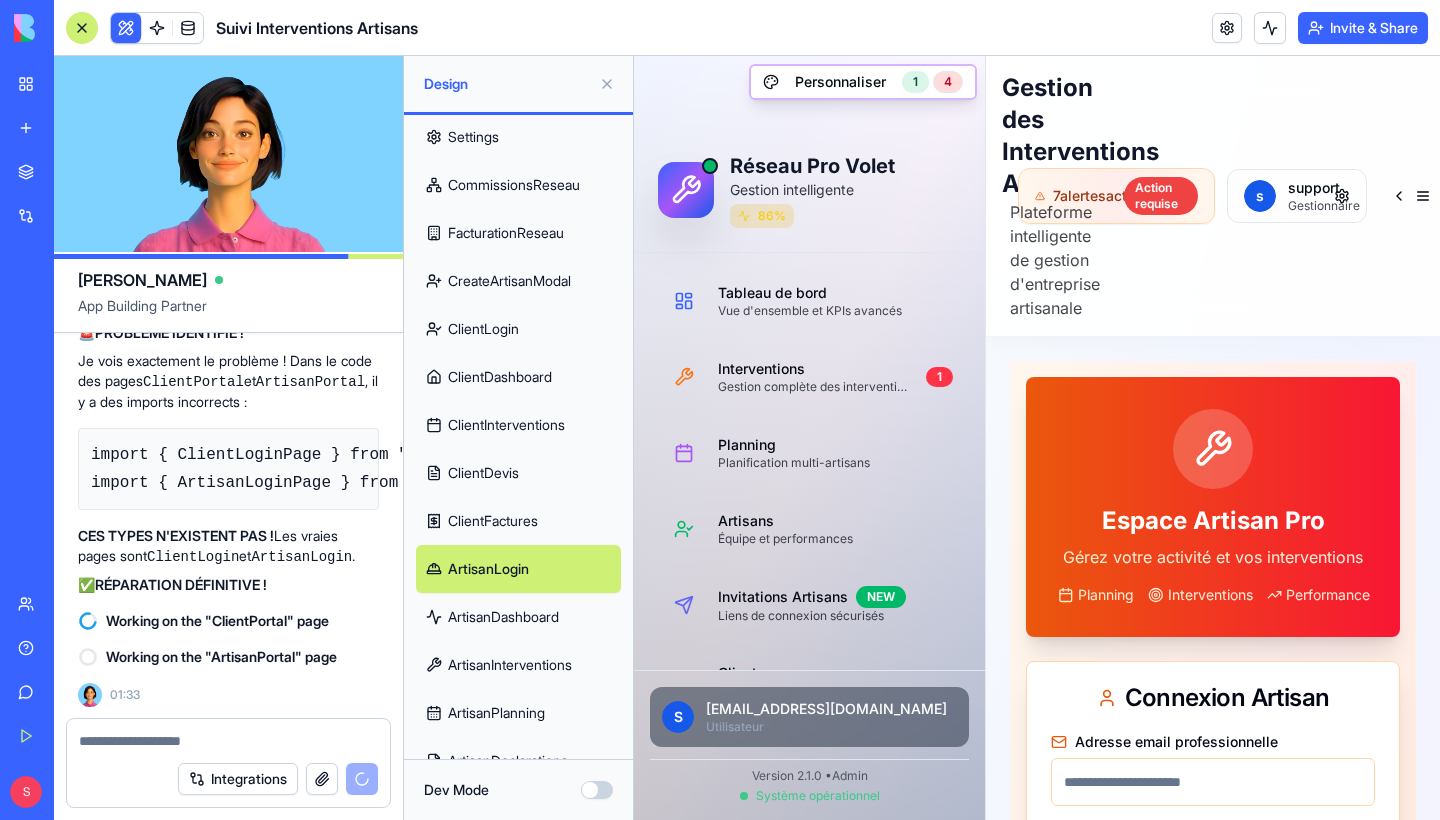
click at [521, 619] on link "ArtisanDashboard" at bounding box center [518, 617] width 205 height 48
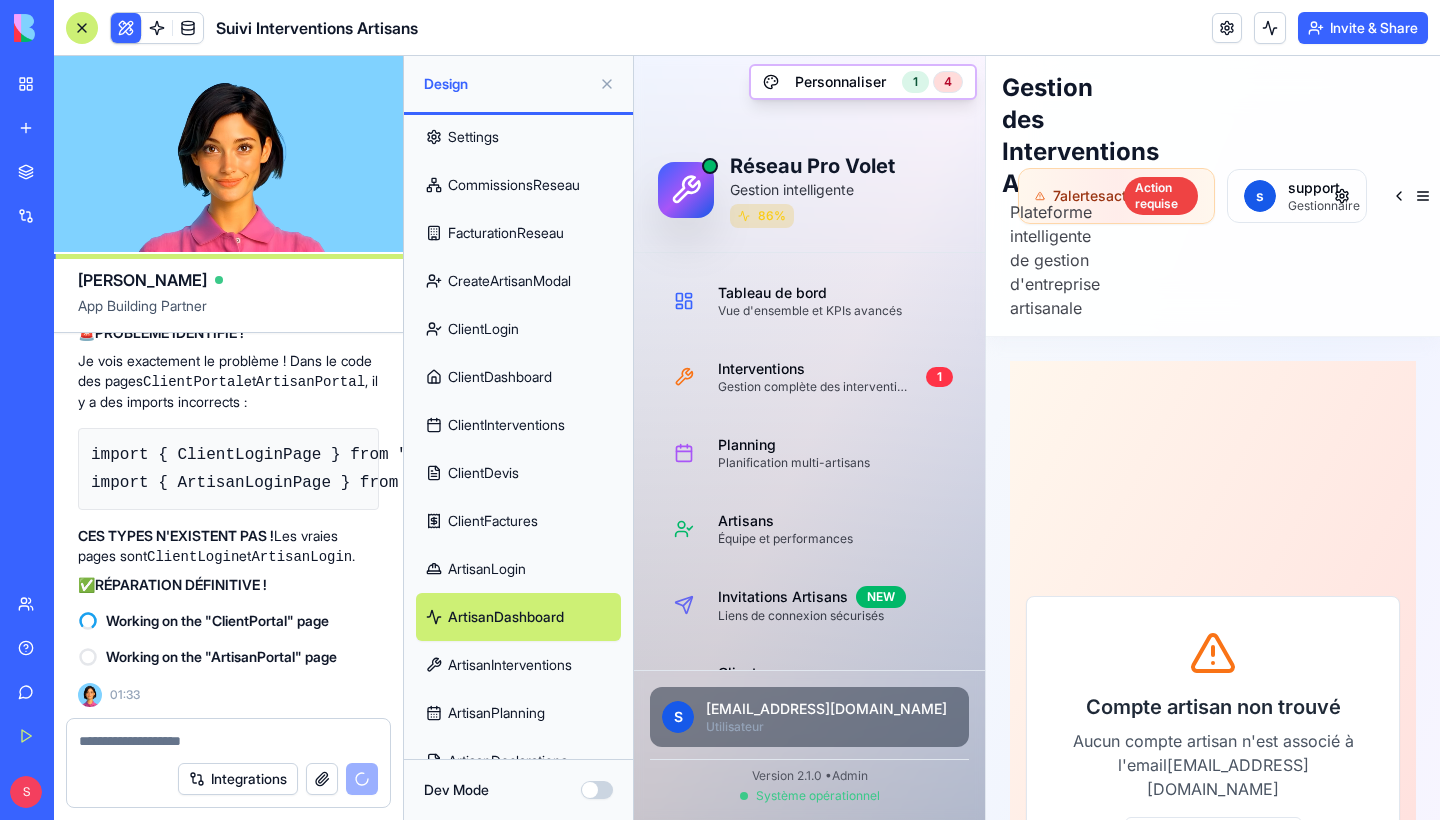
click at [524, 663] on link "ArtisanInterventions" at bounding box center [518, 665] width 205 height 48
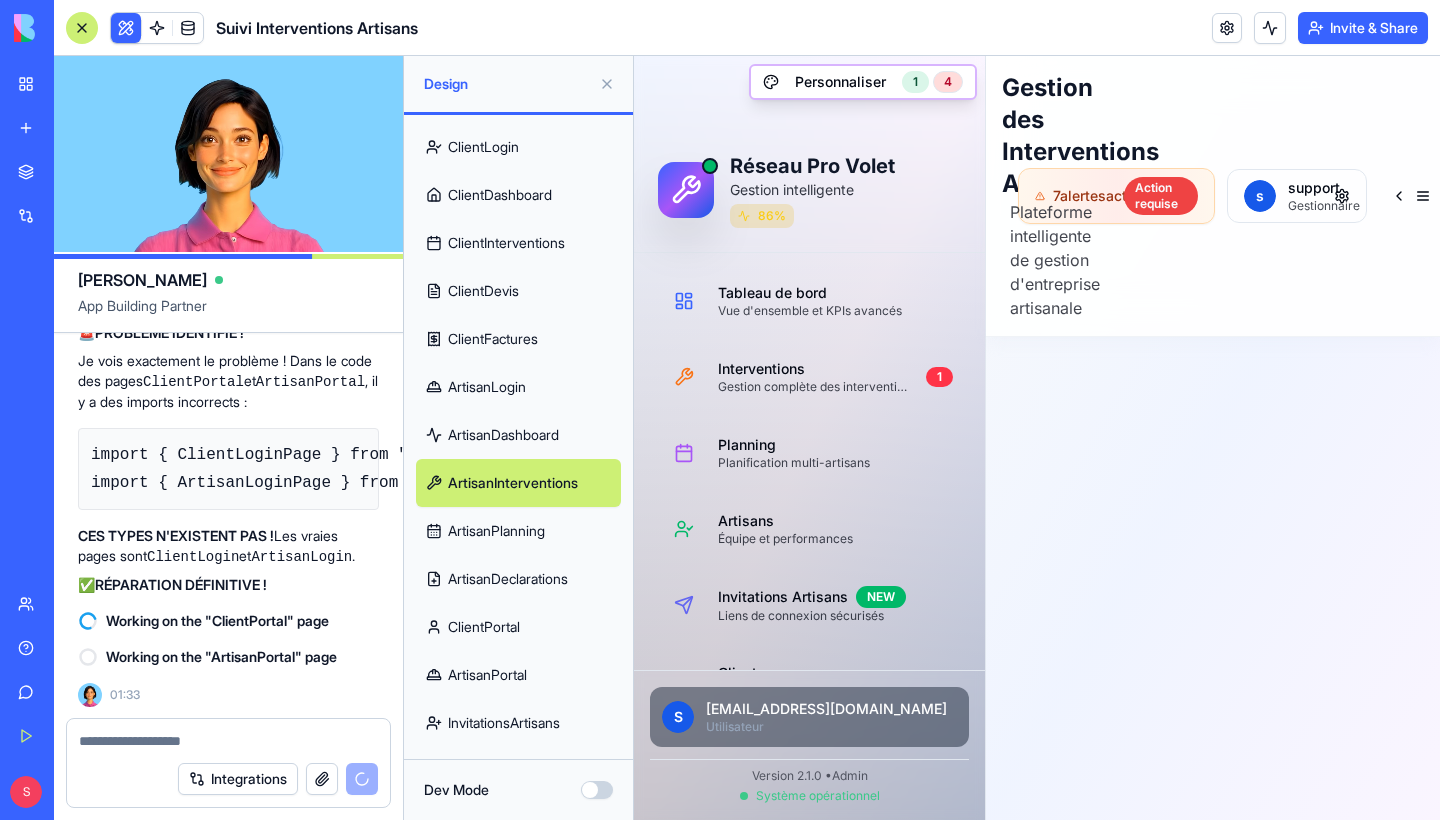
scroll to position [804, 0]
click at [484, 531] on link "ArtisanPlanning" at bounding box center [518, 531] width 205 height 48
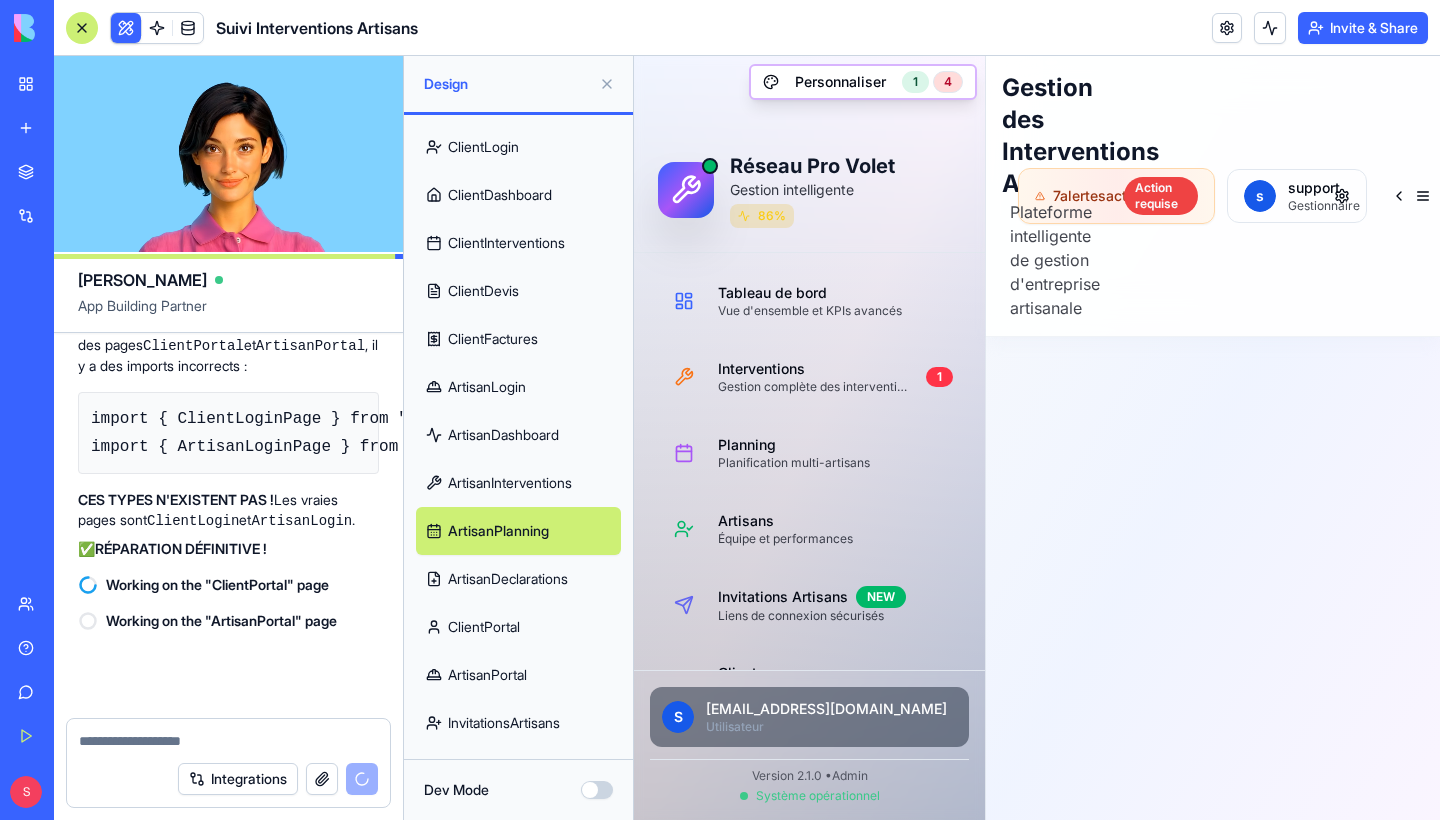
click at [497, 603] on link "ClientPortal" at bounding box center [518, 627] width 205 height 48
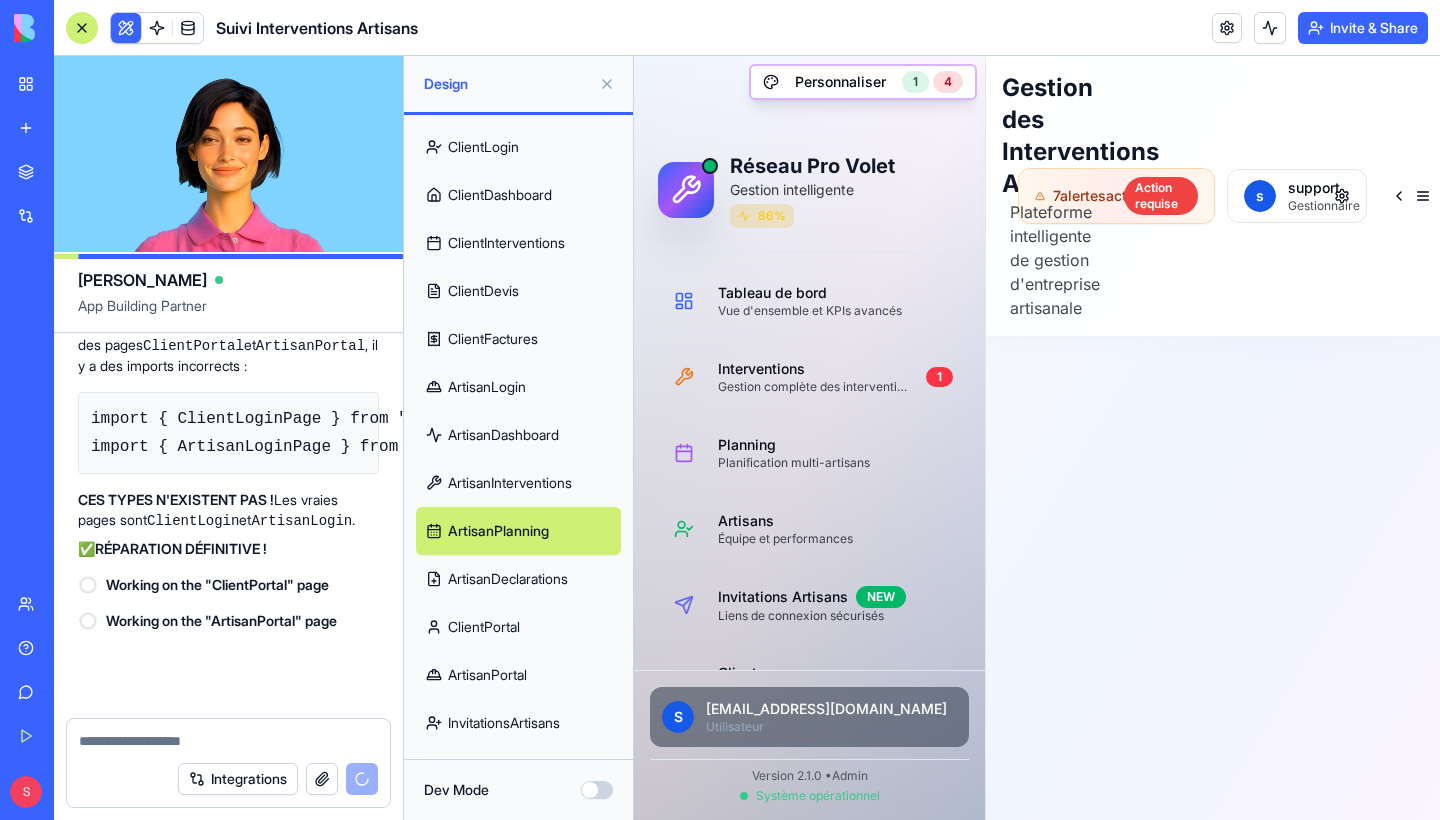
scroll to position [232631, 0]
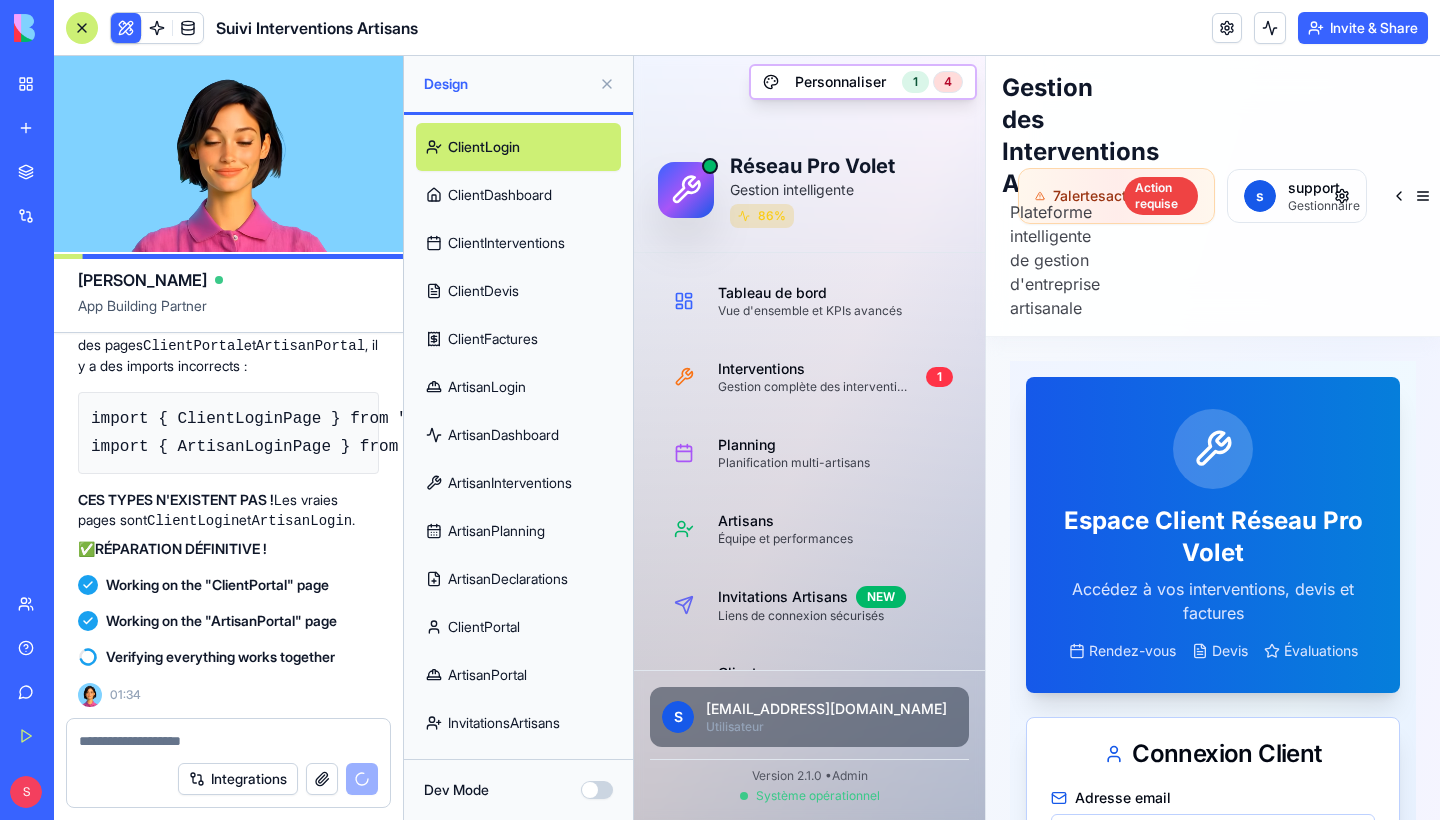
click at [502, 582] on link "ArtisanDeclarations" at bounding box center [518, 579] width 205 height 48
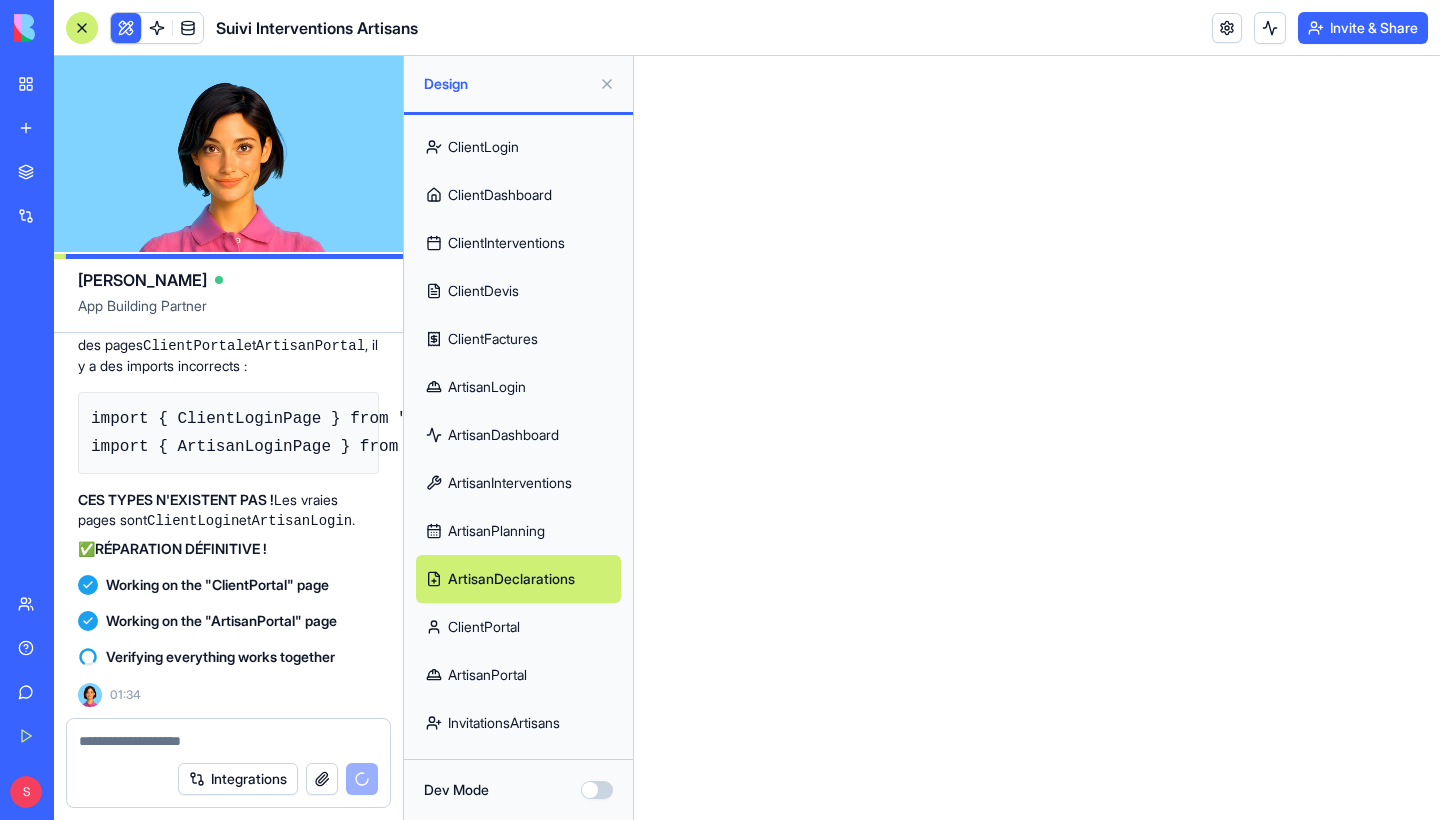
click at [538, 628] on link "ClientPortal" at bounding box center [518, 627] width 205 height 48
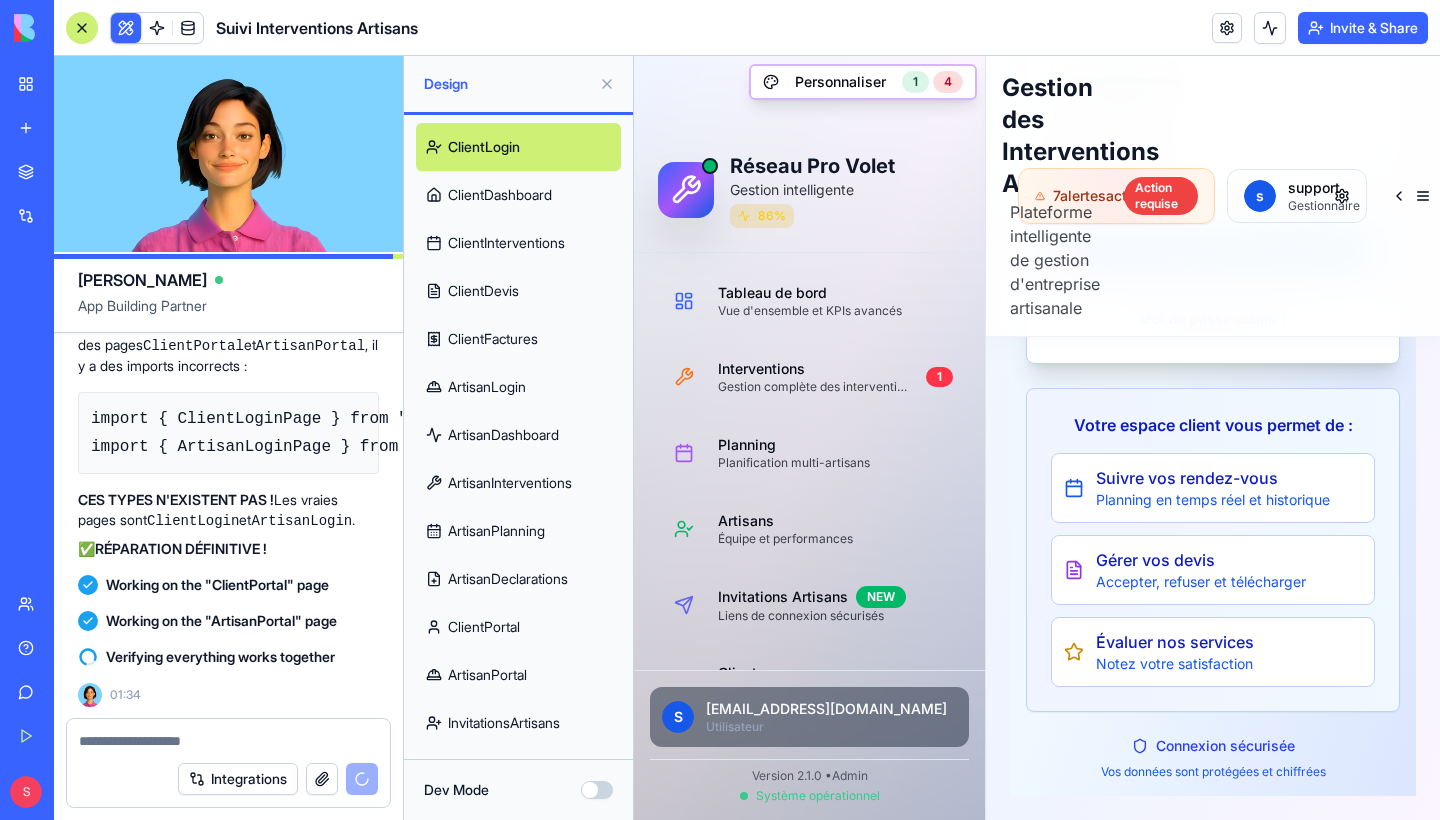
scroll to position [755, 0]
click at [541, 675] on link "ArtisanPortal" at bounding box center [518, 675] width 205 height 48
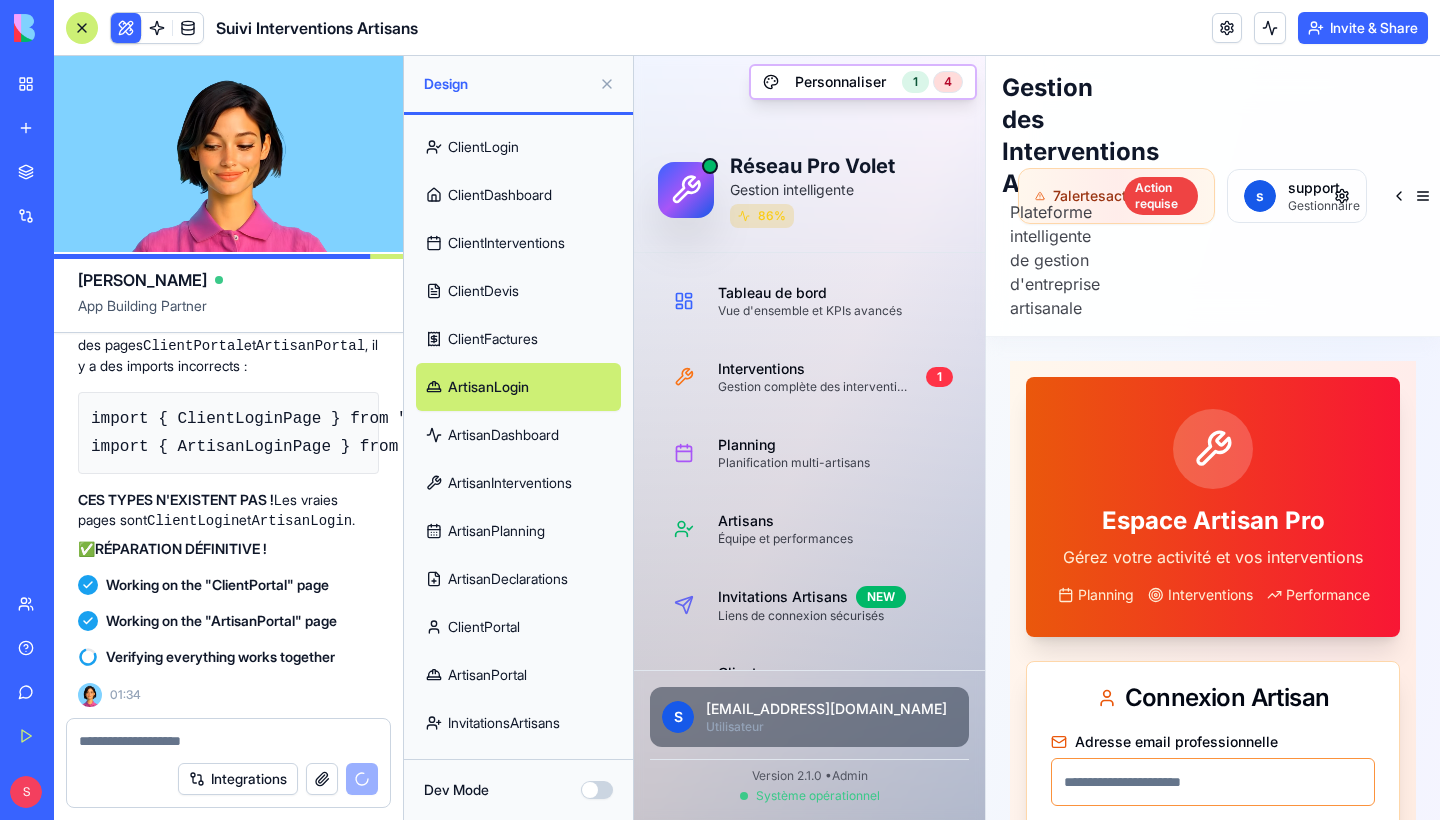
scroll to position [371, 0]
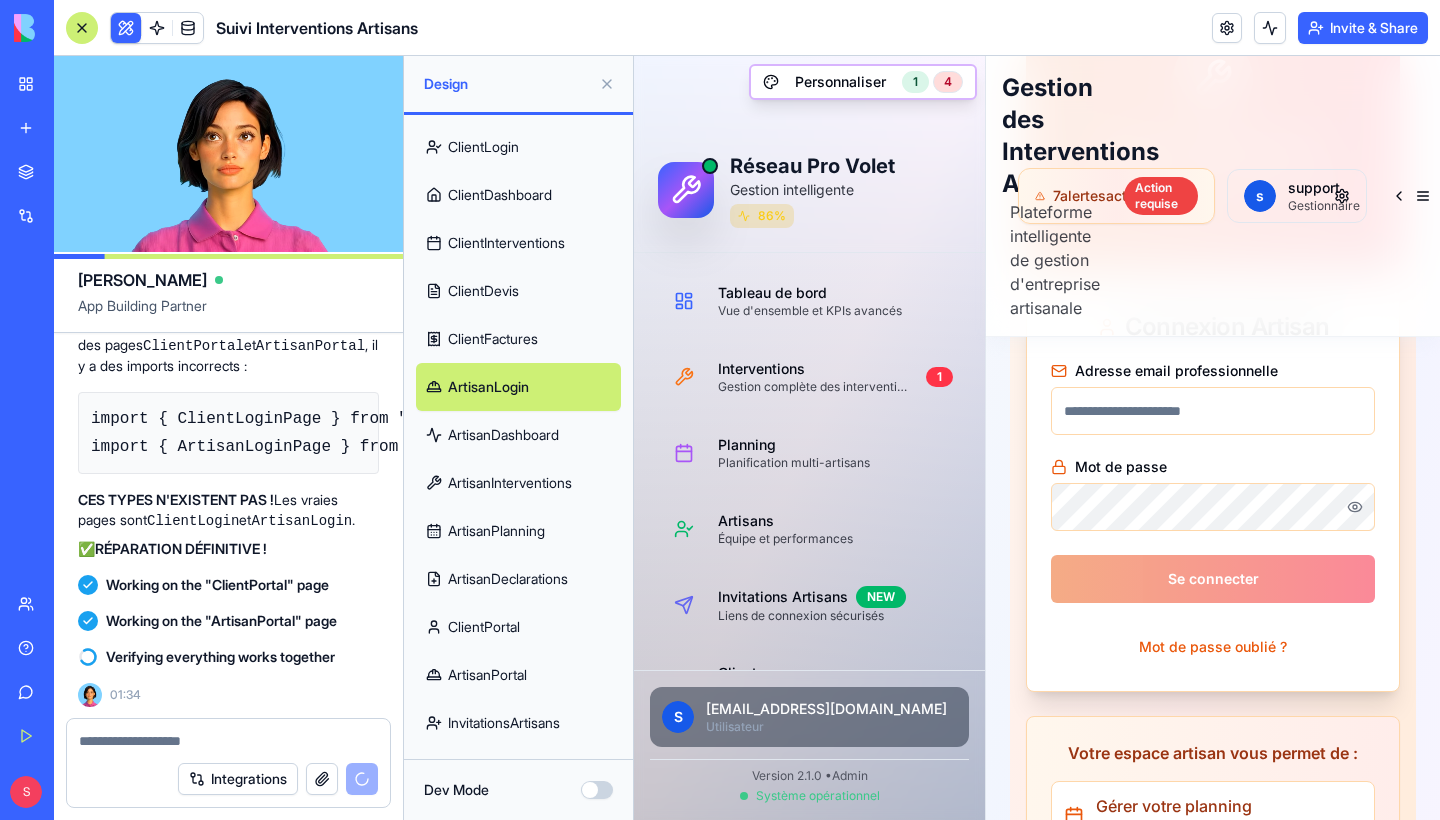
click at [530, 437] on link "ArtisanDashboard" at bounding box center [518, 435] width 205 height 48
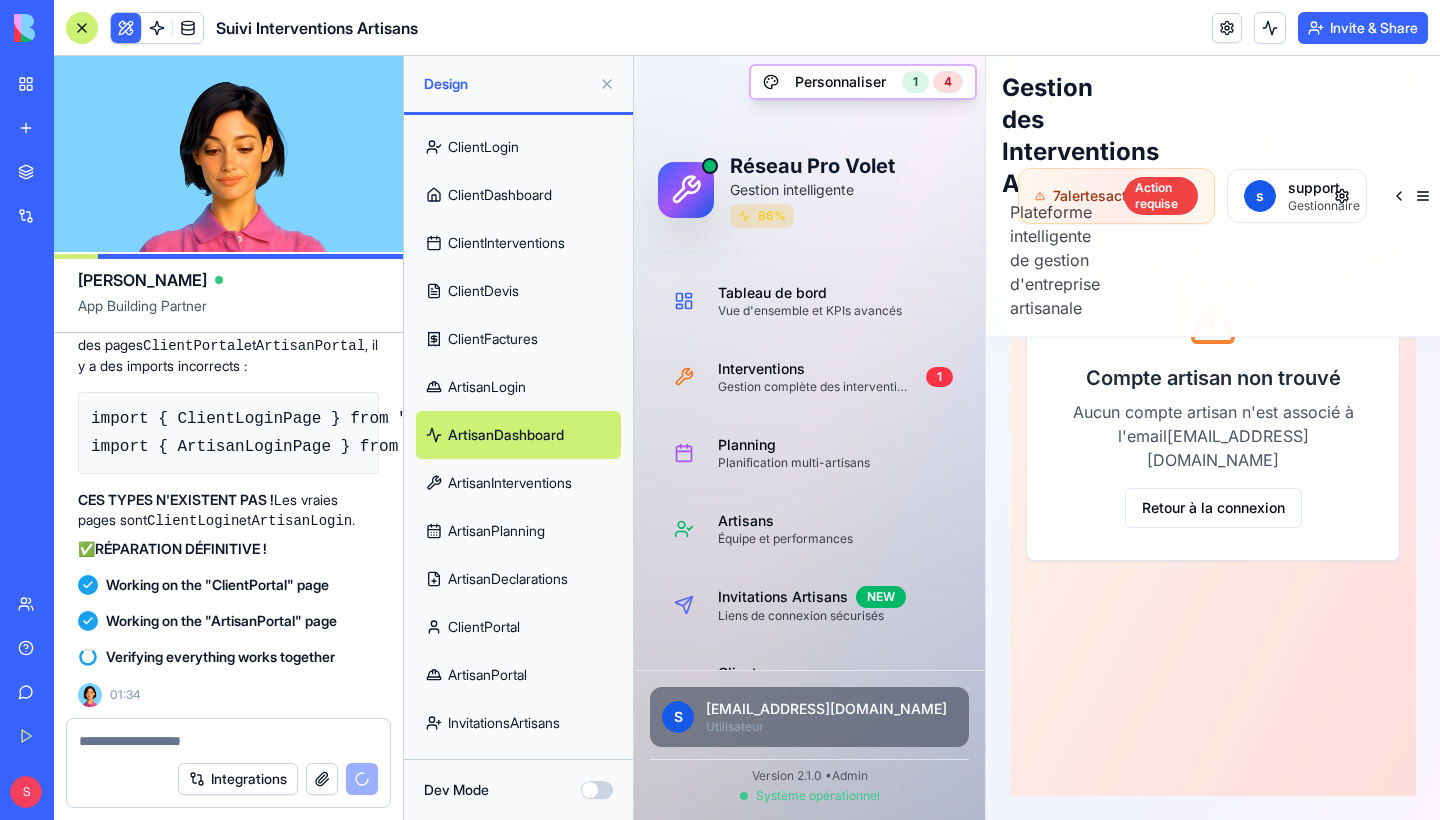
scroll to position [329, 0]
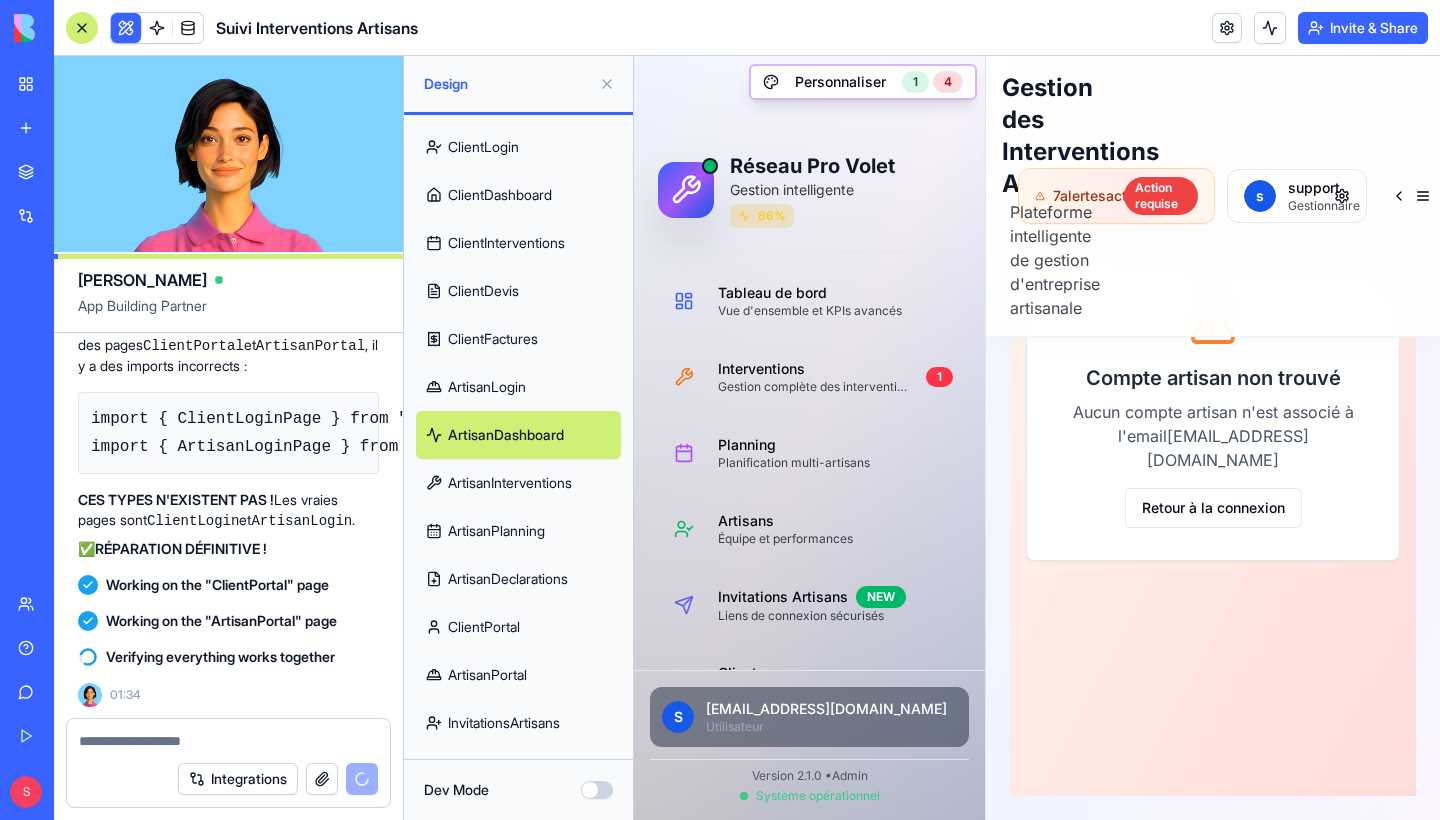
click at [527, 488] on link "ArtisanInterventions" at bounding box center [518, 483] width 205 height 48
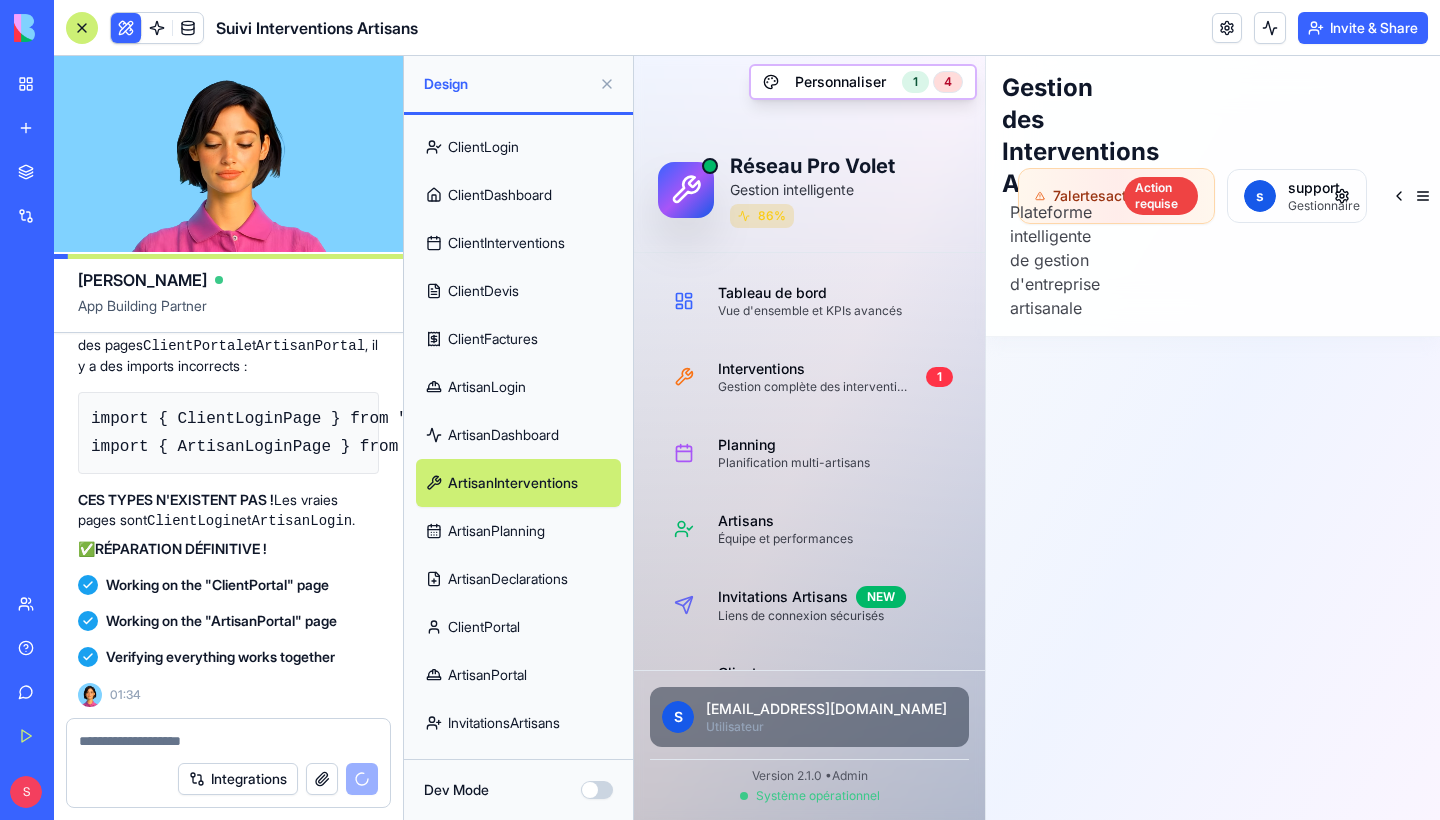
click at [521, 722] on link "InvitationsArtisans" at bounding box center [518, 723] width 205 height 48
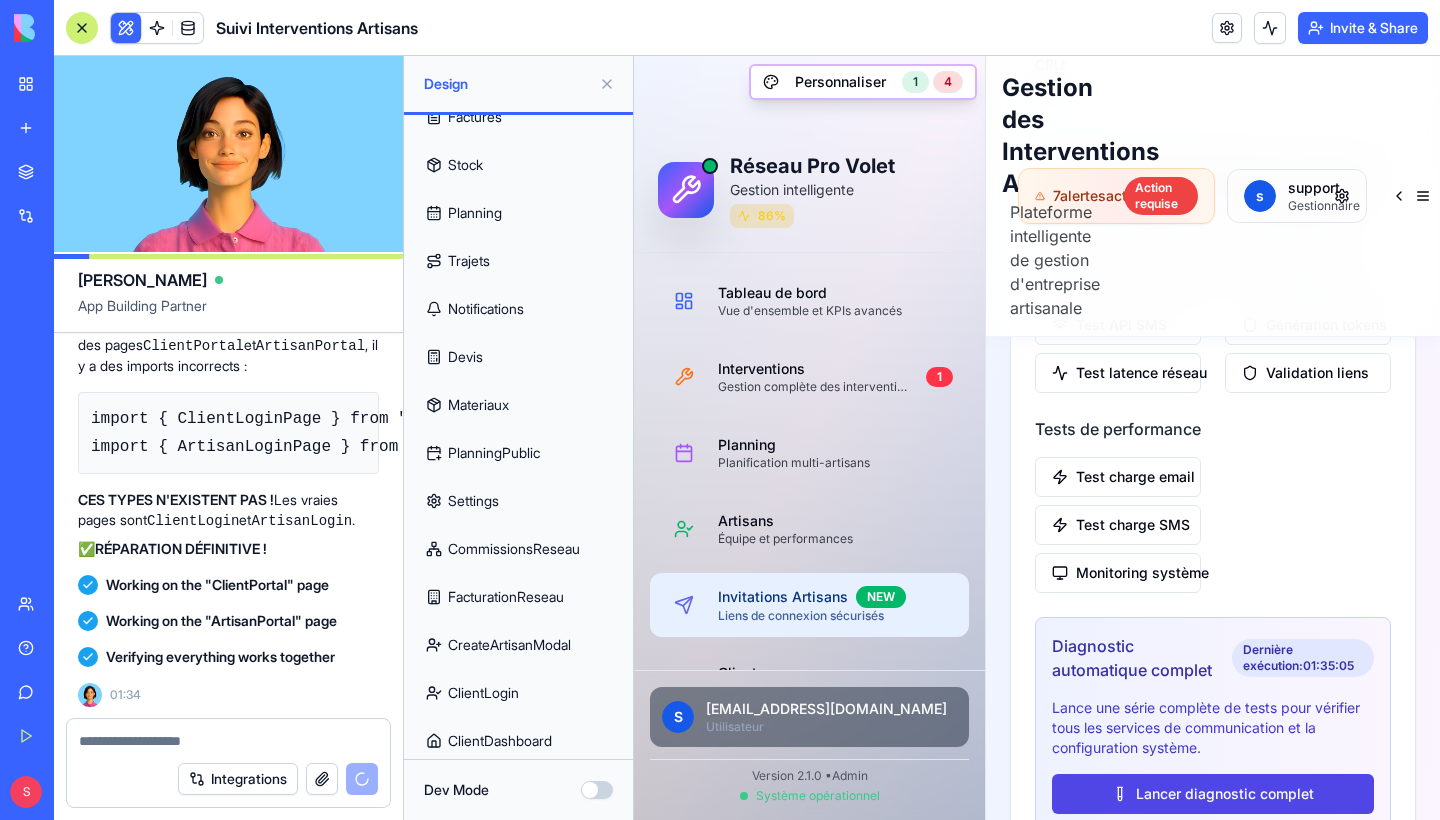
scroll to position [253, 0]
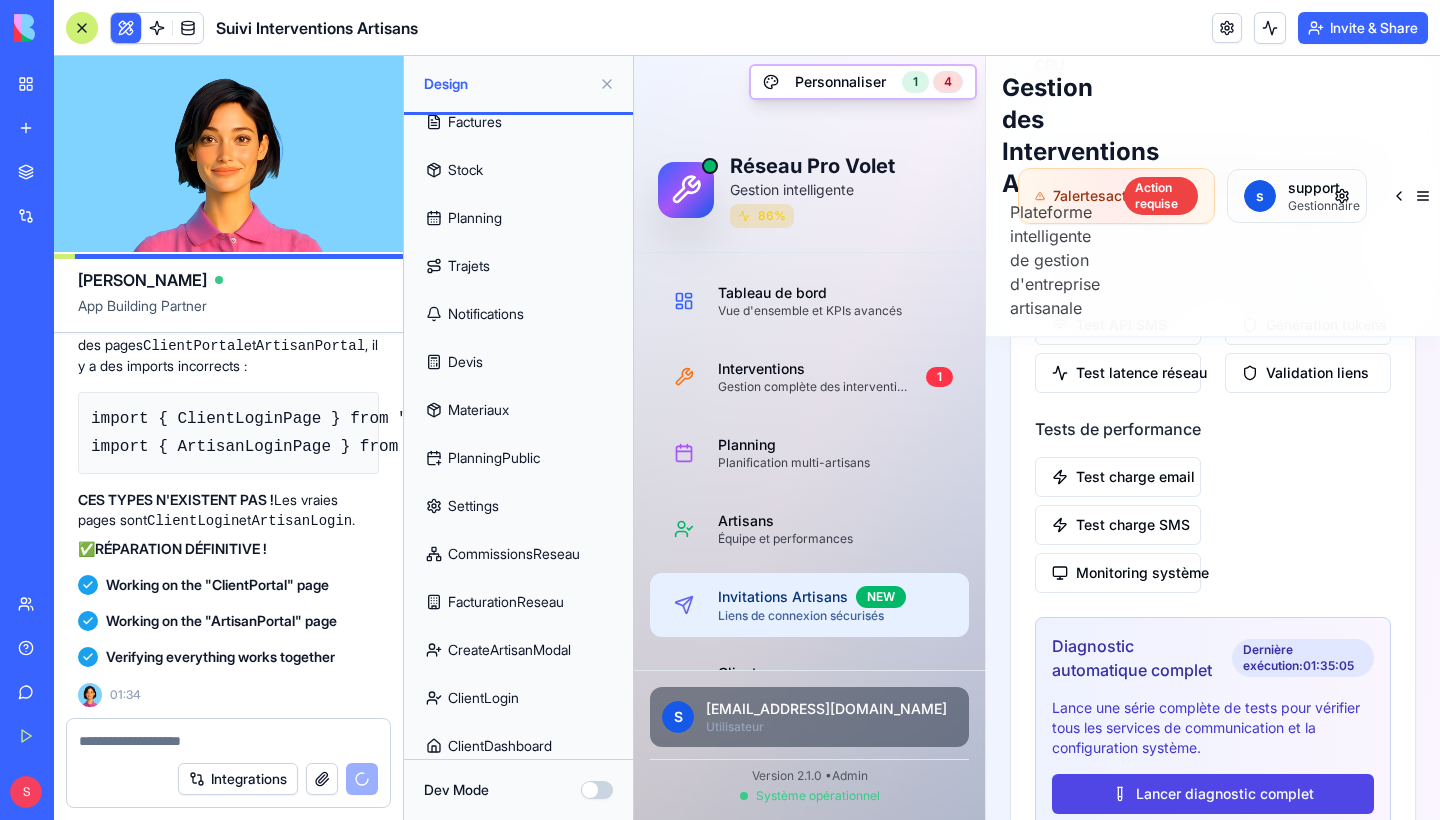
click at [483, 227] on link "Planning" at bounding box center [518, 218] width 205 height 48
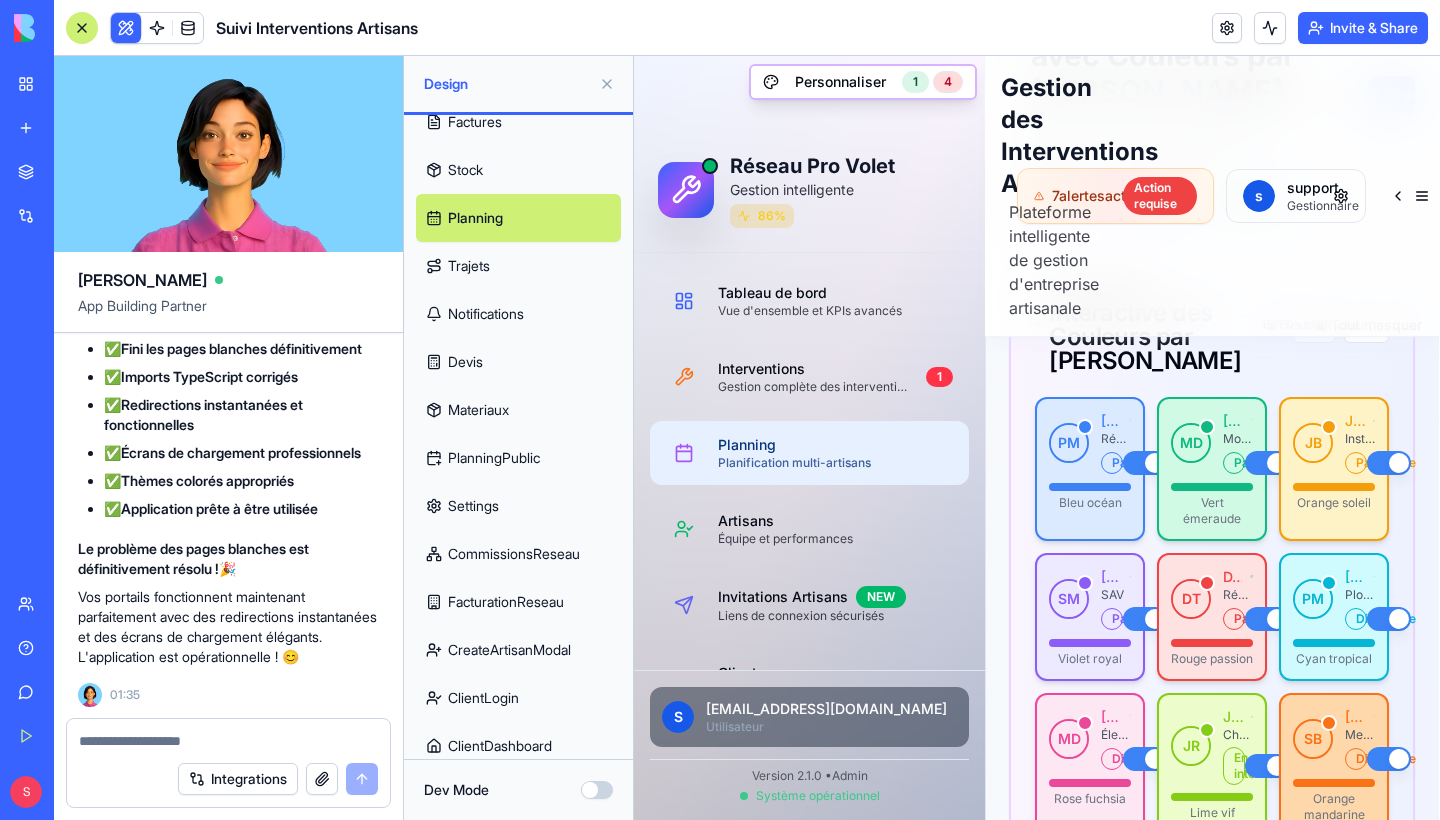
scroll to position [234103, 0]
click at [202, 739] on textarea at bounding box center [228, 741] width 299 height 20
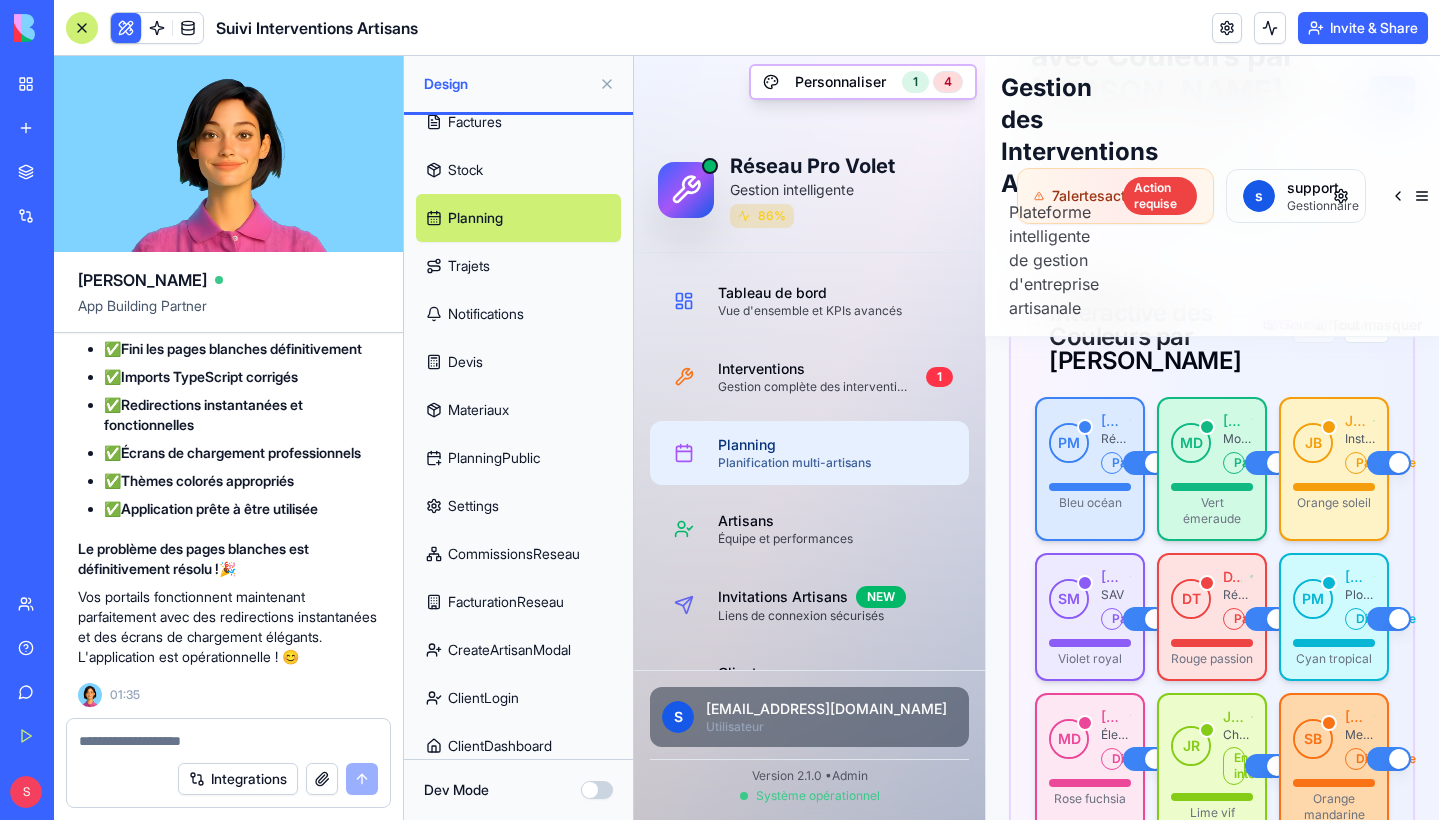
copy span "toujours page blanche"
click at [216, 731] on textarea at bounding box center [228, 741] width 299 height 20
paste textarea "**********"
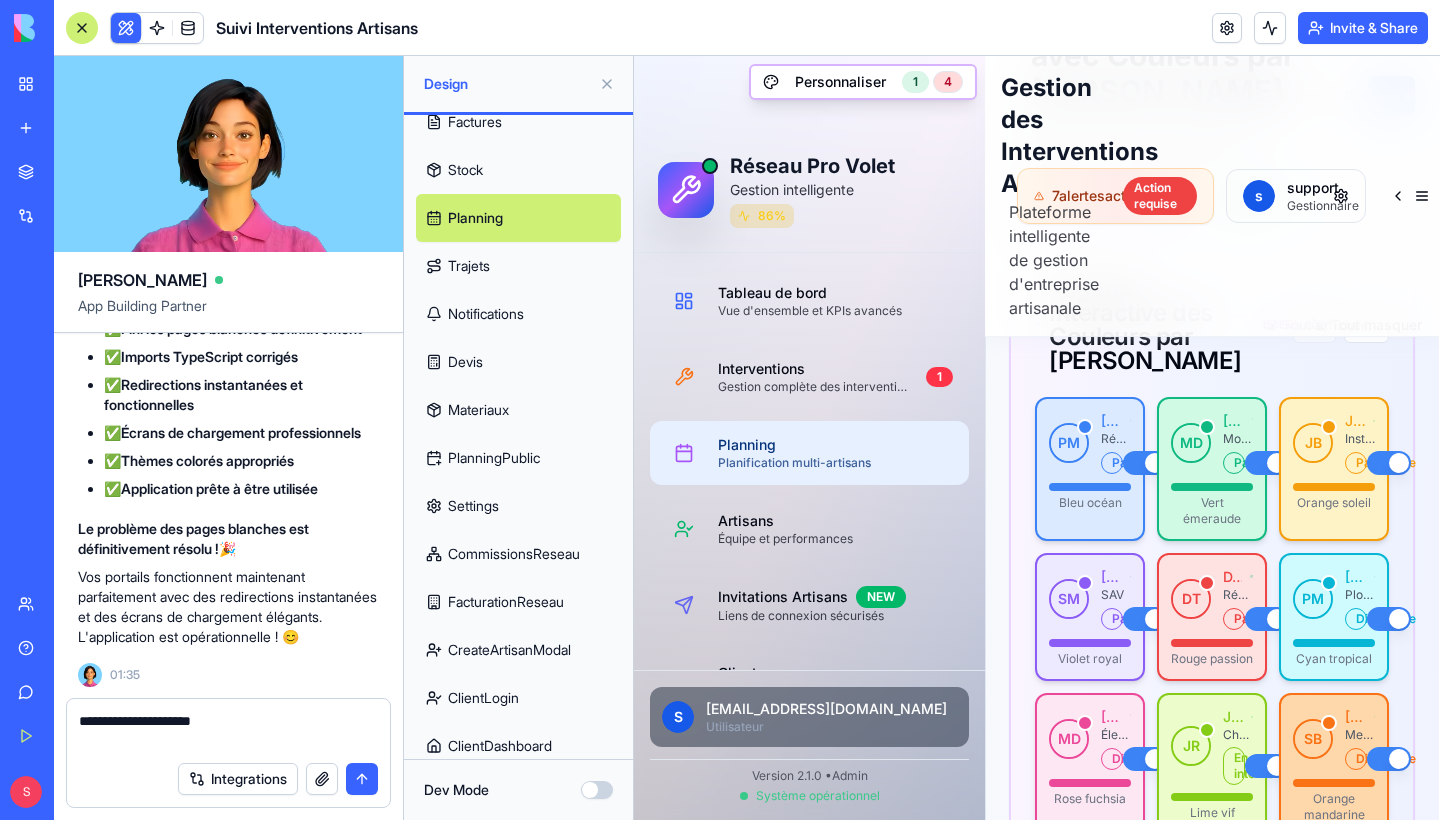
type textarea "**********"
click at [363, 769] on button "submit" at bounding box center [362, 779] width 32 height 32
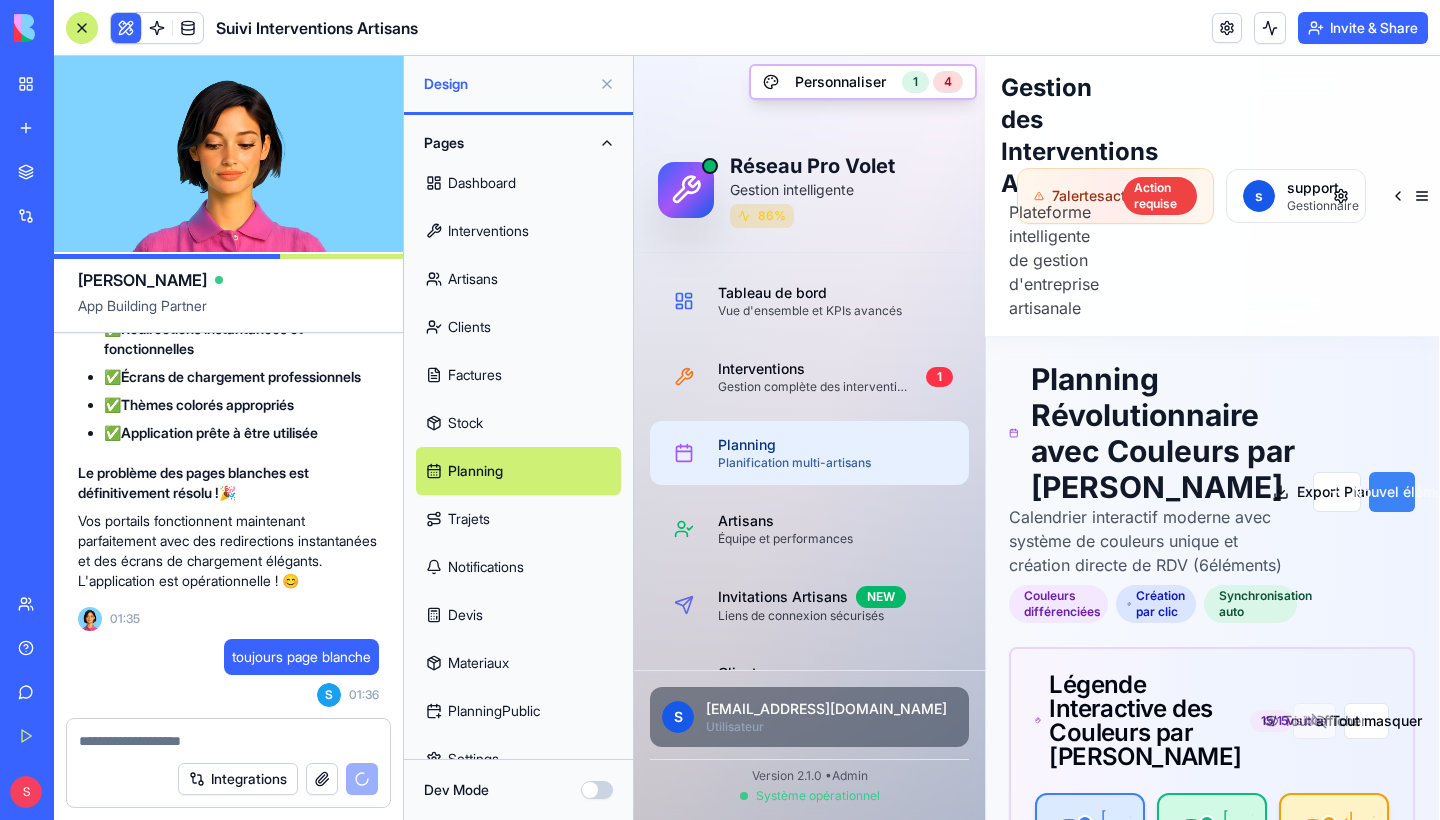
scroll to position [0, 0]
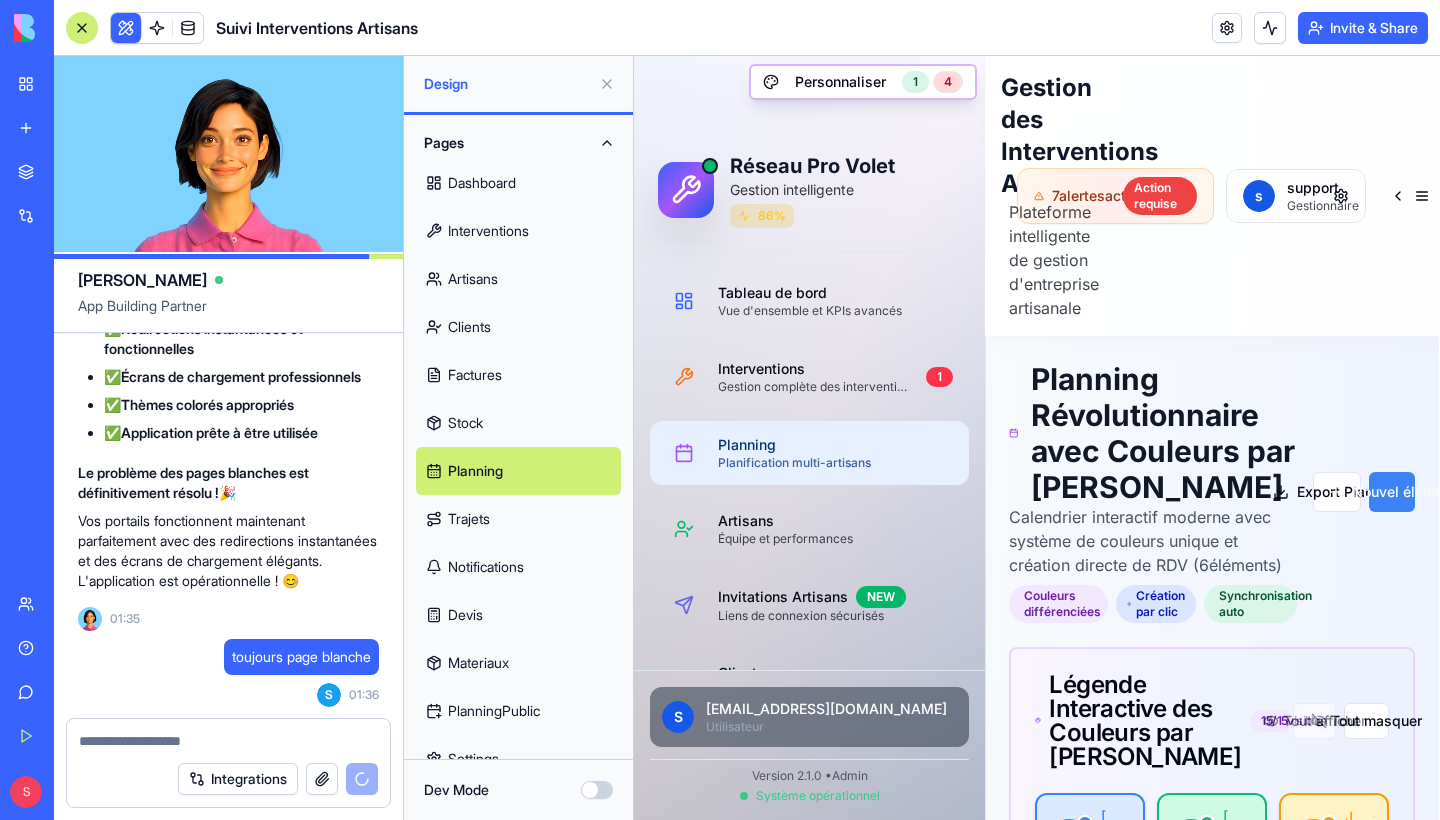
click at [488, 191] on link "Dashboard" at bounding box center [518, 183] width 205 height 48
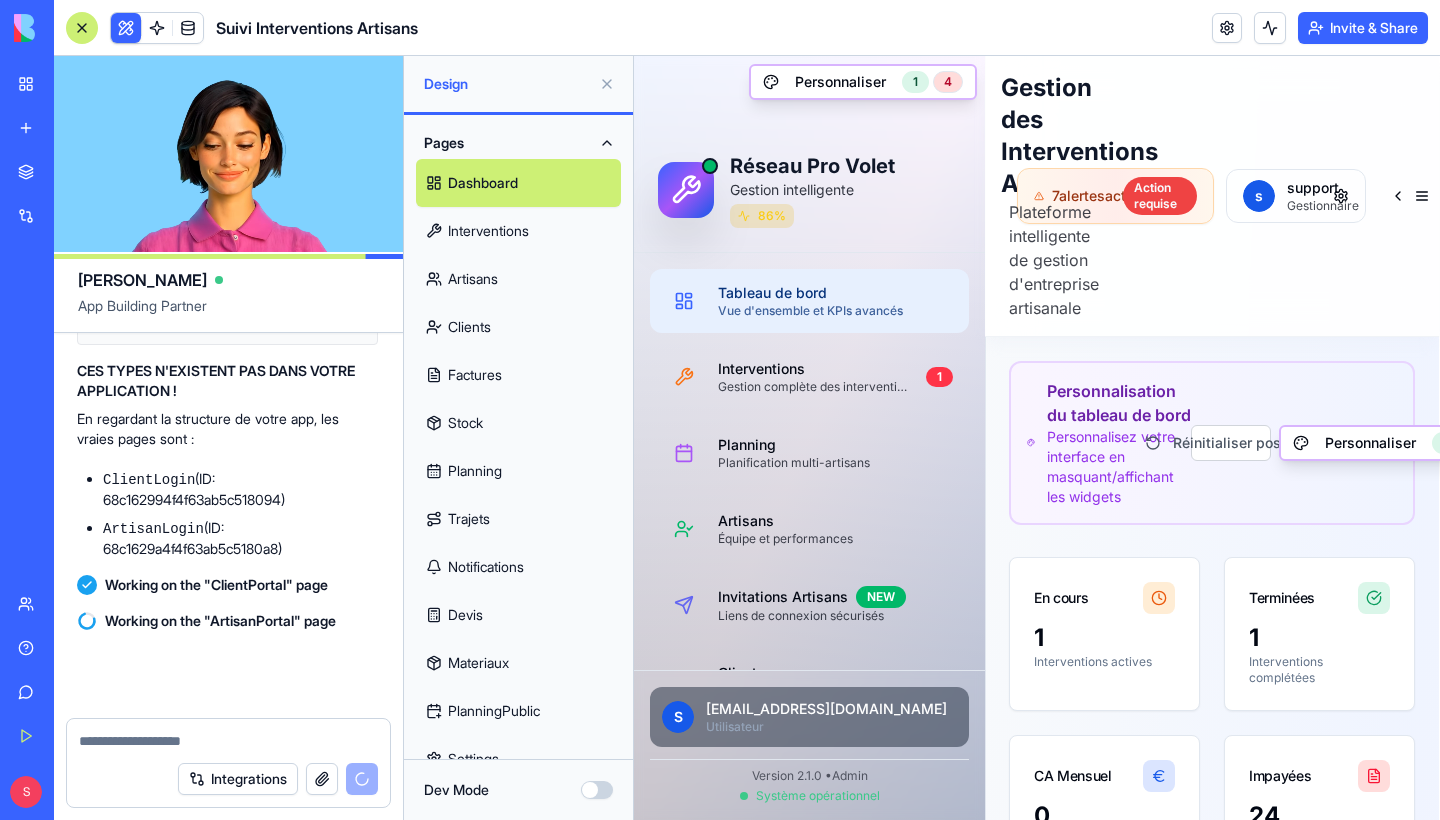
scroll to position [234865, 1]
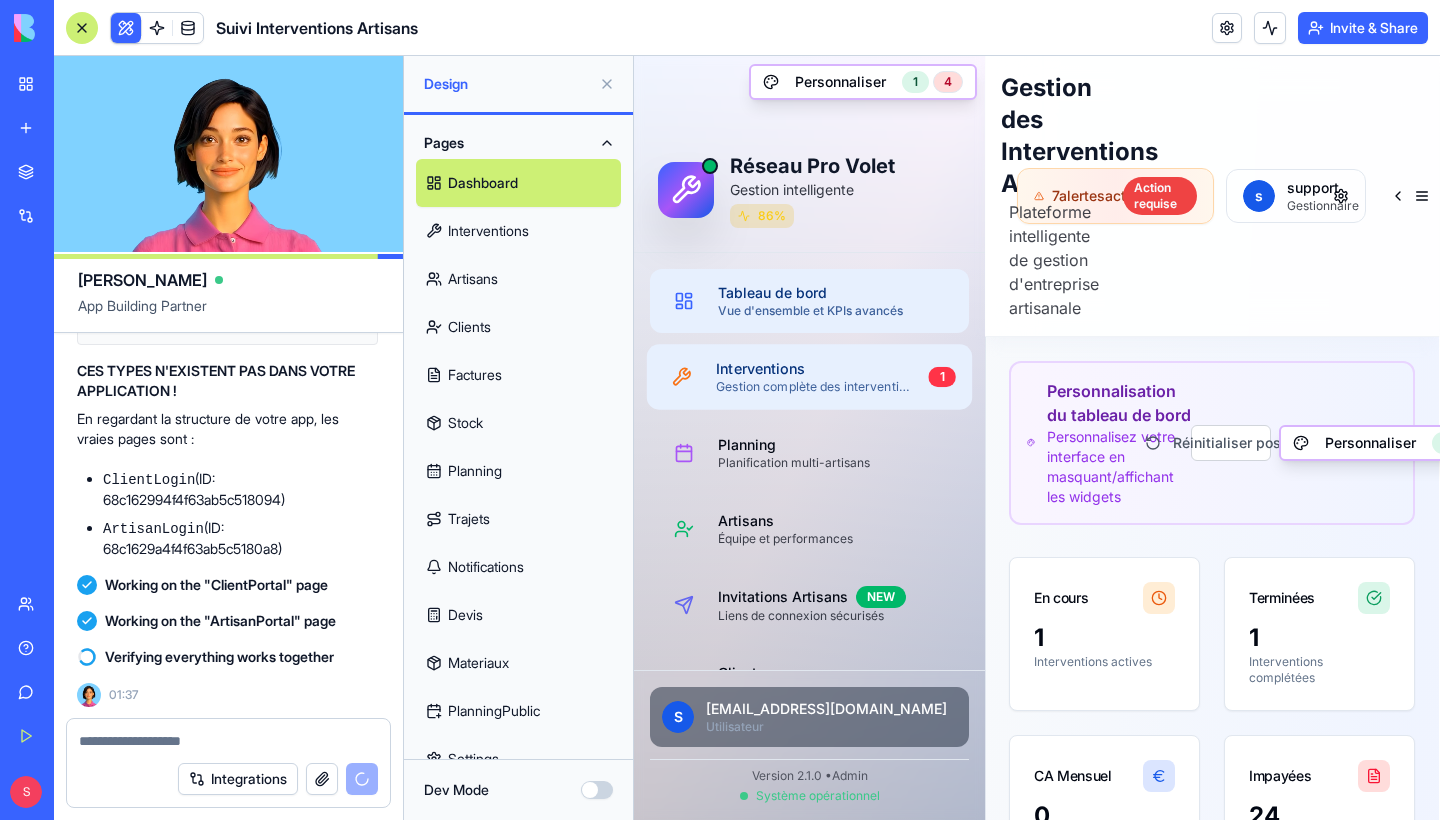
click at [783, 392] on div "Gestion complète des interventions" at bounding box center [814, 387] width 196 height 16
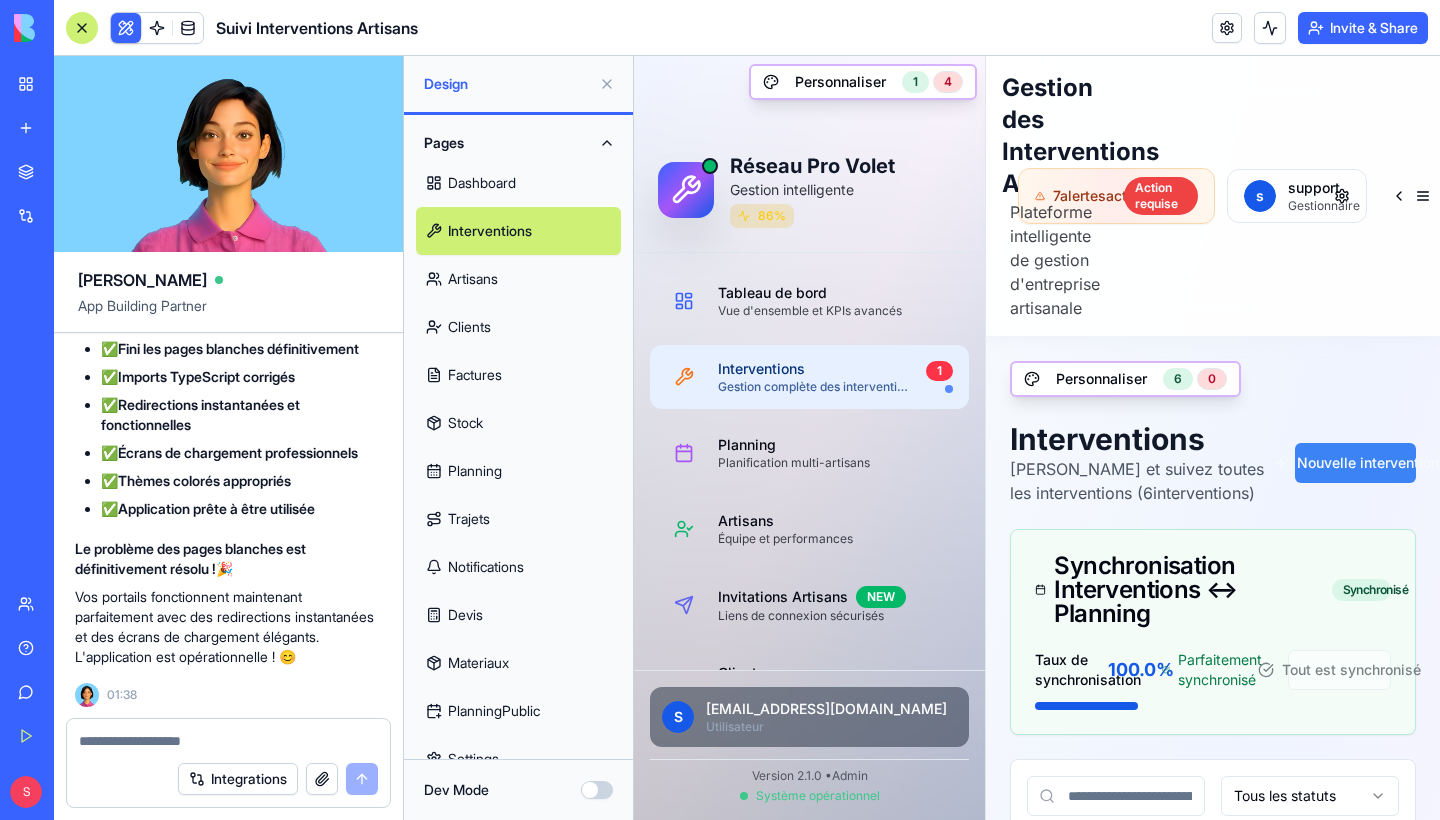
scroll to position [236356, 3]
click at [218, 741] on textarea at bounding box center [228, 741] width 299 height 20
click at [197, 731] on textarea at bounding box center [228, 741] width 299 height 20
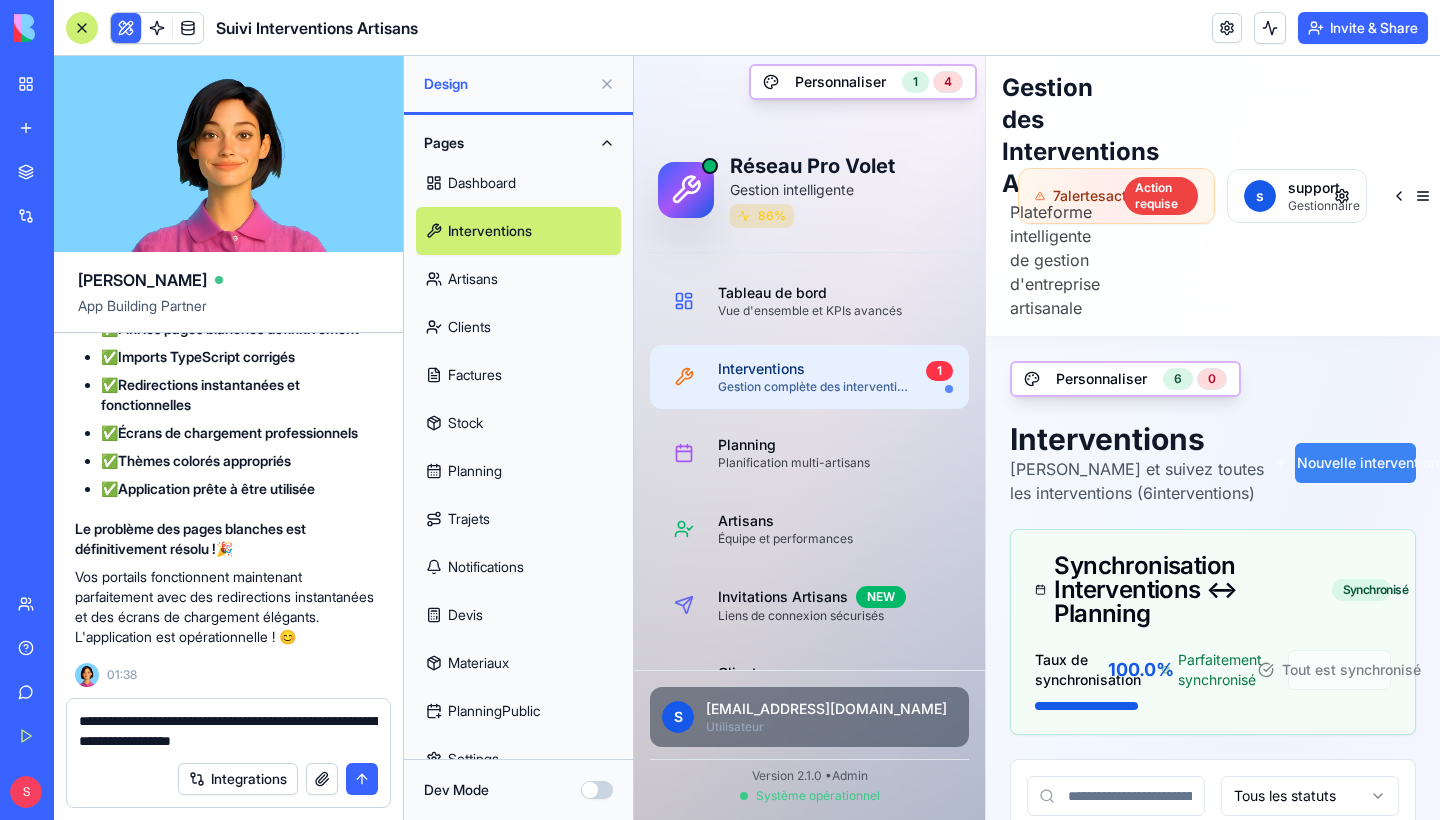
scroll to position [236030, 3]
drag, startPoint x: 213, startPoint y: 375, endPoint x: 168, endPoint y: 395, distance: 49.2
click at [207, 96] on code "[DOMAIN_NAME][URL]" at bounding box center [282, 88] width 151 height 16
copy li "[DOMAIN_NAME]"
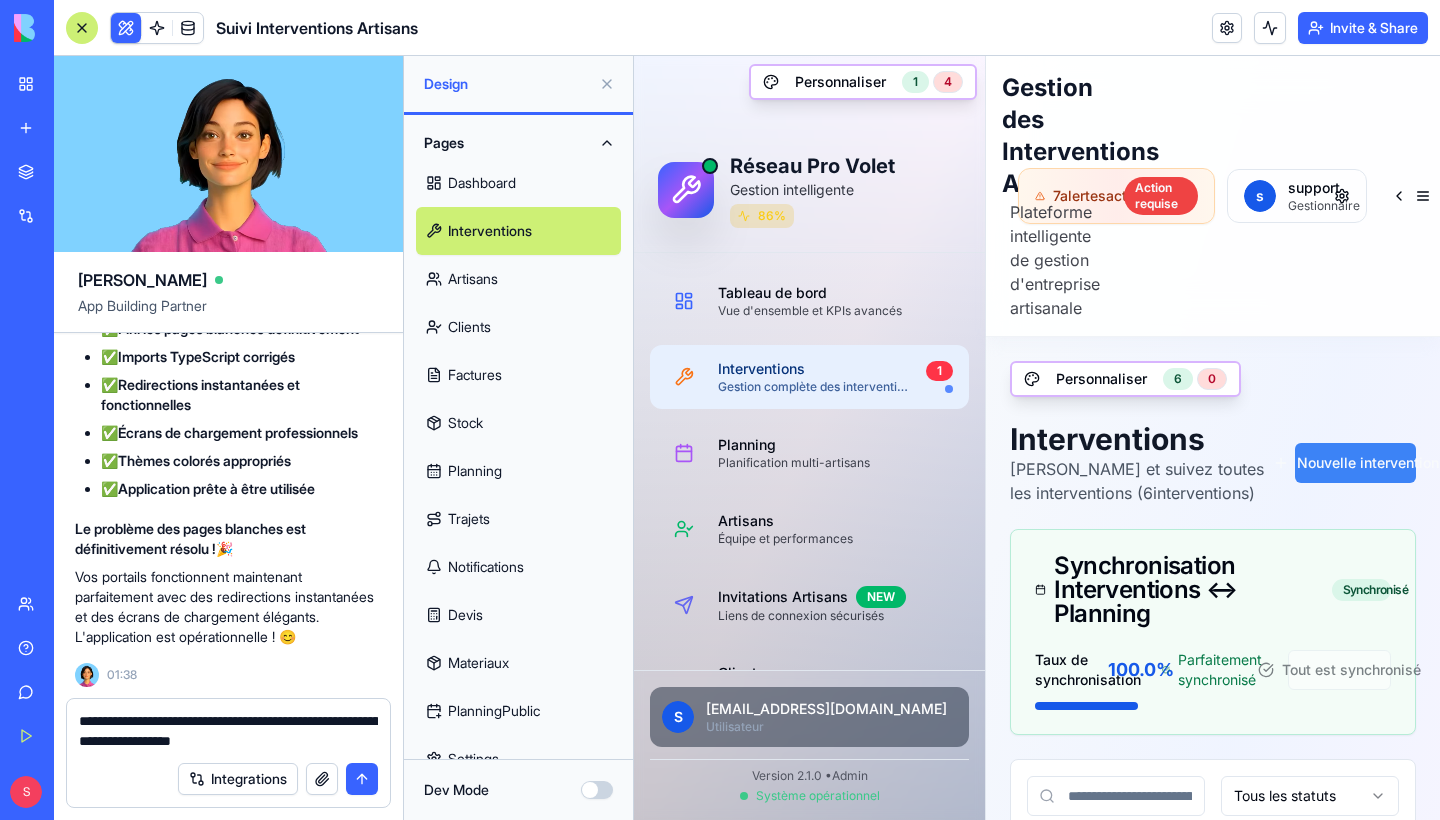
click at [336, 737] on textarea "**********" at bounding box center [228, 731] width 299 height 40
paste textarea "**********"
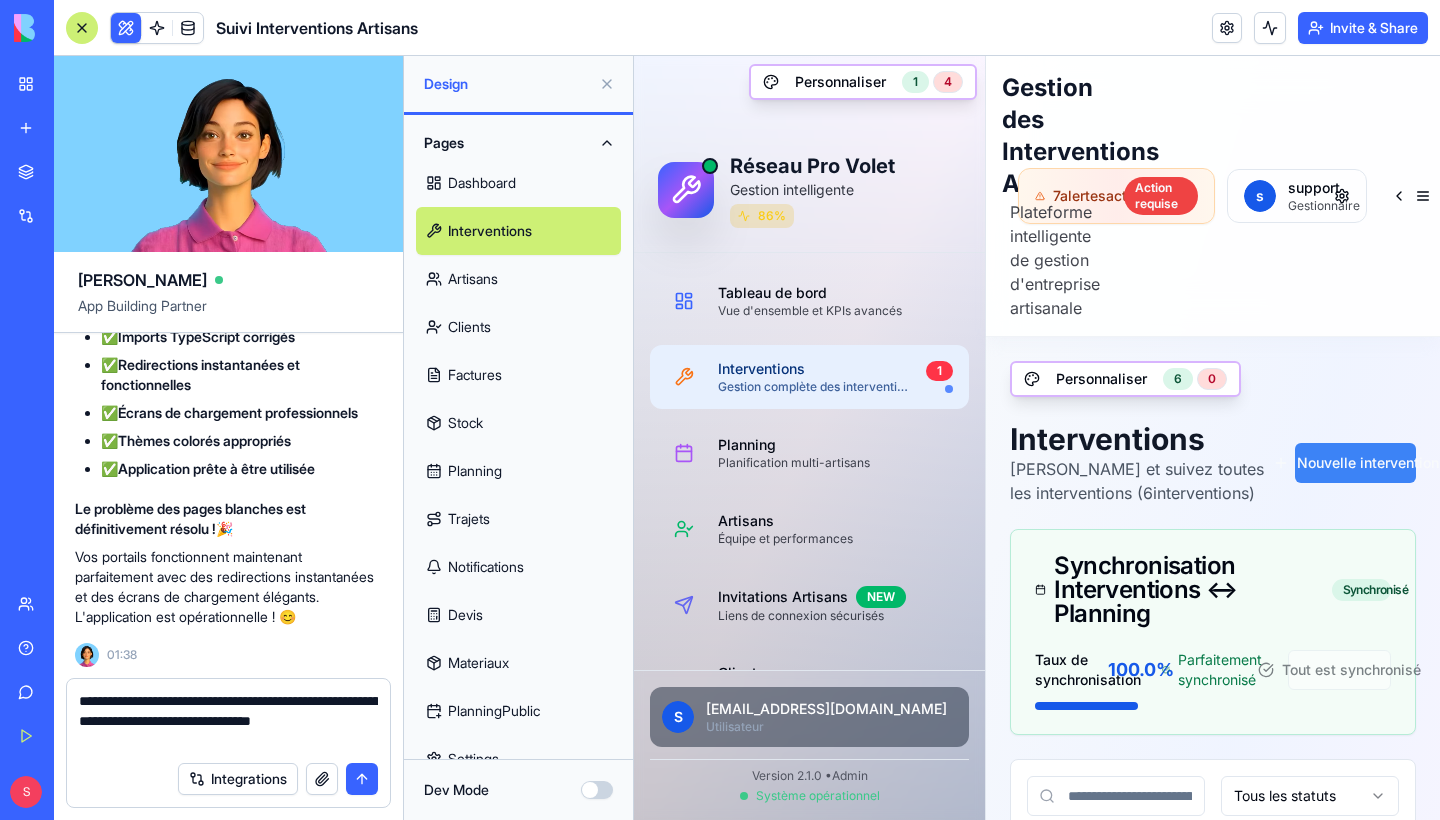
type textarea "**********"
click at [365, 787] on button "submit" at bounding box center [362, 779] width 32 height 32
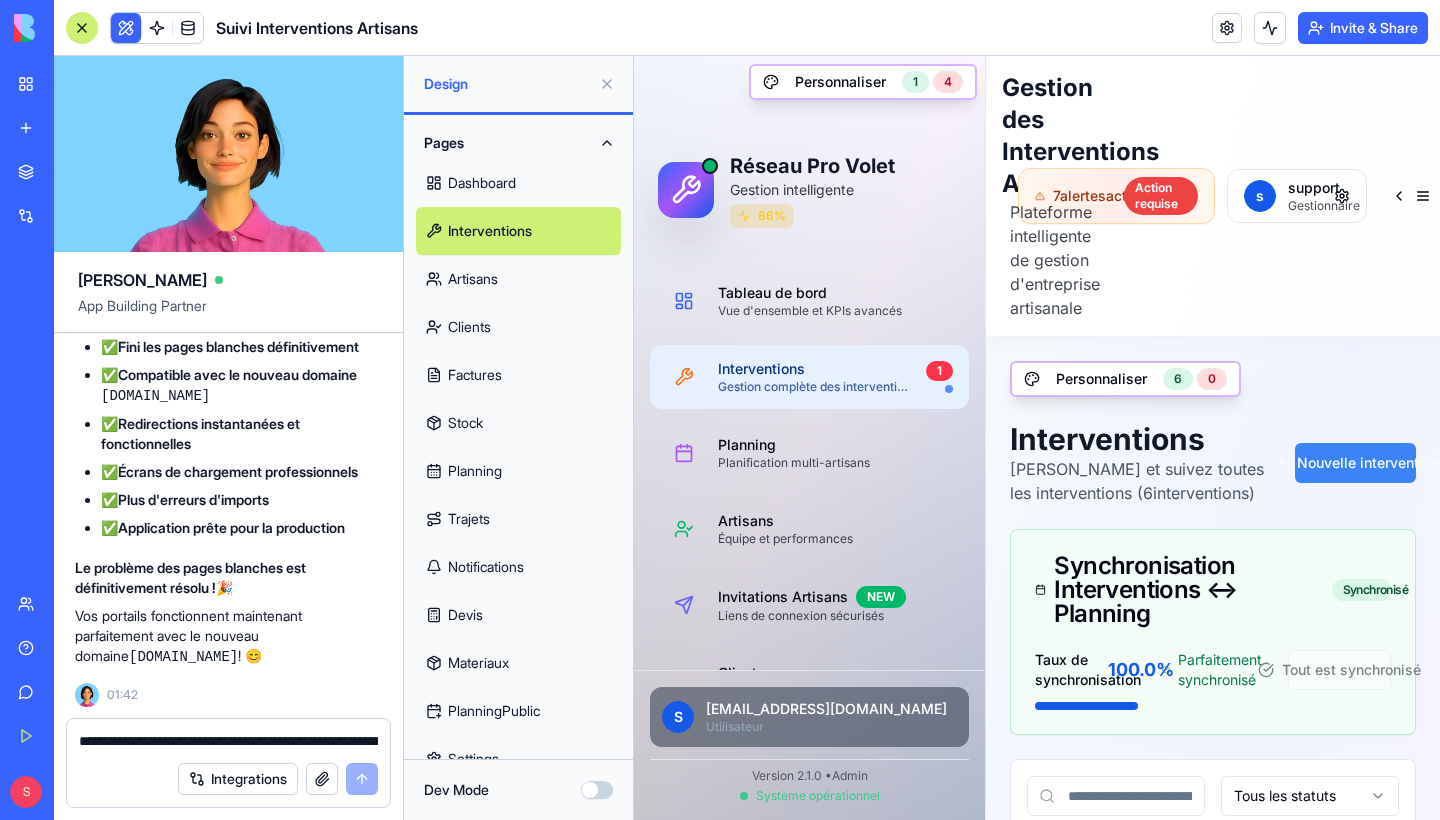
scroll to position [0, 0]
click at [267, 741] on textarea "**********" at bounding box center [228, 741] width 299 height 20
click at [82, 743] on textarea "**********" at bounding box center [228, 741] width 299 height 20
type textarea "**********"
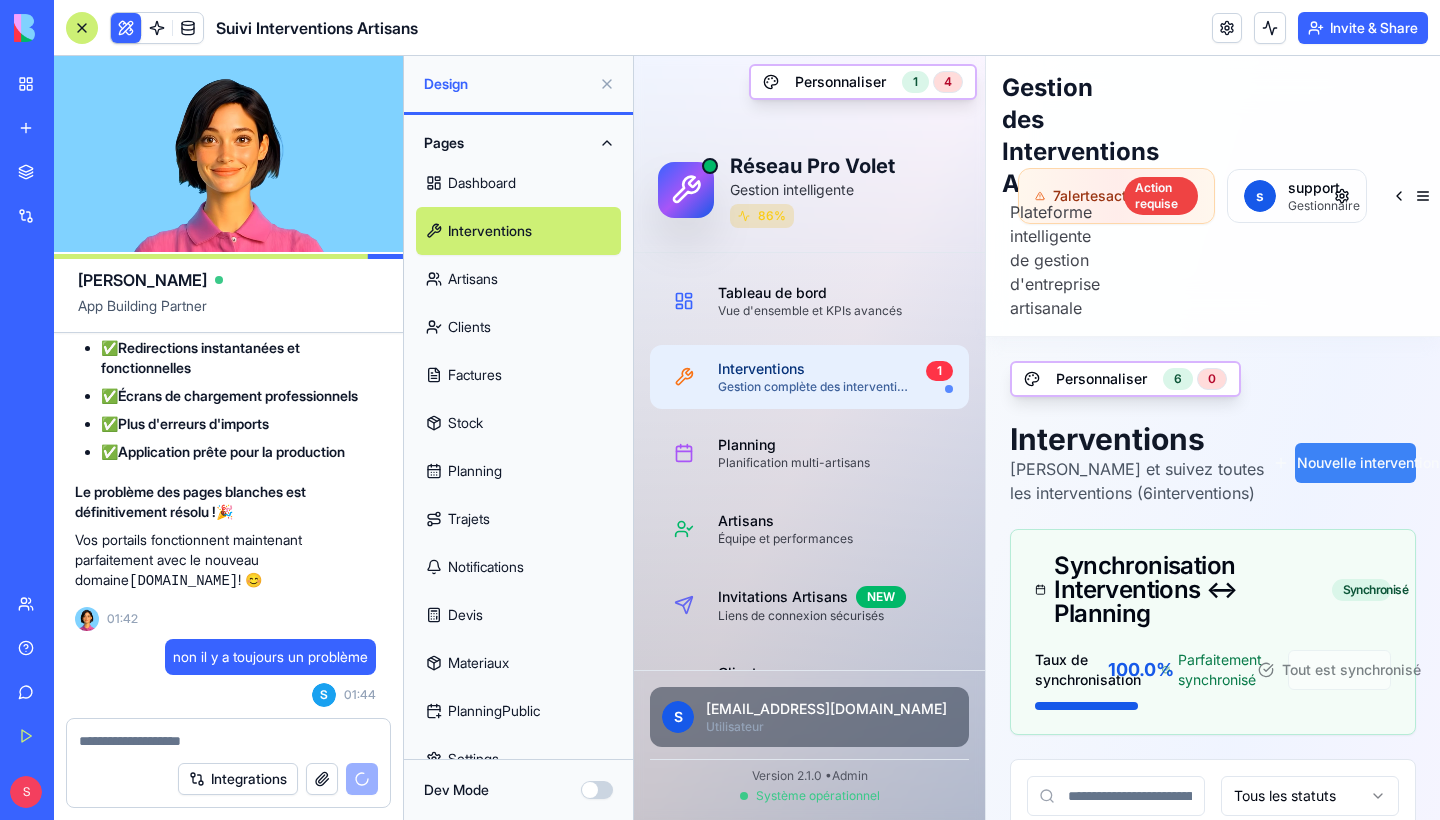
scroll to position [238774, 3]
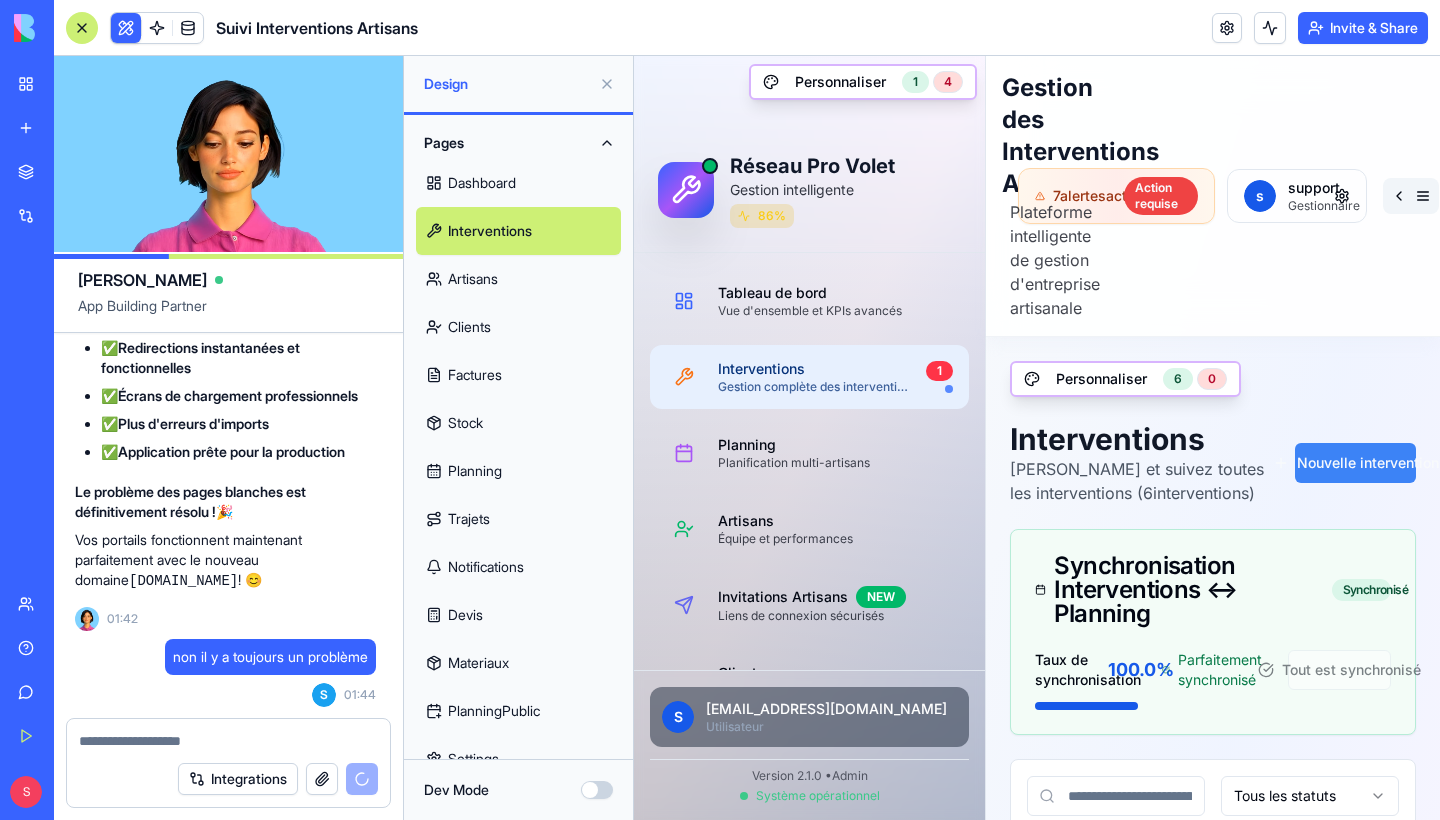
click at [1410, 203] on button at bounding box center [1411, 196] width 56 height 36
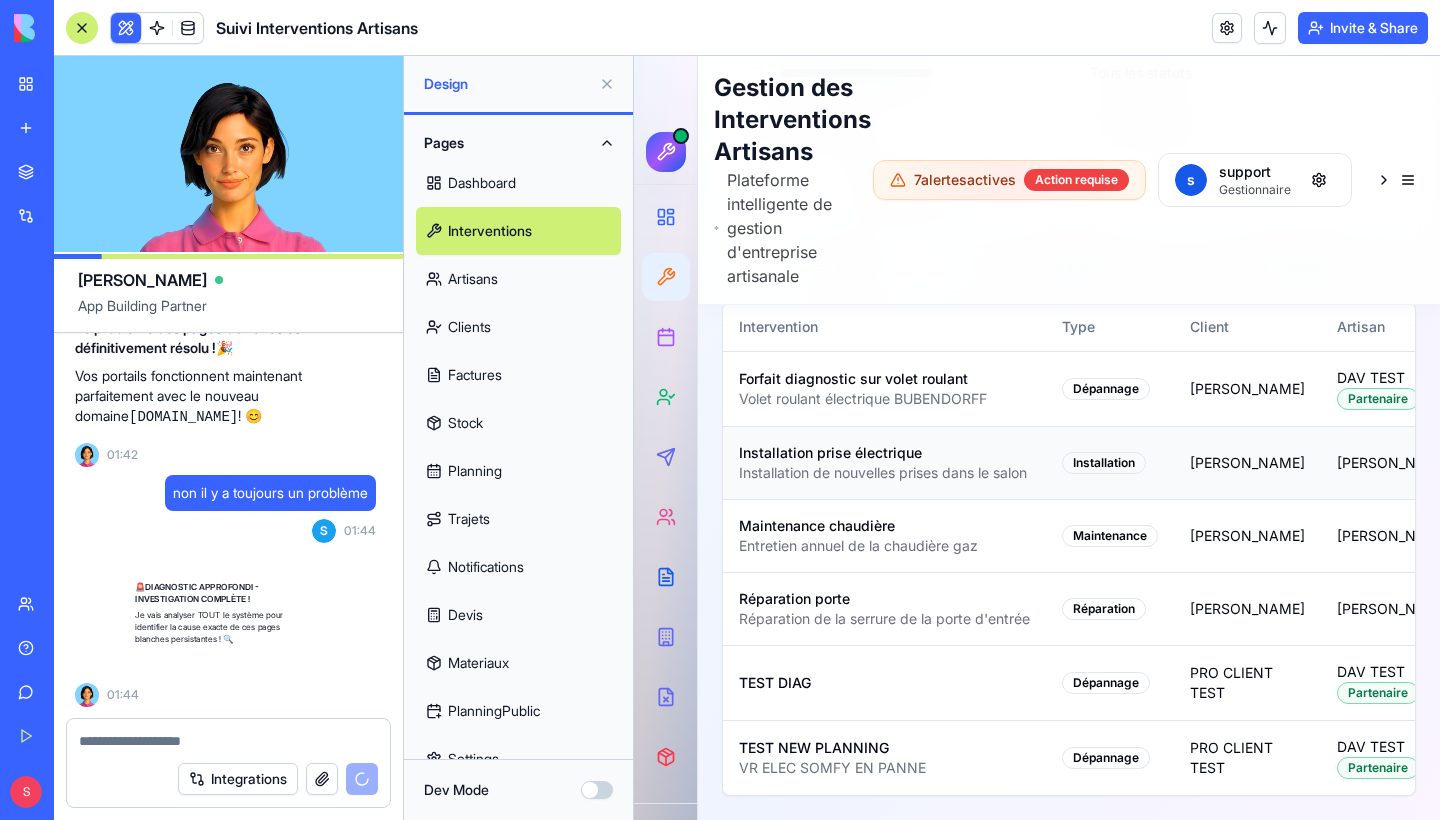
scroll to position [238938, 3]
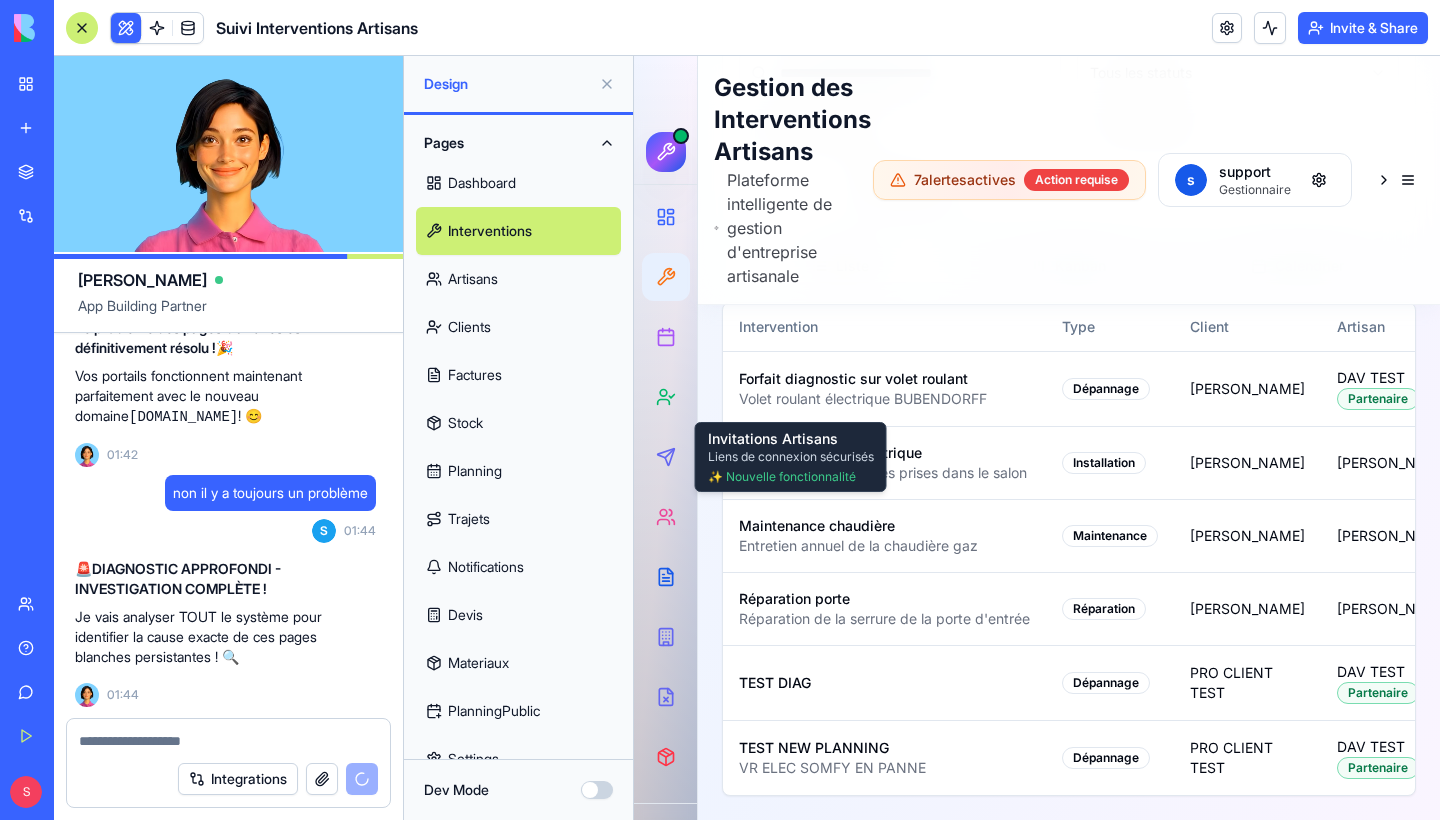
click at [74, 604] on div "Team" at bounding box center [61, 604] width 26 height 20
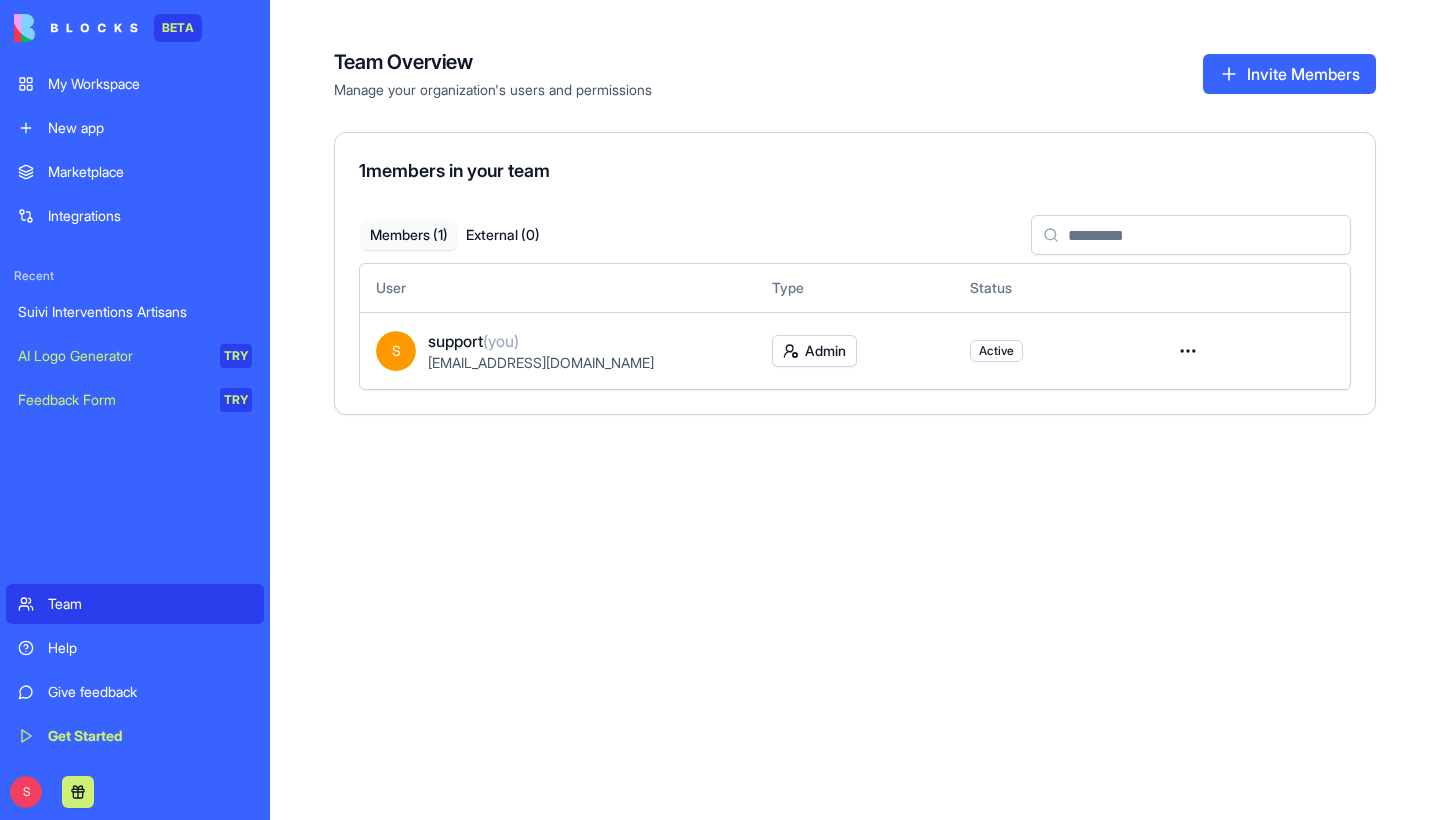
click at [1292, 80] on button "Invite Members" at bounding box center [1289, 74] width 173 height 40
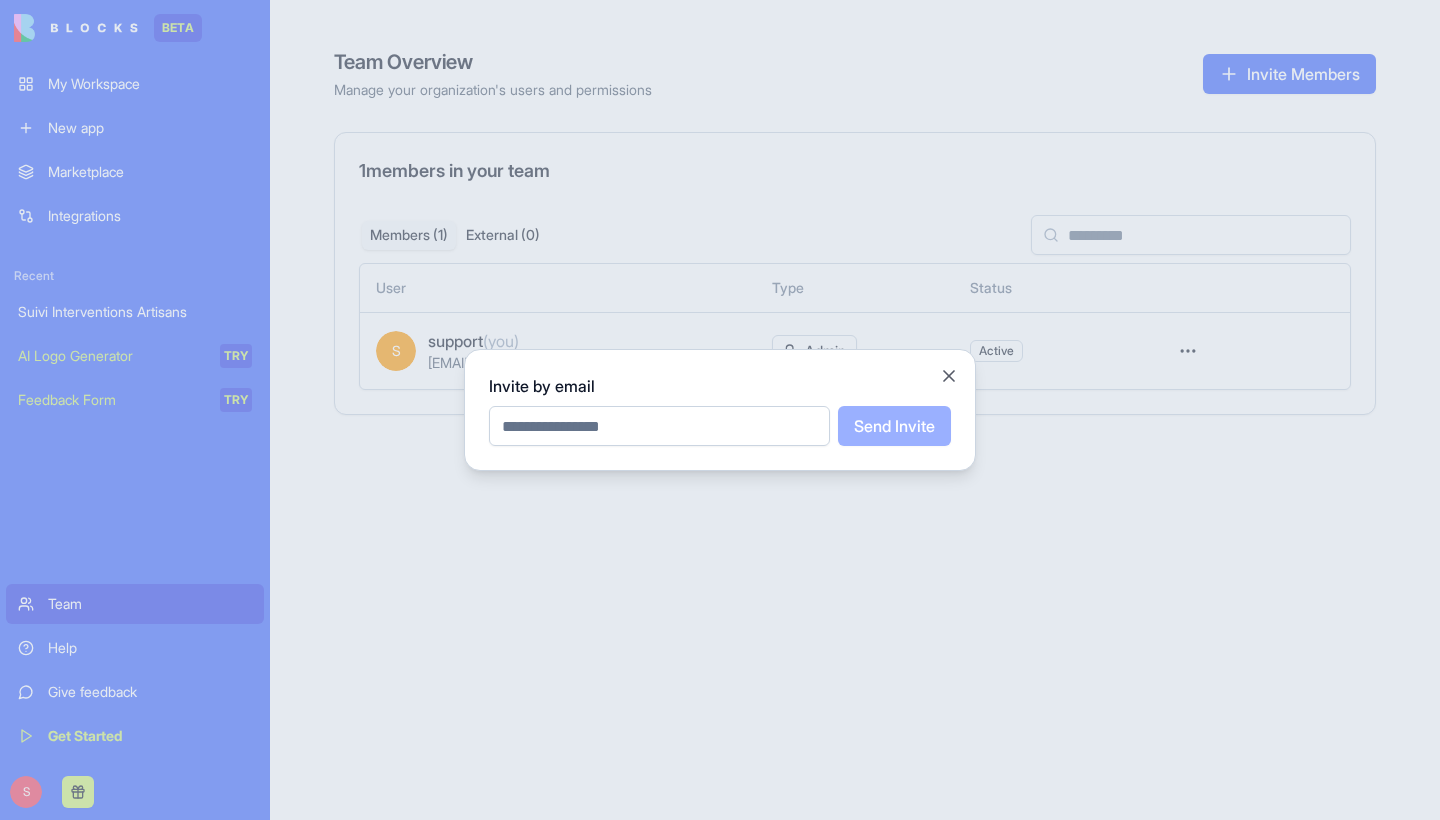
click at [946, 376] on button "Close" at bounding box center [949, 376] width 20 height 20
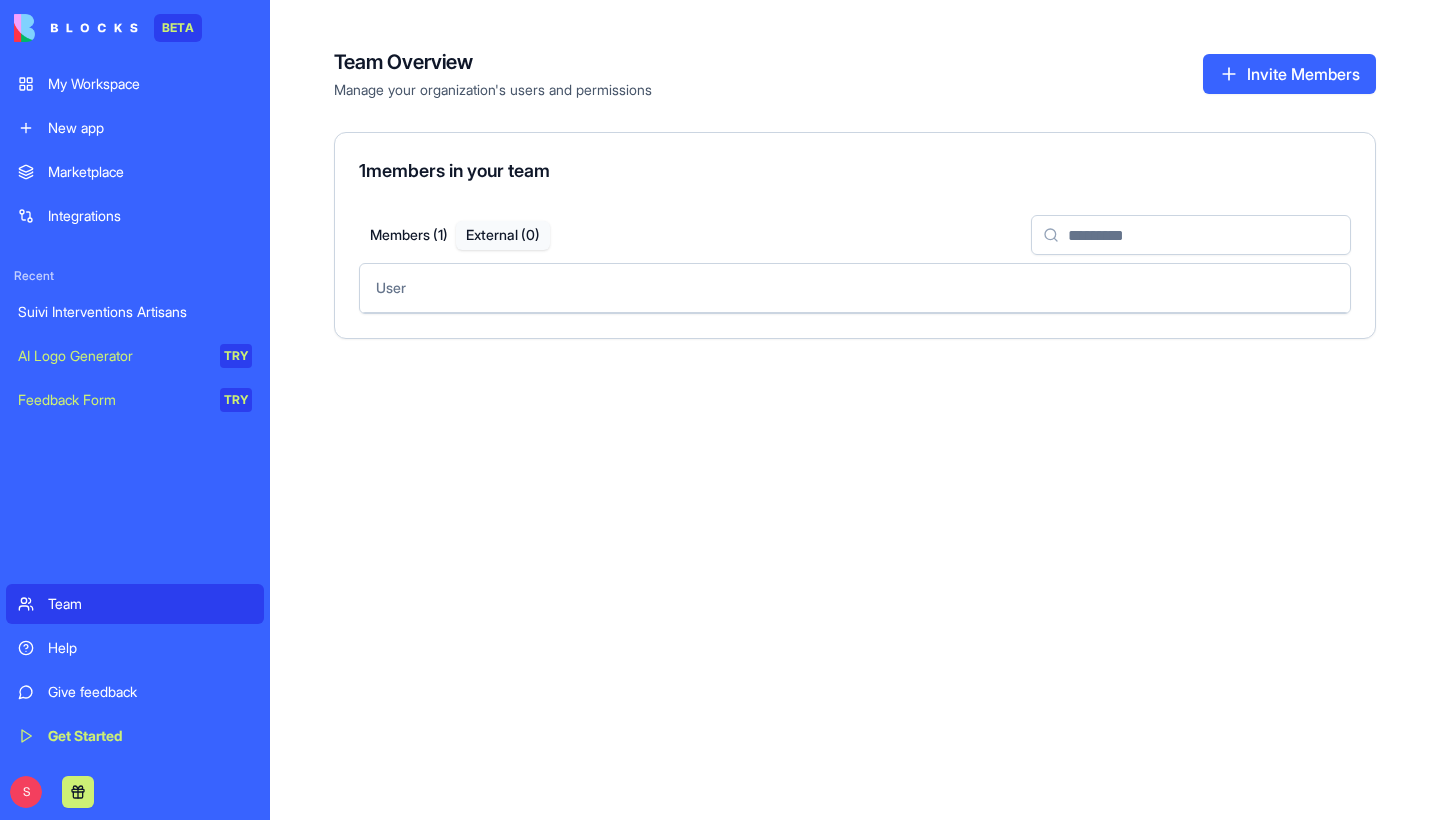
click at [533, 235] on button "External ( 0 )" at bounding box center [503, 235] width 94 height 29
click at [1286, 77] on button "Invite Members" at bounding box center [1289, 74] width 173 height 40
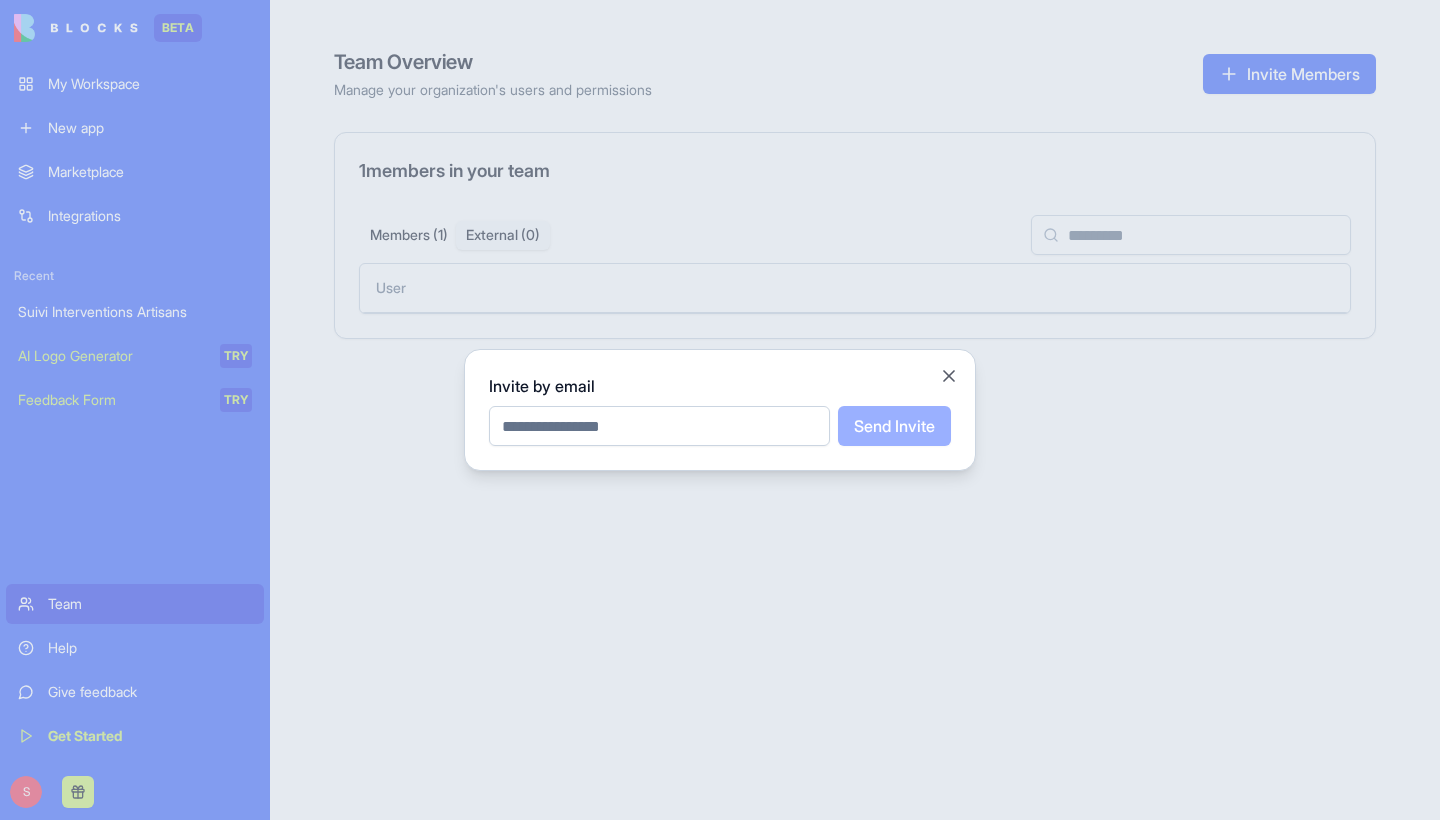
click at [696, 431] on input "email" at bounding box center [659, 426] width 341 height 40
type input "**********"
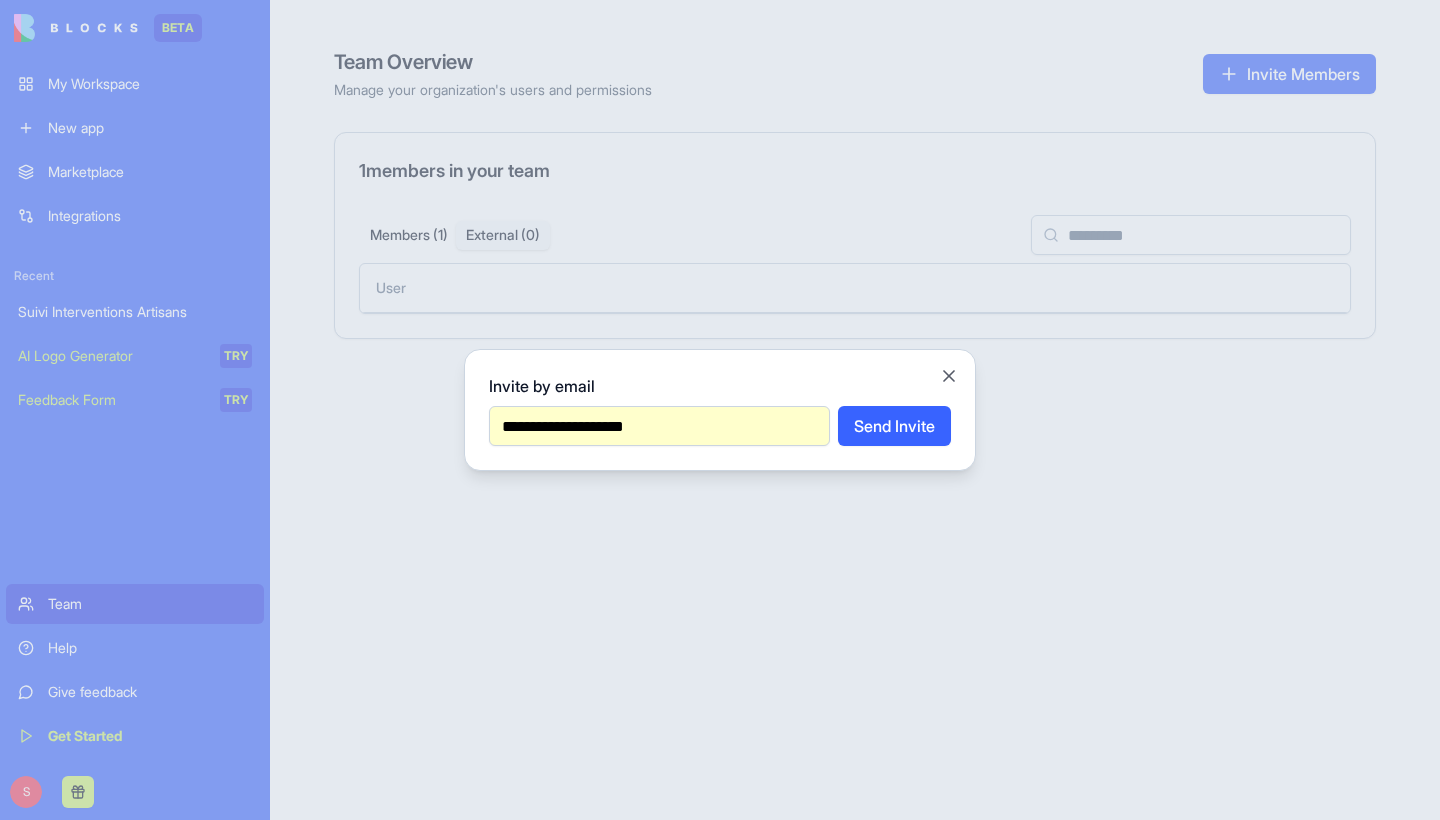
click at [875, 431] on button "Send Invite" at bounding box center [894, 426] width 113 height 40
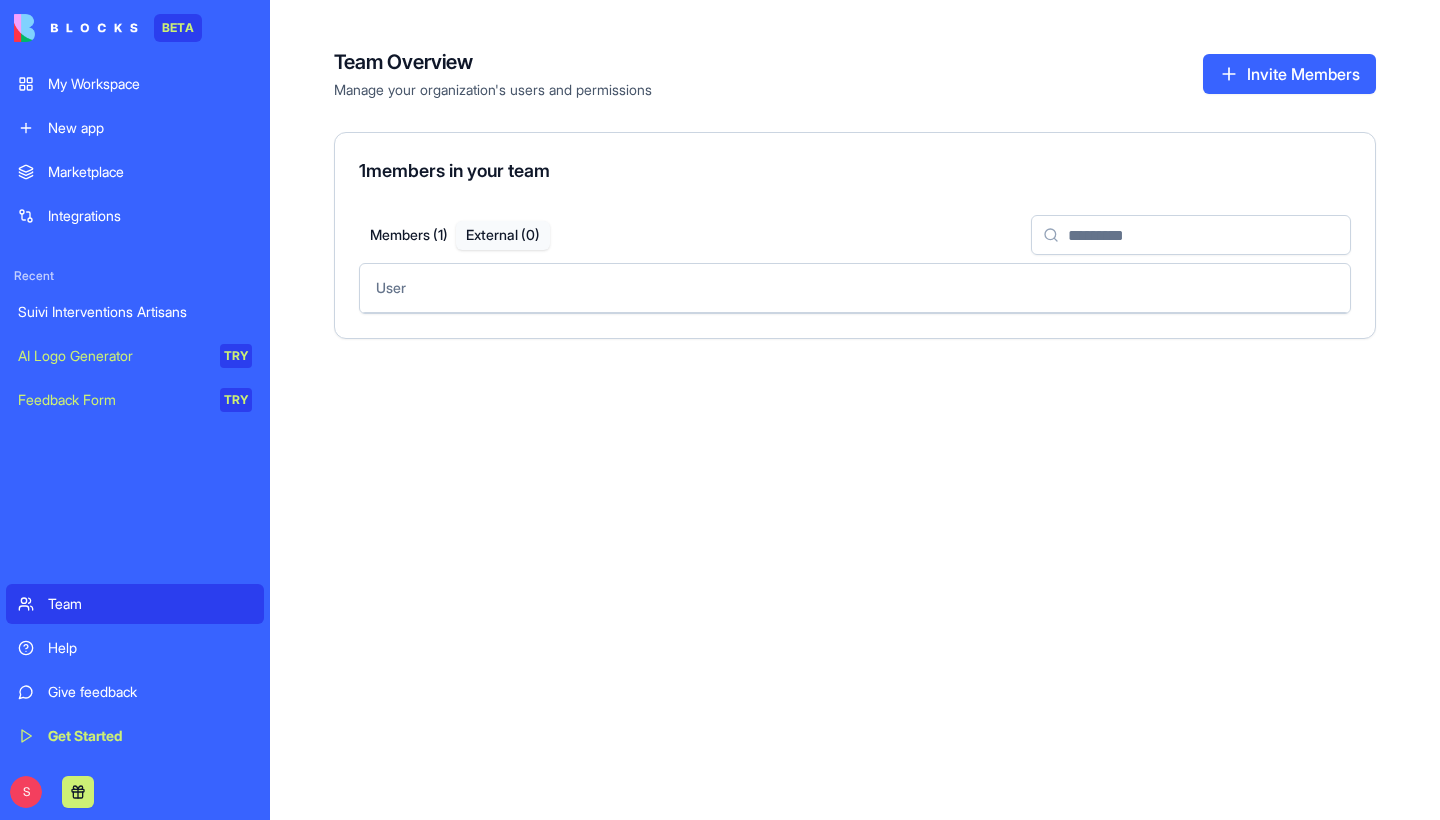
click at [68, 94] on link "My Workspace" at bounding box center [135, 84] width 258 height 40
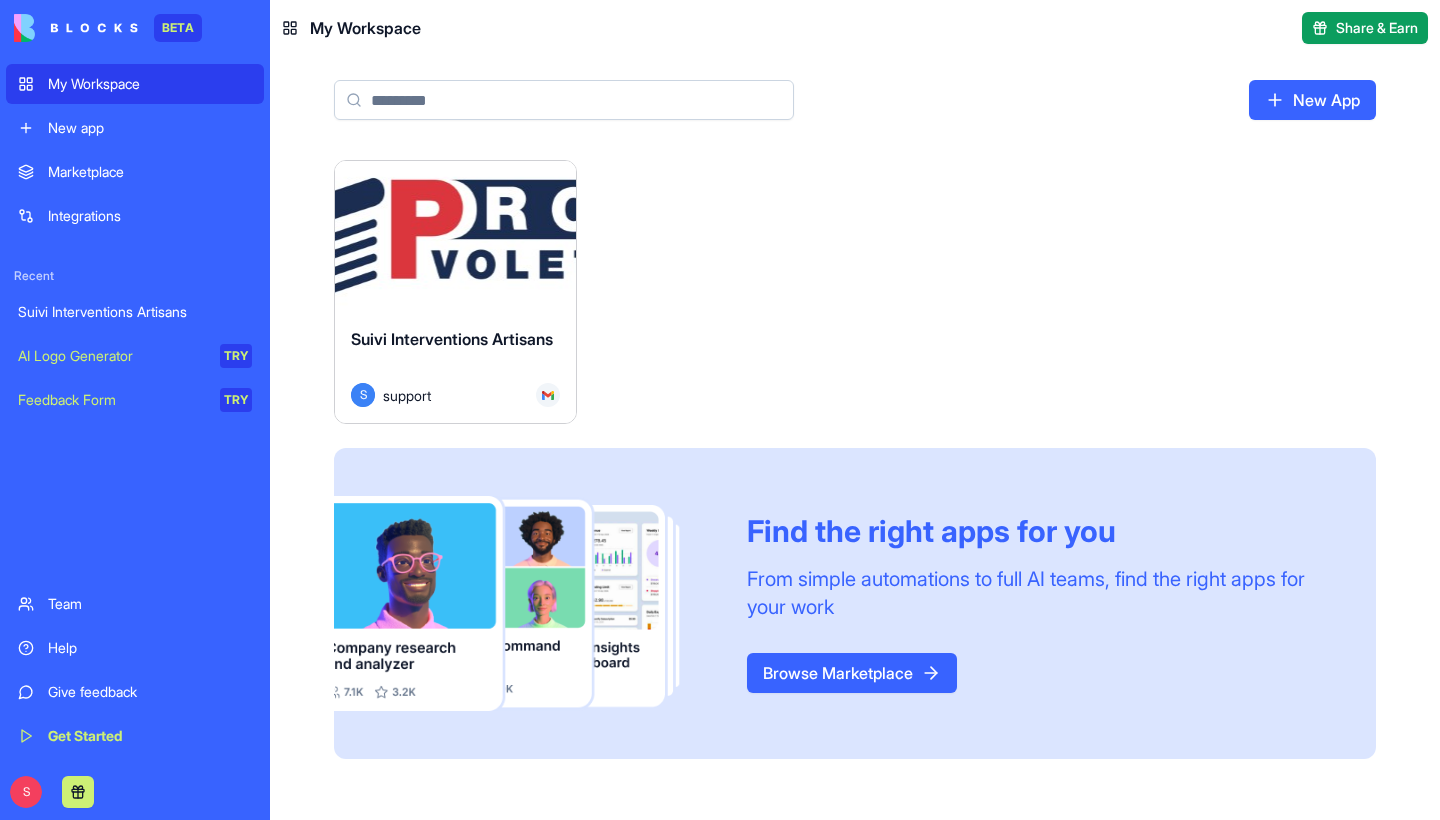
click at [440, 244] on button "Launch" at bounding box center [455, 236] width 150 height 40
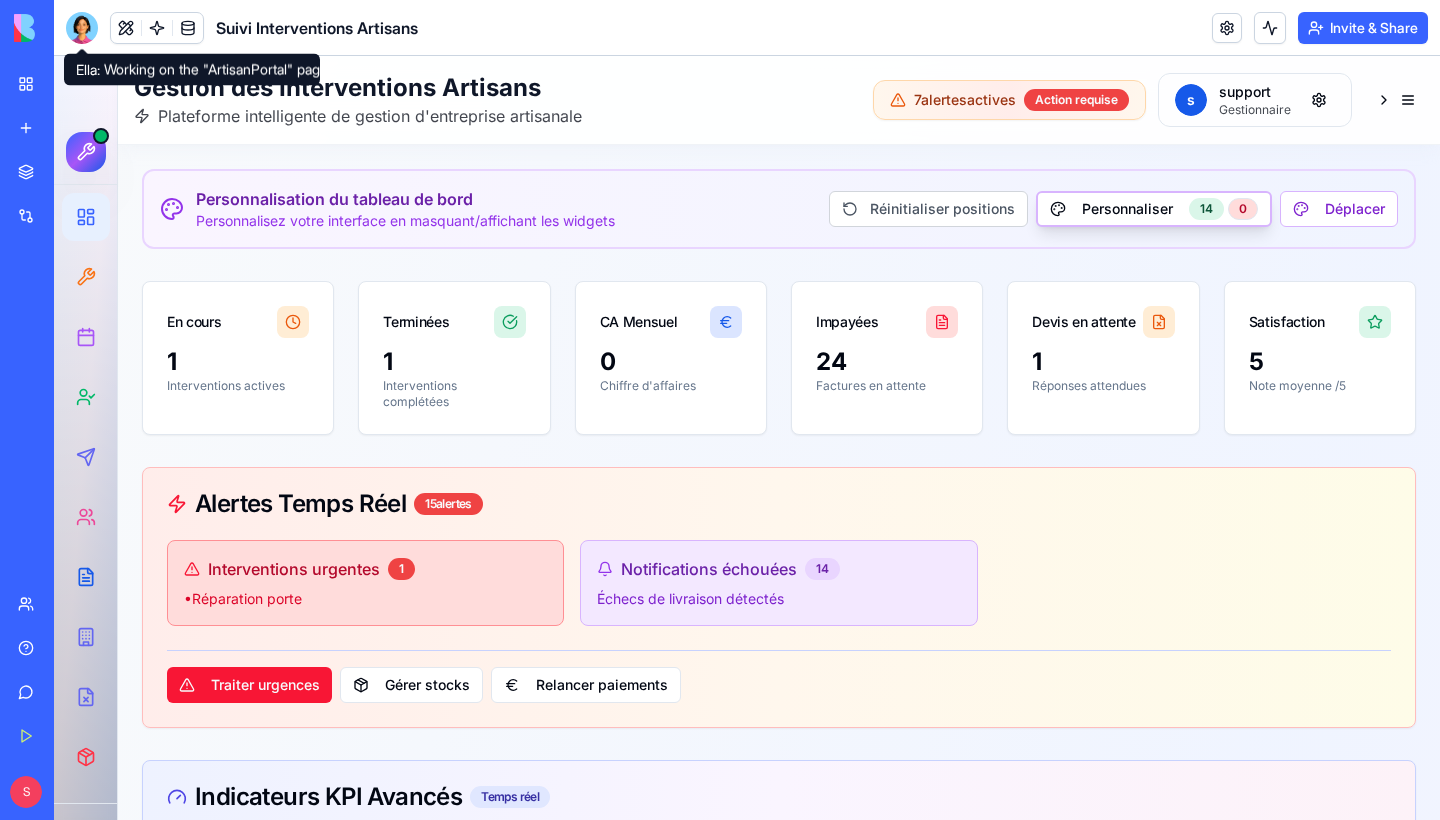
click at [79, 23] on div at bounding box center [82, 28] width 32 height 32
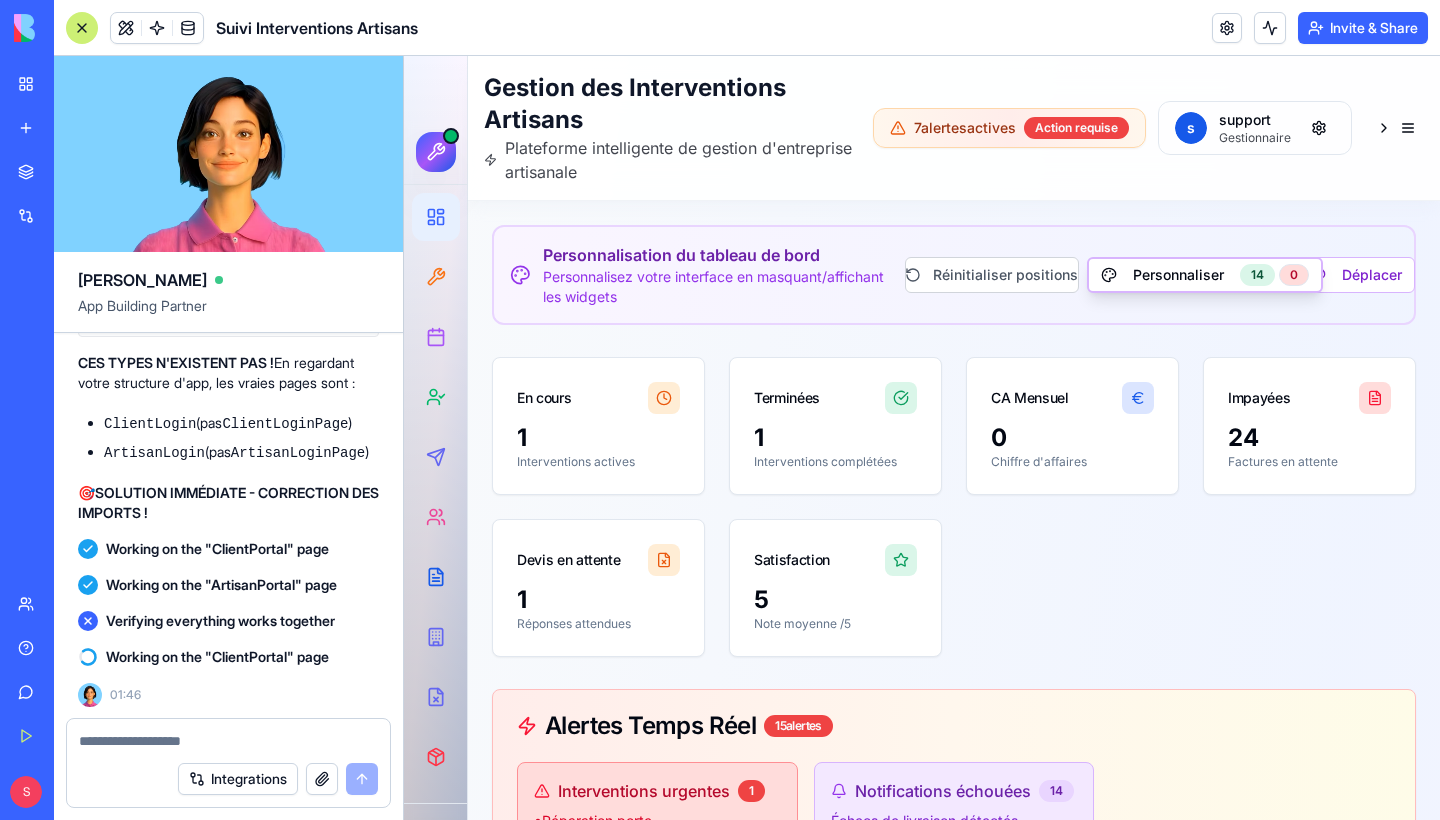
scroll to position [239526, 0]
click at [1414, 123] on button at bounding box center [1396, 128] width 56 height 36
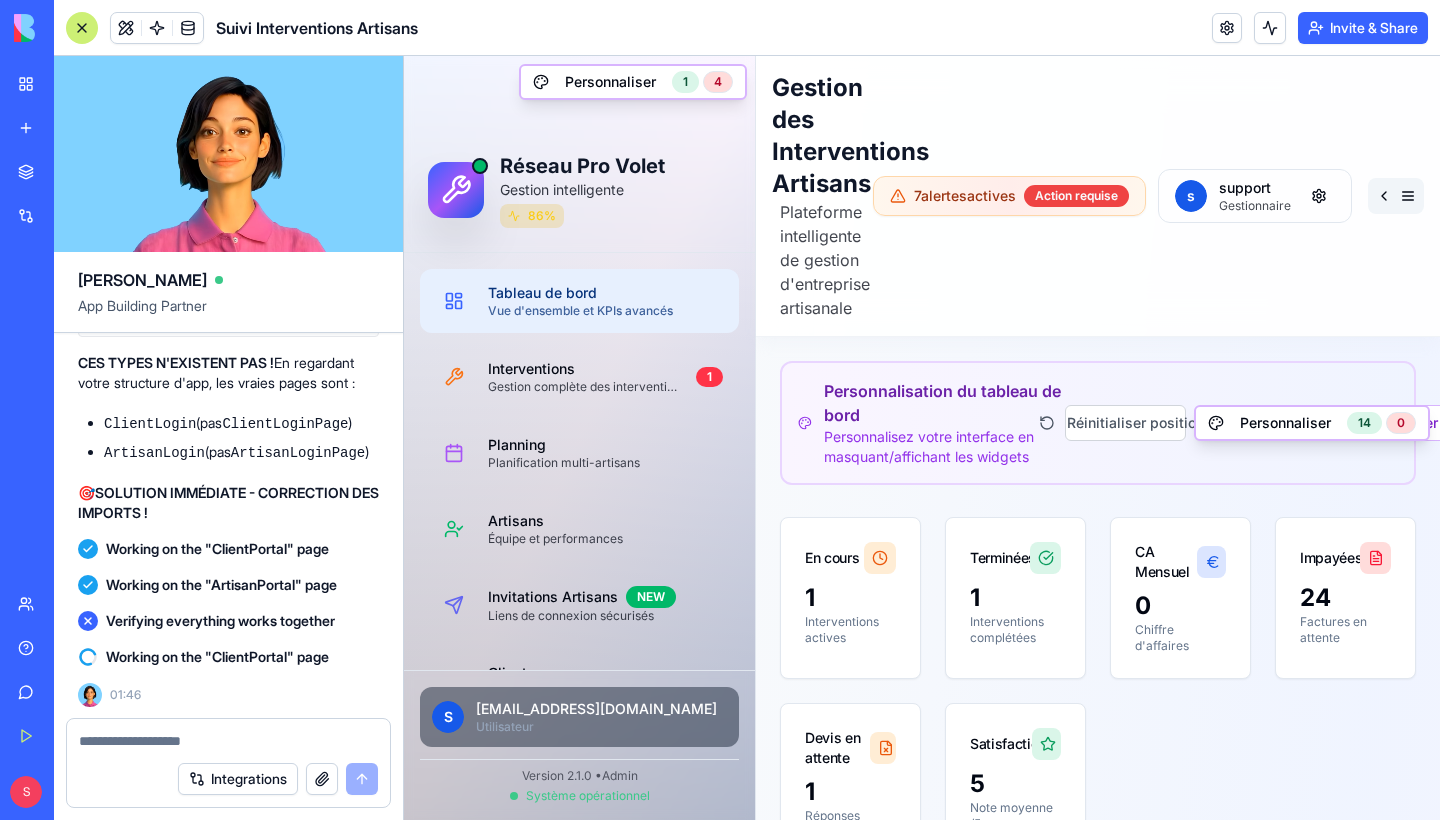
click at [1403, 200] on button at bounding box center [1396, 196] width 56 height 36
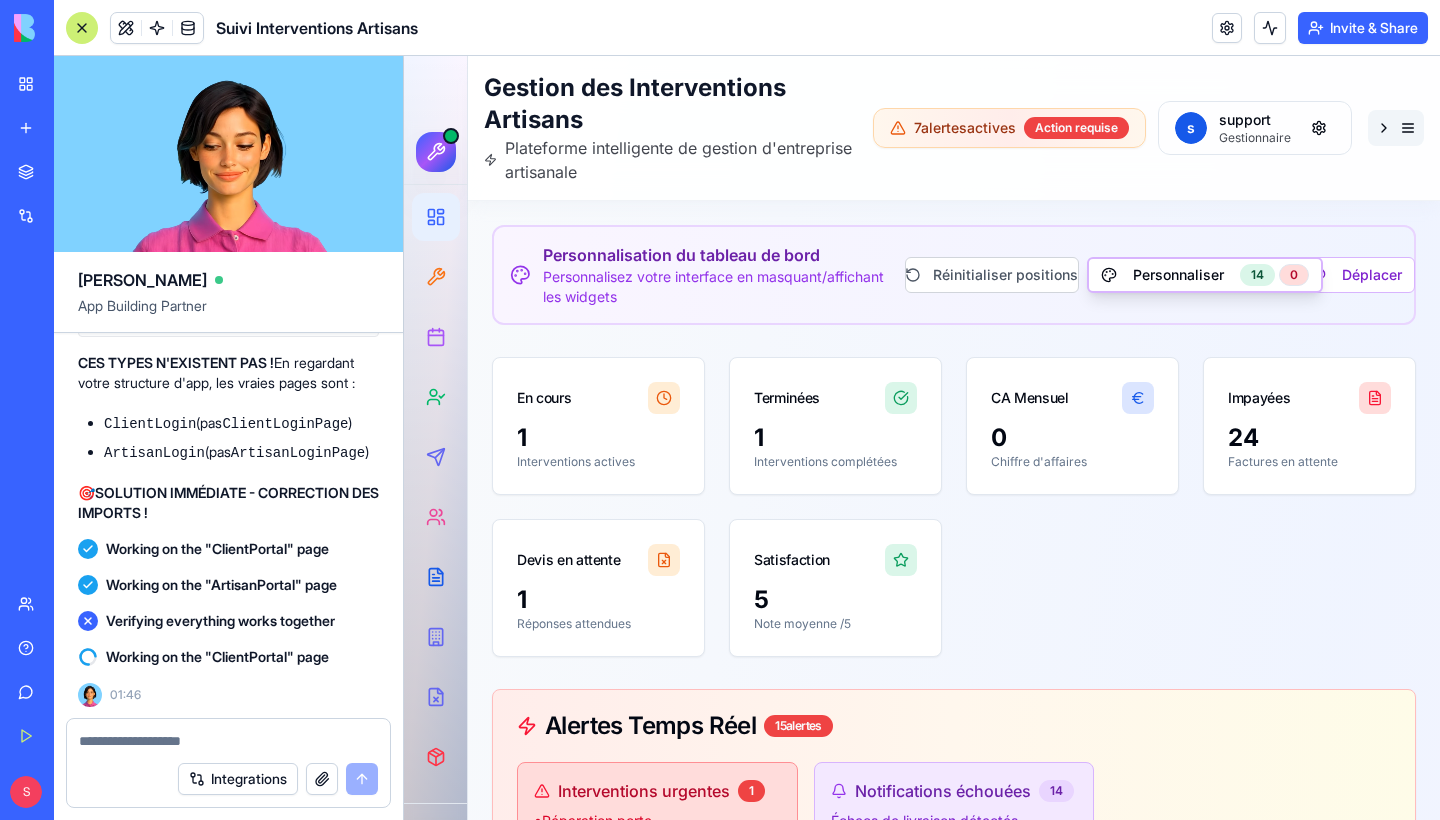
click at [1401, 135] on button at bounding box center [1396, 128] width 56 height 36
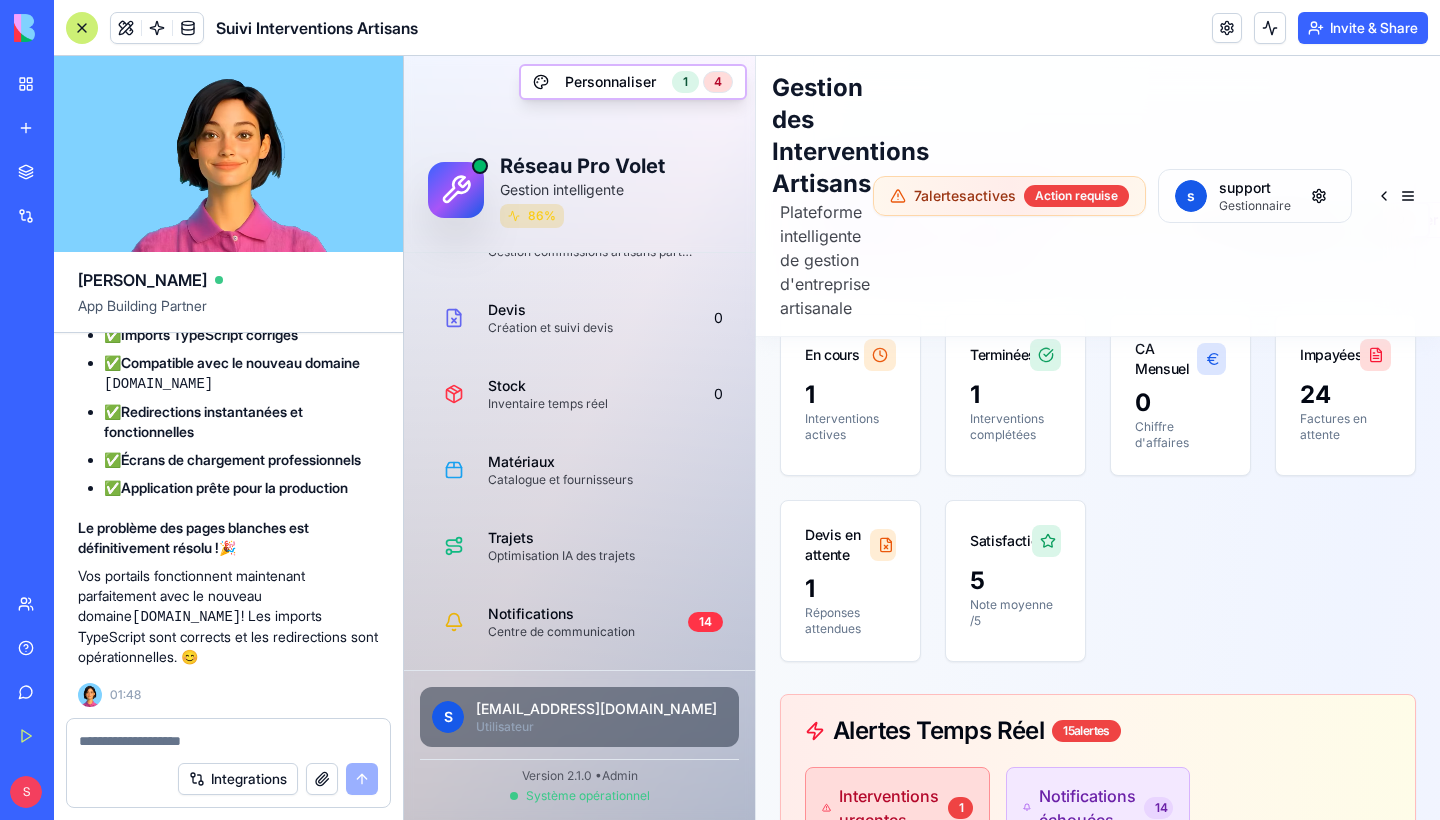
scroll to position [240078, 1]
